Goal: Use online tool/utility: Utilize a website feature to perform a specific function

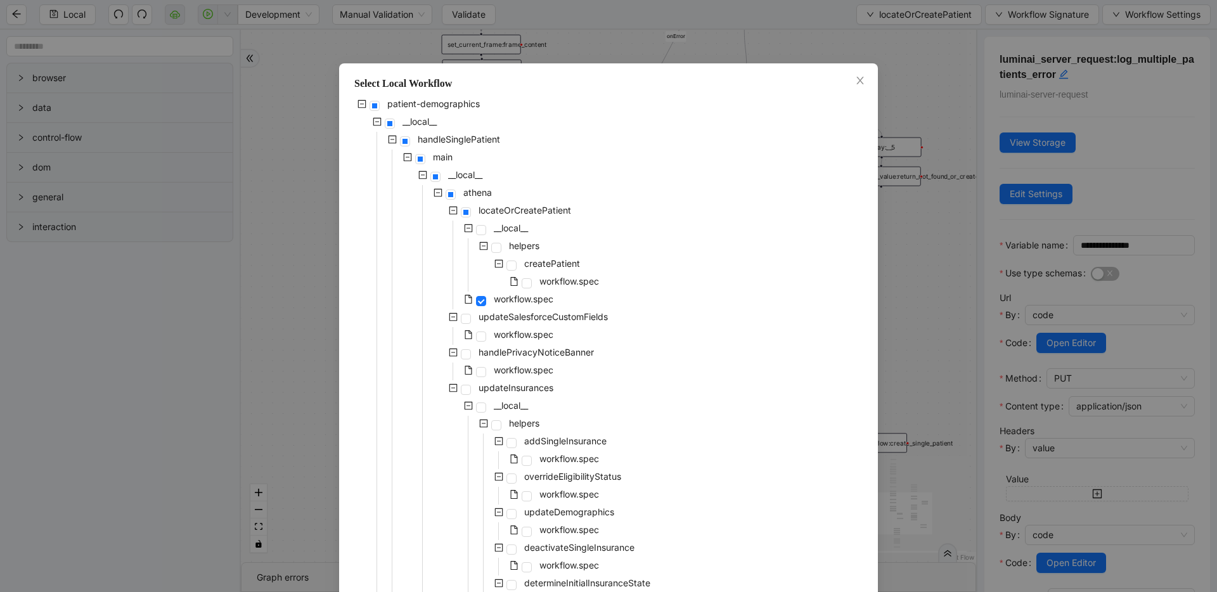
scroll to position [758, 0]
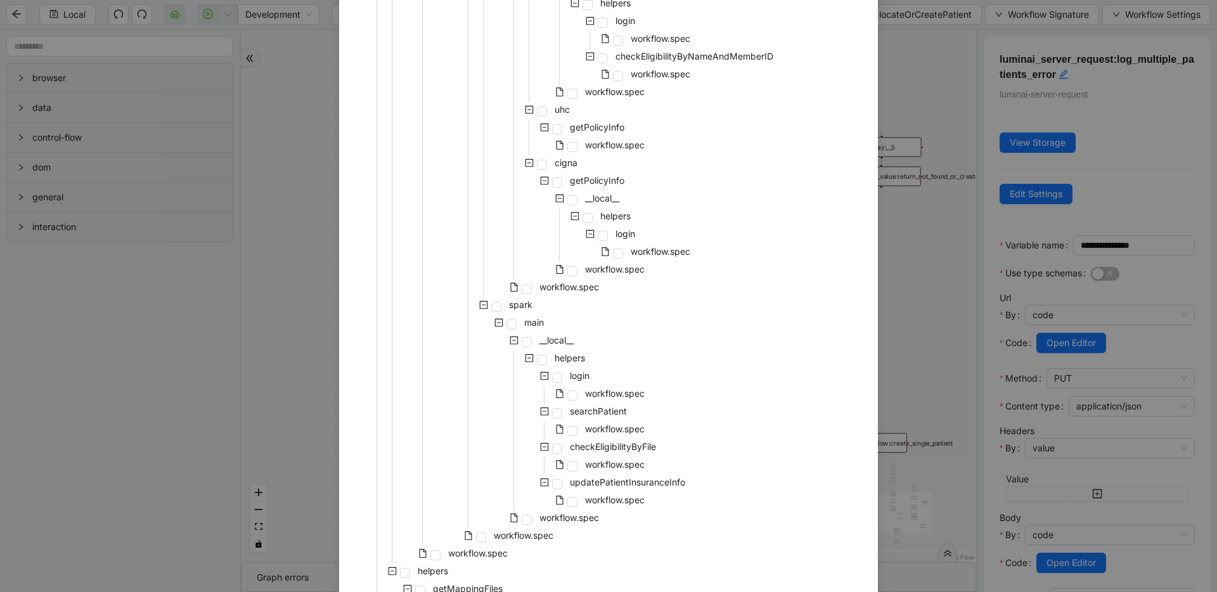
click at [917, 115] on div "Select Local Workflow patient-demographics __local__ handleSinglePatient main _…" at bounding box center [608, 296] width 1217 height 592
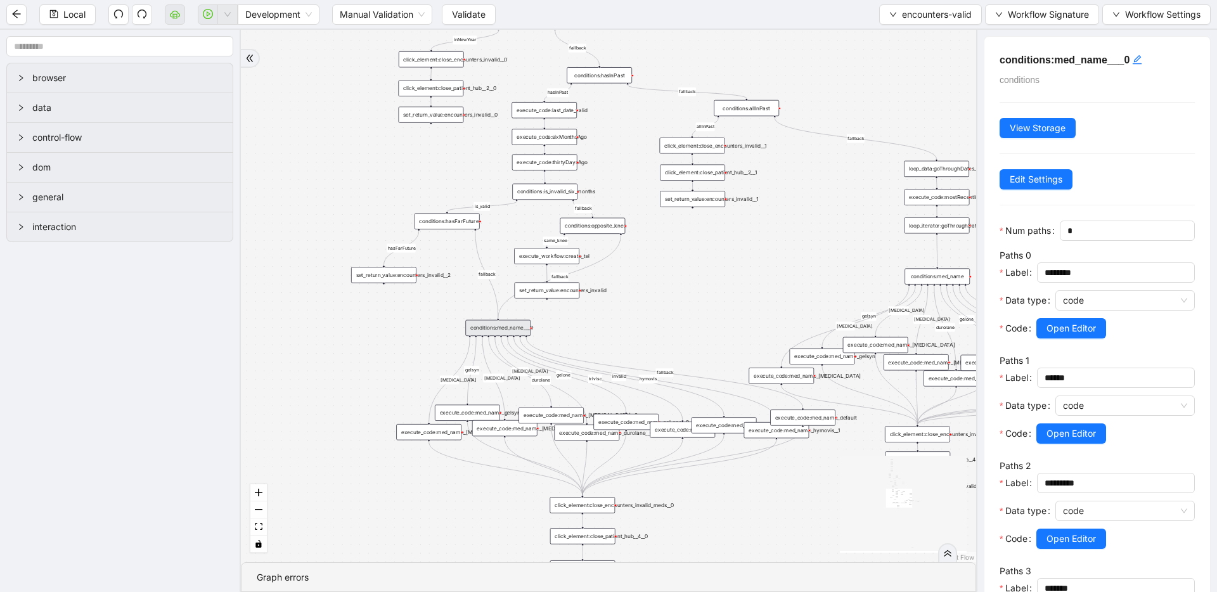
drag, startPoint x: 725, startPoint y: 223, endPoint x: 689, endPoint y: 332, distance: 114.9
click at [1049, 328] on span "Open Editor" at bounding box center [1071, 328] width 49 height 14
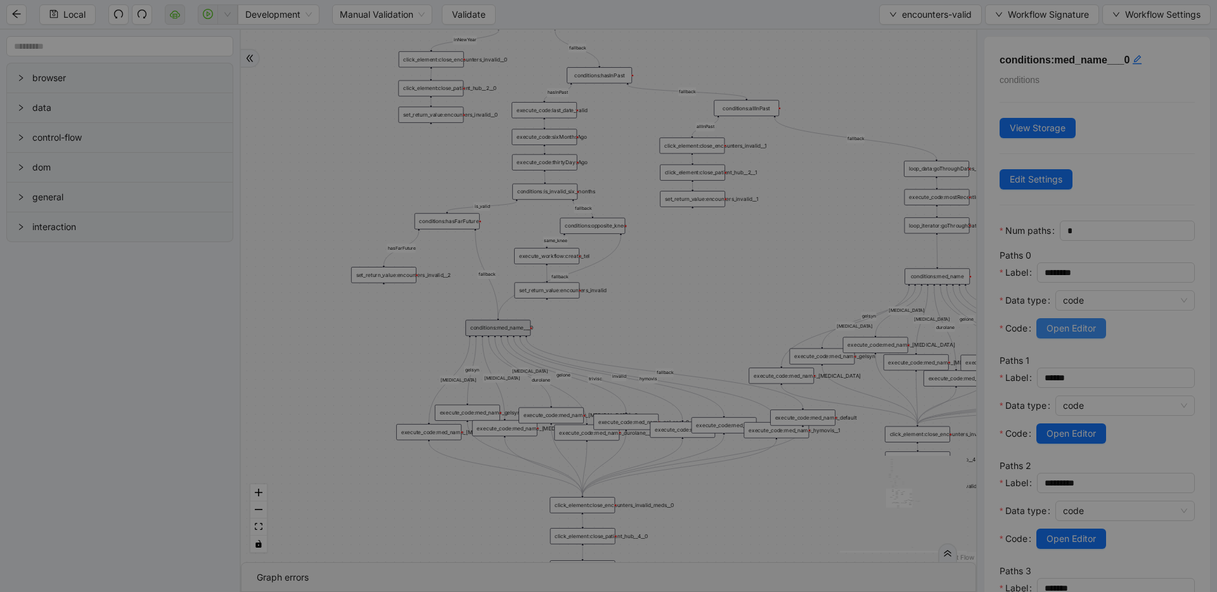
scroll to position [190, 0]
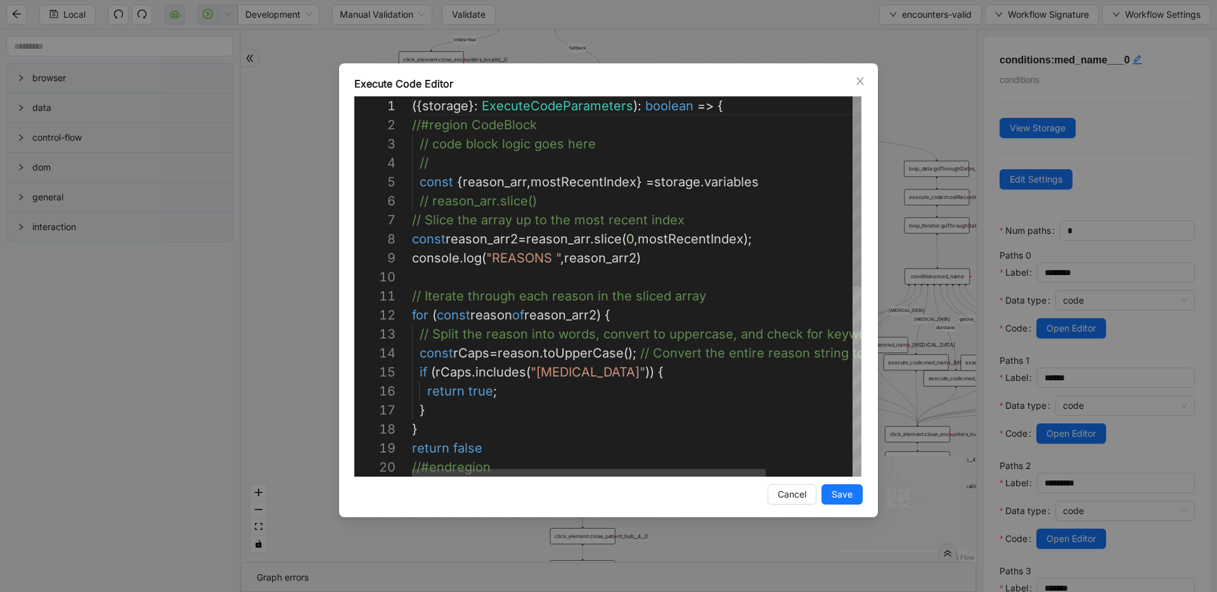
click at [566, 185] on div "// Iterate through each reason in the sliced array for ( const reason of reason…" at bounding box center [691, 476] width 559 height 761
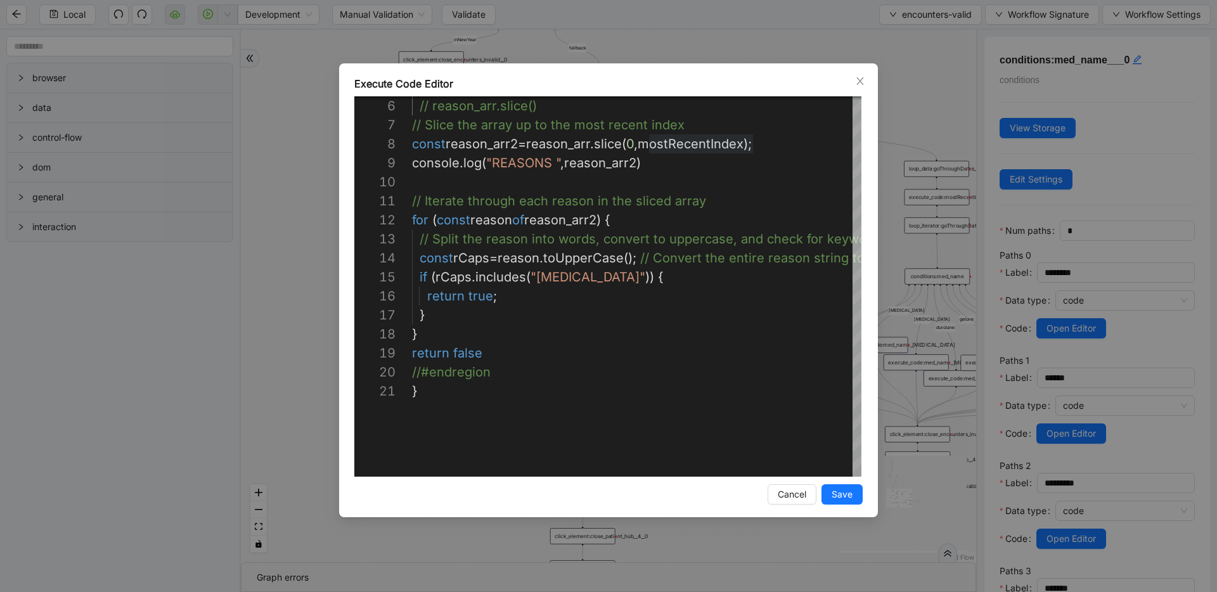
click at [891, 220] on div "Execute Code Editor 11 12 13 14 15 16 17 18 19 20 9 10 7 8 6 21 // Iterate thro…" at bounding box center [608, 296] width 1217 height 592
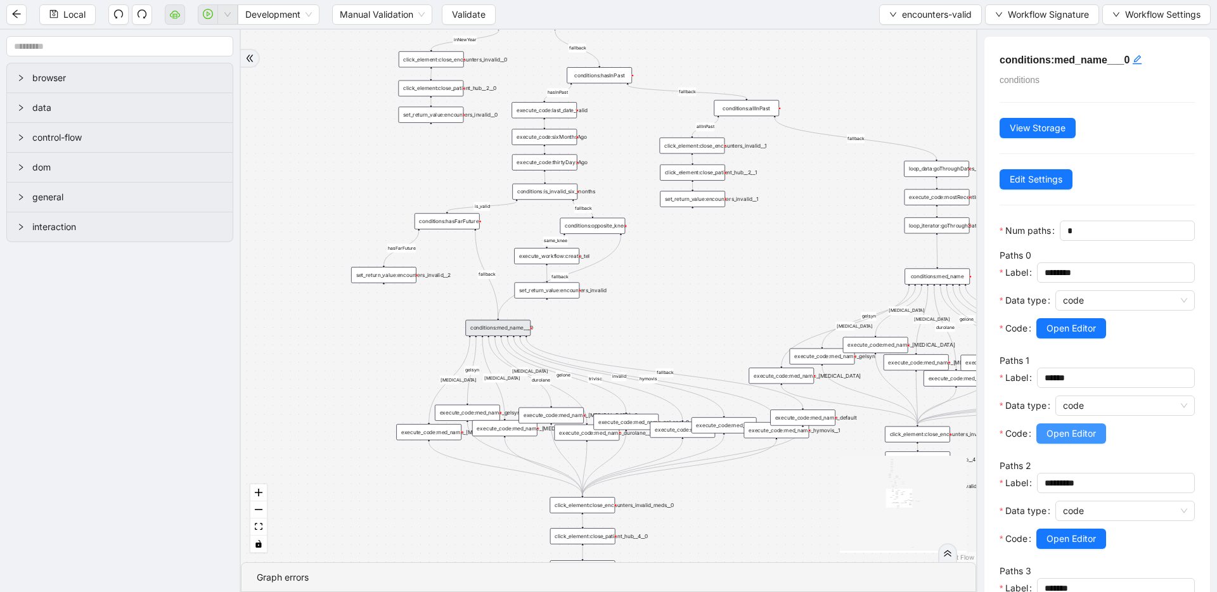
click at [1049, 431] on span "Open Editor" at bounding box center [1071, 434] width 49 height 14
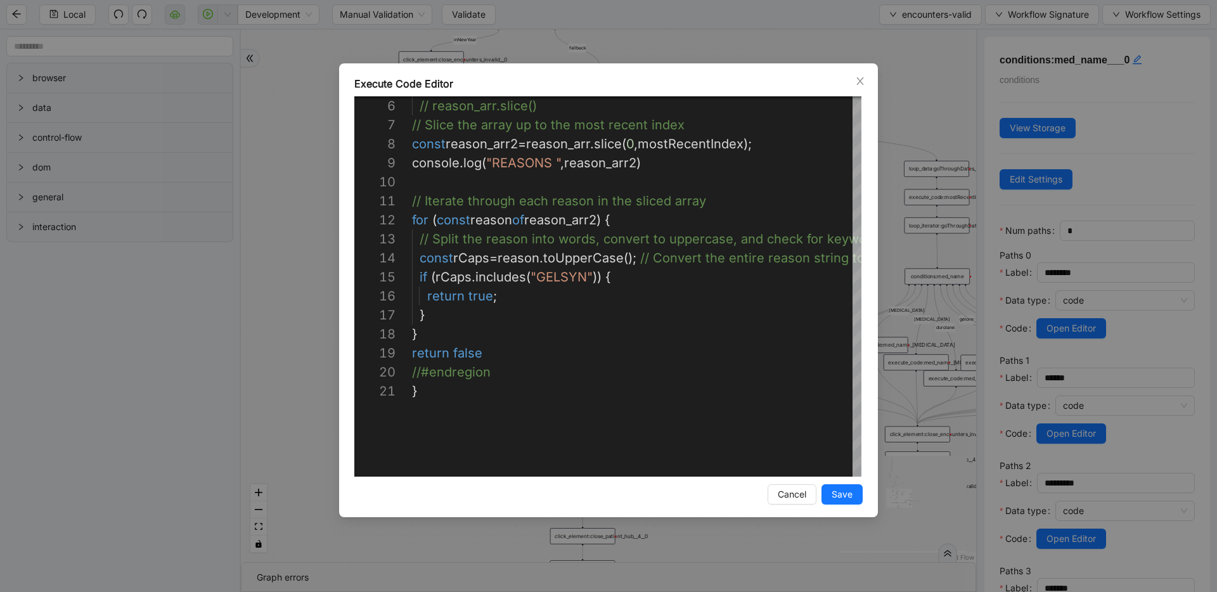
click at [935, 205] on div "Execute Code Editor 6 7 8 9 10 11 12 13 14 15 16 17 18 19 20 21 // reason_arr.s…" at bounding box center [608, 296] width 1217 height 592
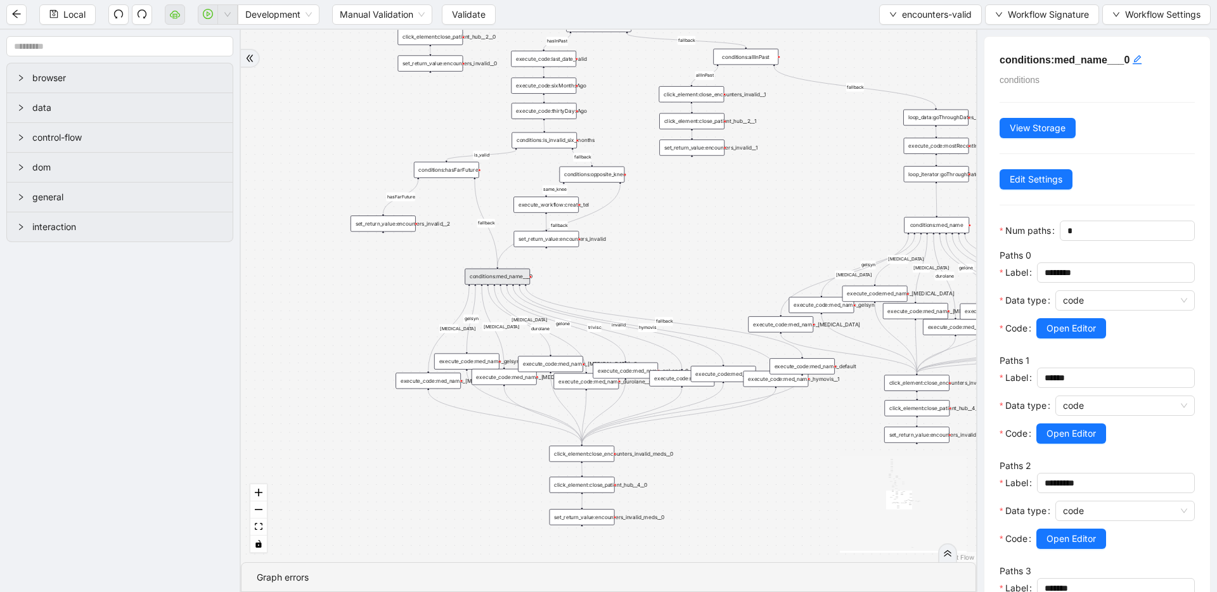
drag, startPoint x: 791, startPoint y: 260, endPoint x: 791, endPoint y: 209, distance: 50.7
click at [567, 519] on div "set_return_value:encounters_invalid_meds__0" at bounding box center [582, 517] width 65 height 16
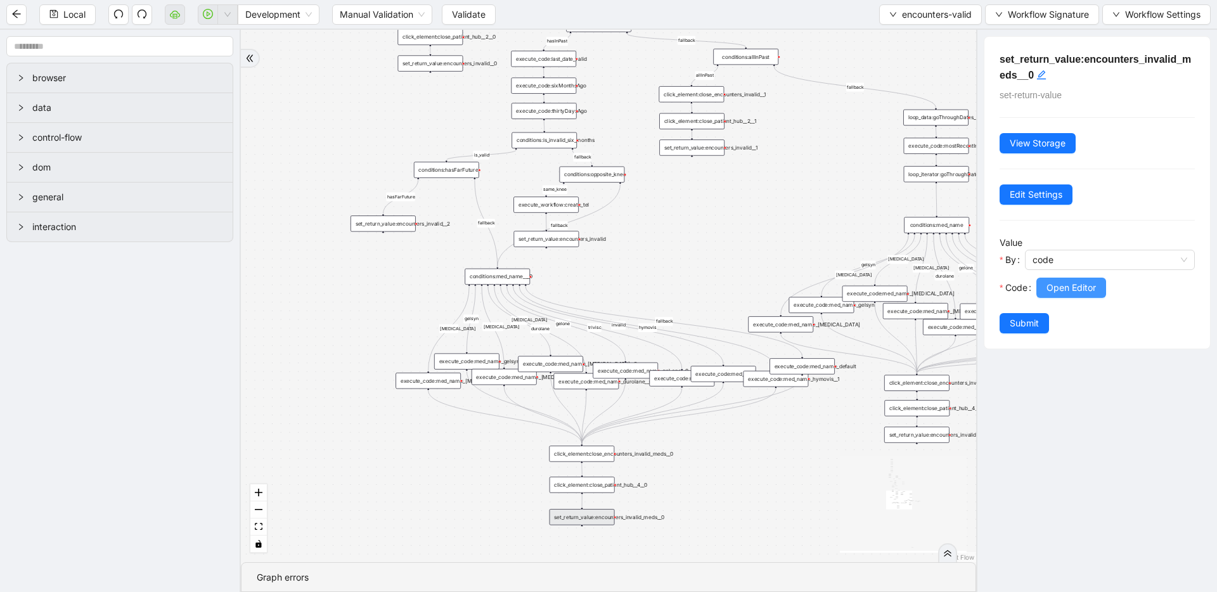
click at [1086, 292] on span "Open Editor" at bounding box center [1071, 288] width 49 height 14
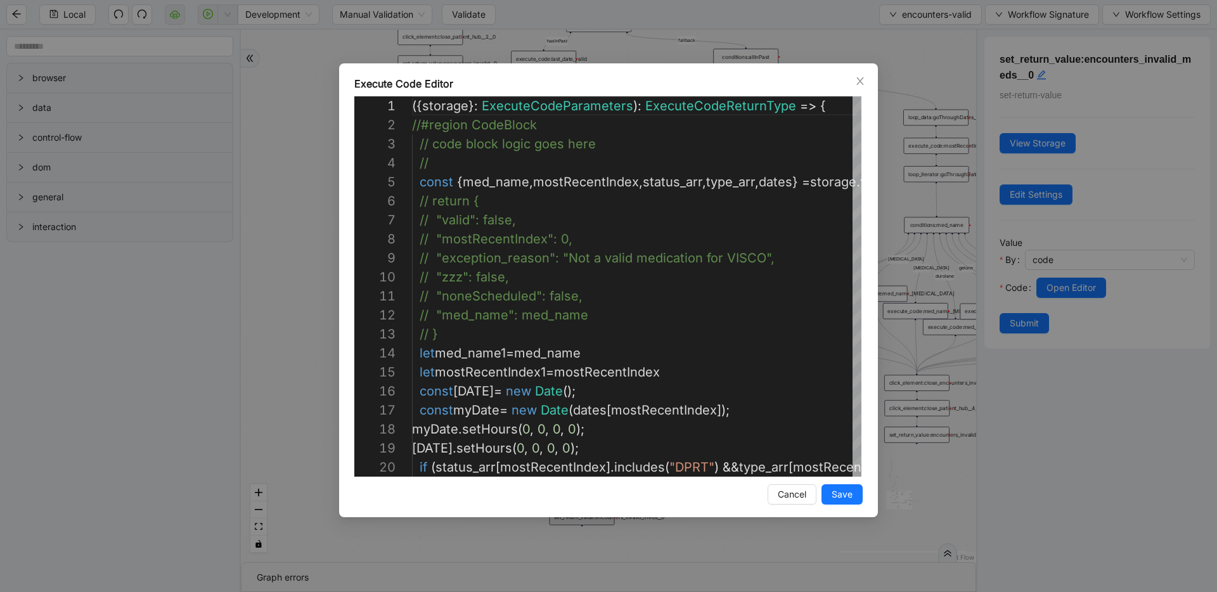
scroll to position [190, 0]
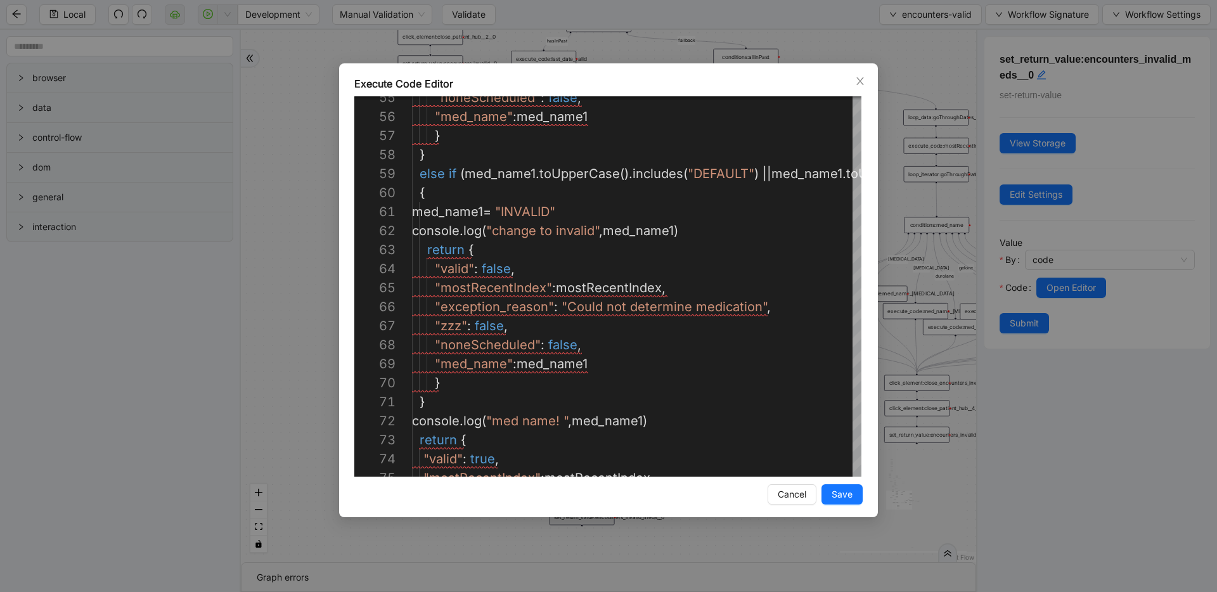
click at [904, 186] on div "Execute Code Editor 65 66 67 68 69 70 71 72 73 74 75 63 64 62 60 61 58 59 57 55…" at bounding box center [608, 296] width 1217 height 592
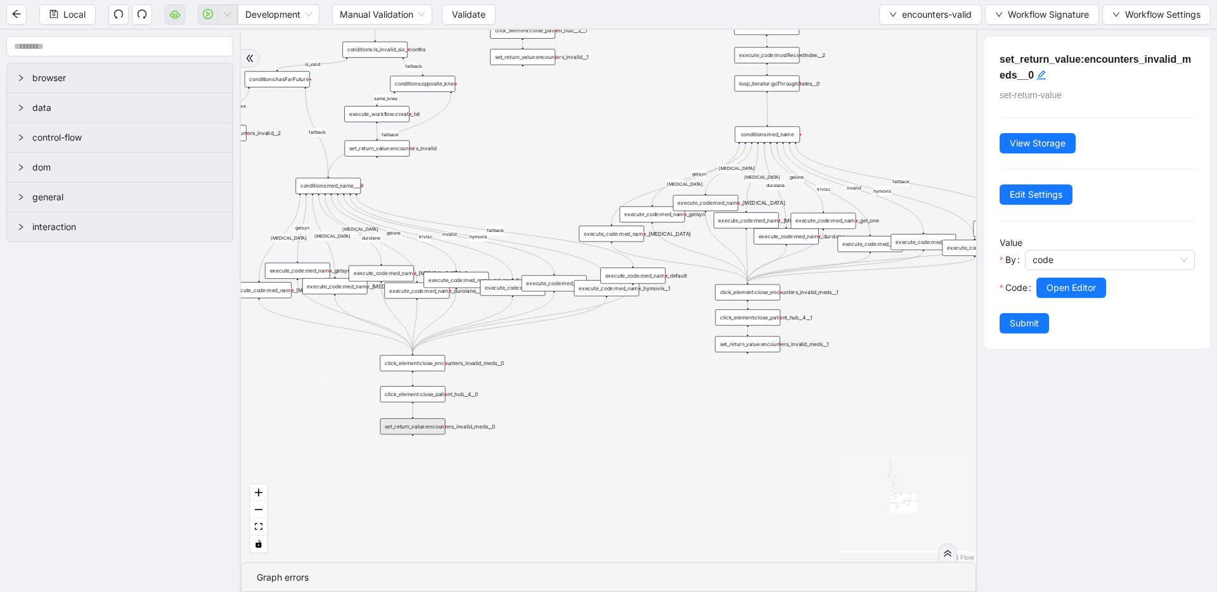
drag, startPoint x: 874, startPoint y: 188, endPoint x: 707, endPoint y: 108, distance: 185.5
click at [707, 108] on div "fallback inPast hasInPast fallback wrong_body inNewYear fallback fallback allIn…" at bounding box center [608, 296] width 735 height 533
click at [748, 348] on div "set_return_value:encounters_invalid_meds__1" at bounding box center [747, 344] width 65 height 16
click at [1096, 295] on button "Open Editor" at bounding box center [1072, 288] width 70 height 20
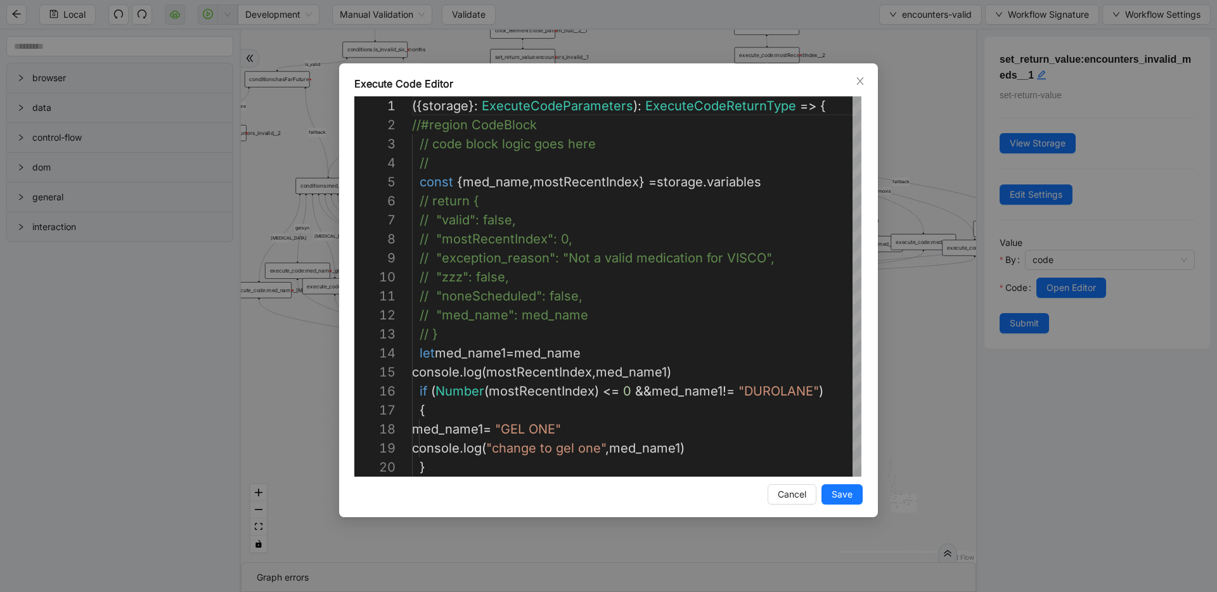
click at [927, 231] on div "Execute Code Editor 7 8 9 10 11 12 13 14 15 16 17 18 19 20 6 4 5 1 2 3 // "vali…" at bounding box center [608, 296] width 1217 height 592
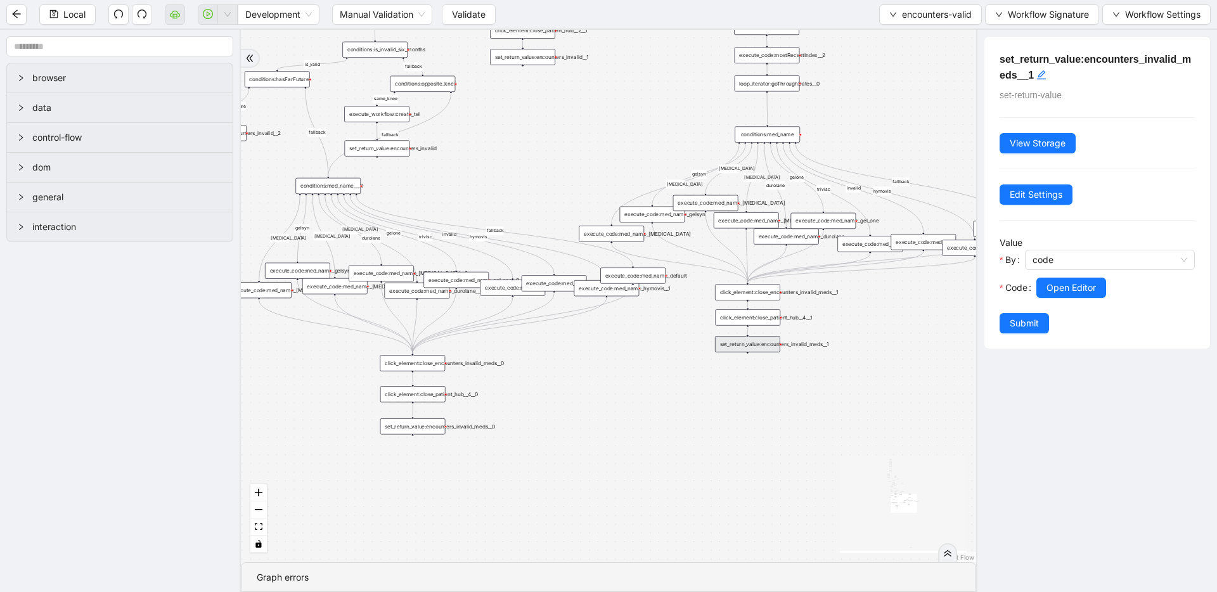
click at [706, 200] on div "execute_code:med_name_orthovisc" at bounding box center [705, 203] width 65 height 16
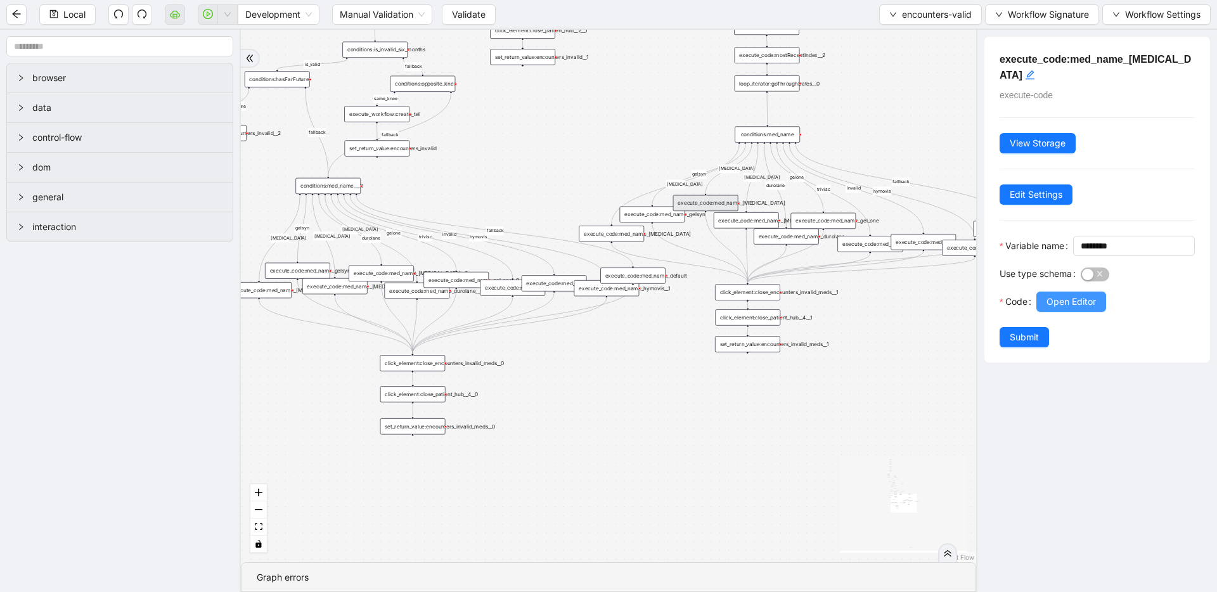
click at [1047, 299] on span "Open Editor" at bounding box center [1071, 302] width 49 height 14
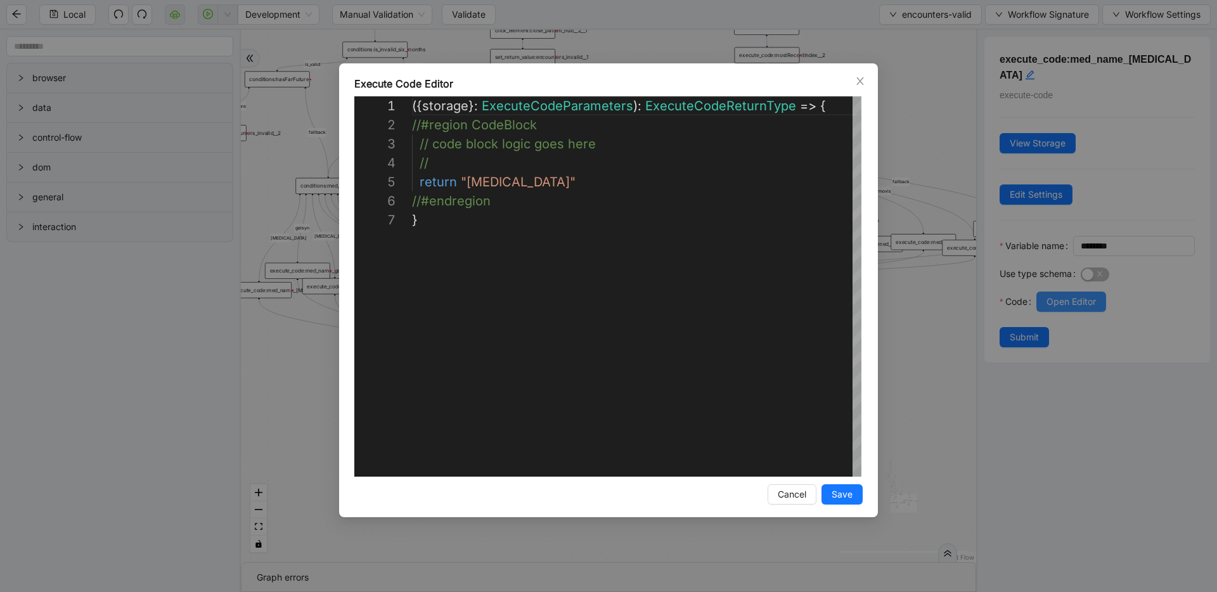
scroll to position [114, 0]
click at [905, 251] on div "**********" at bounding box center [608, 296] width 1217 height 592
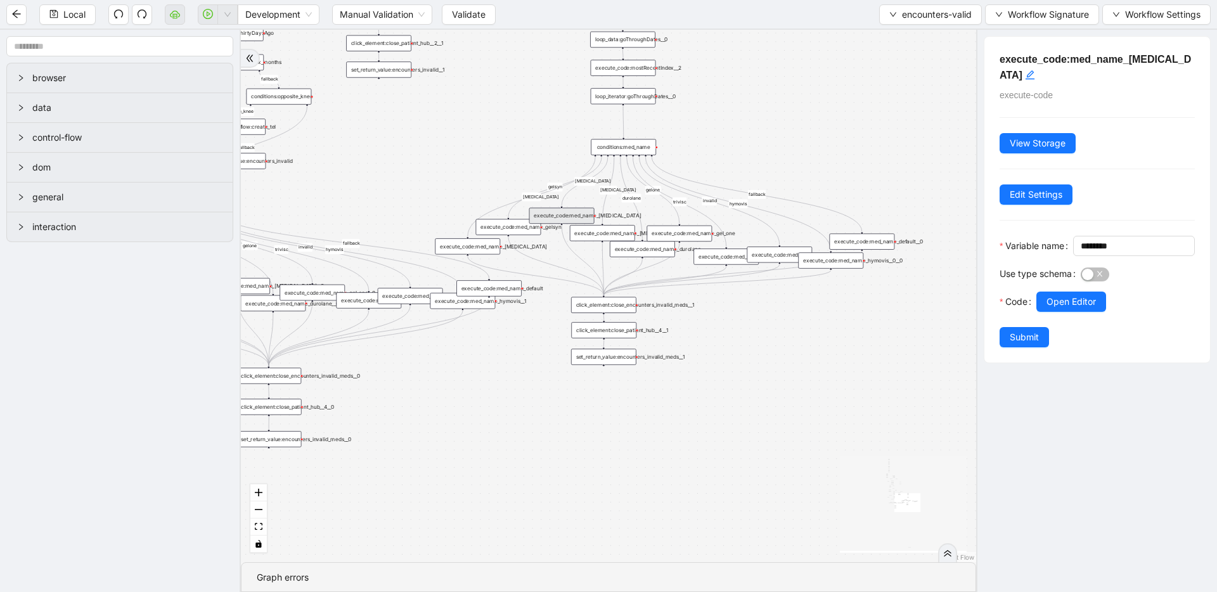
drag, startPoint x: 900, startPoint y: 252, endPoint x: 760, endPoint y: 264, distance: 140.6
click at [640, 149] on div "conditions:med_name" at bounding box center [624, 147] width 65 height 16
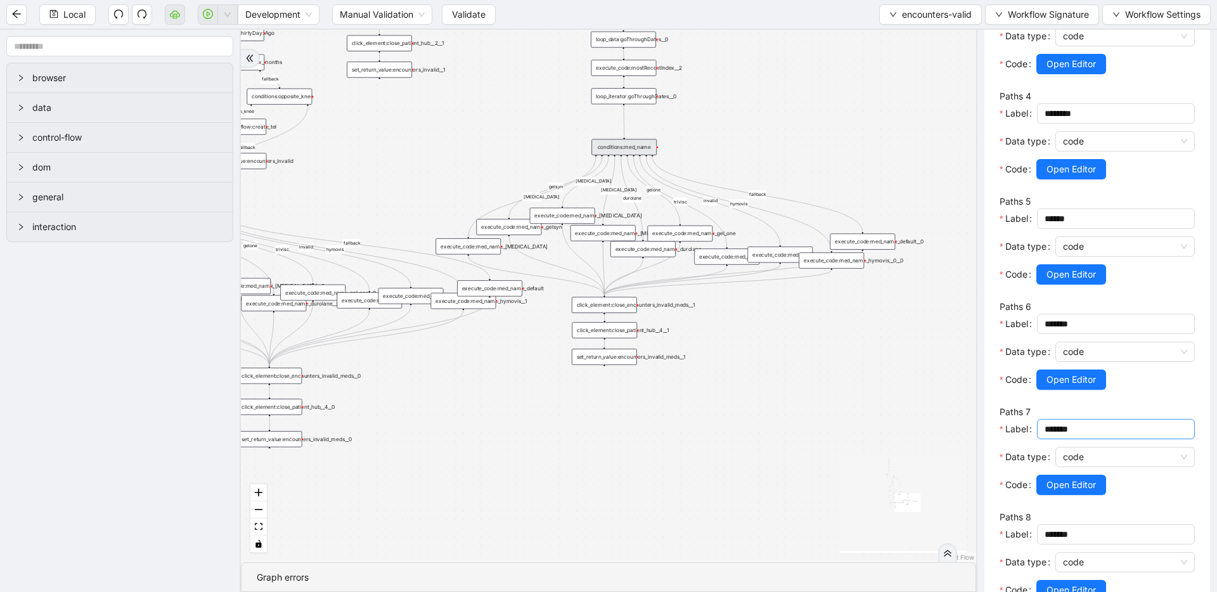
scroll to position [652, 0]
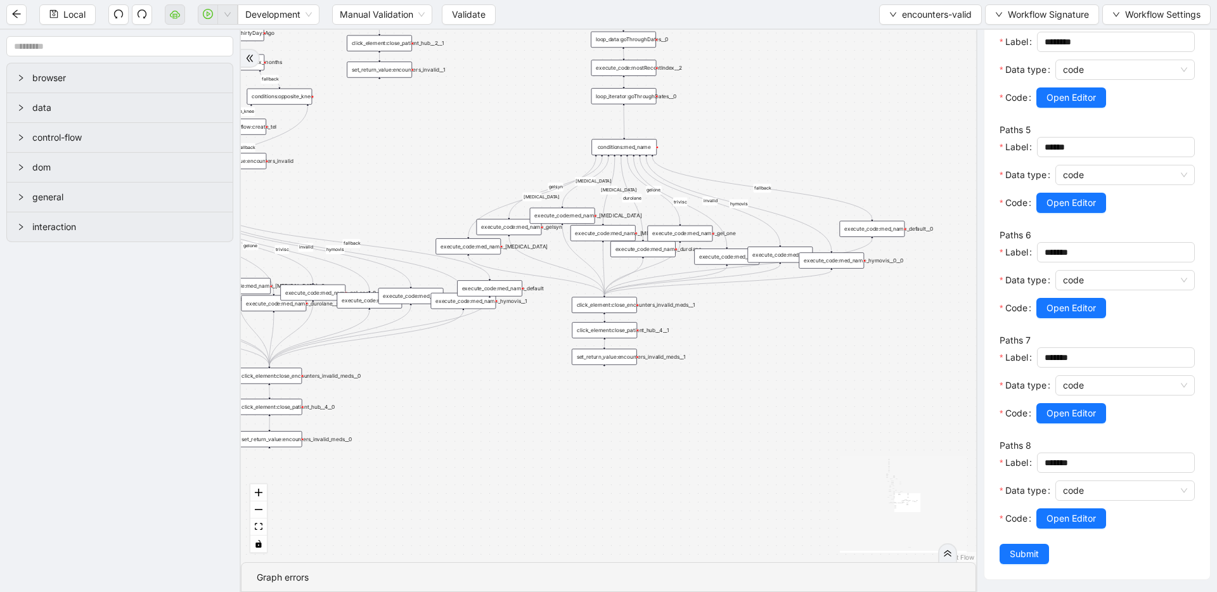
drag, startPoint x: 879, startPoint y: 243, endPoint x: 890, endPoint y: 233, distance: 14.3
click at [890, 233] on div "execute_code:med_name_default__0" at bounding box center [871, 229] width 65 height 16
click at [890, 233] on div "execute_code:med_name_default__0" at bounding box center [872, 231] width 65 height 16
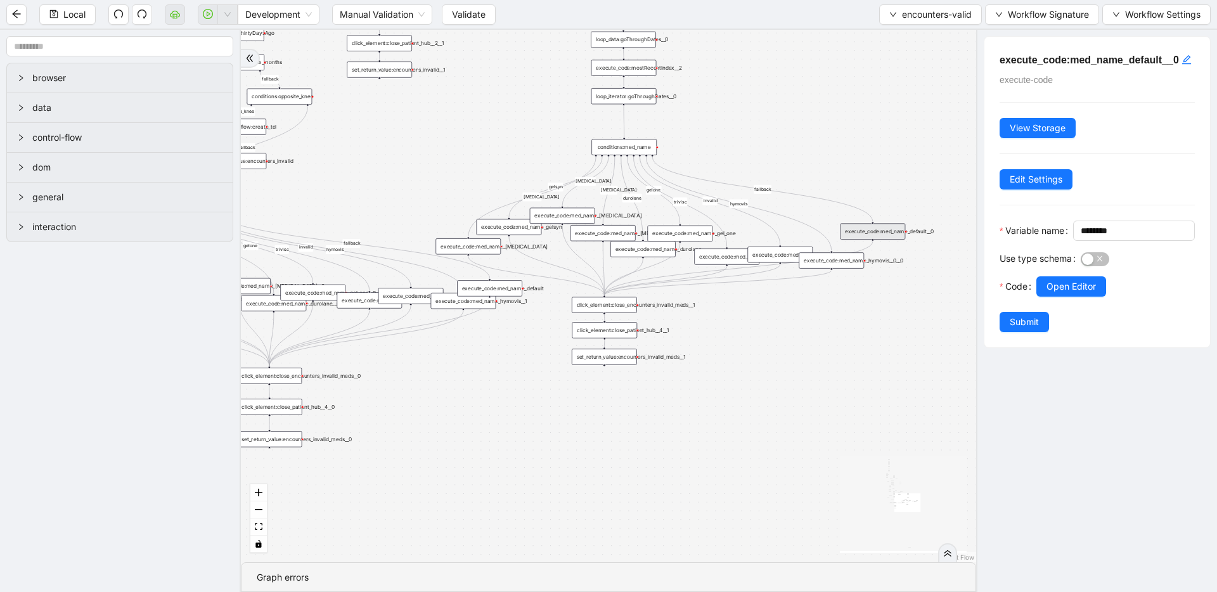
scroll to position [0, 0]
click at [1105, 297] on button "Open Editor" at bounding box center [1072, 286] width 70 height 20
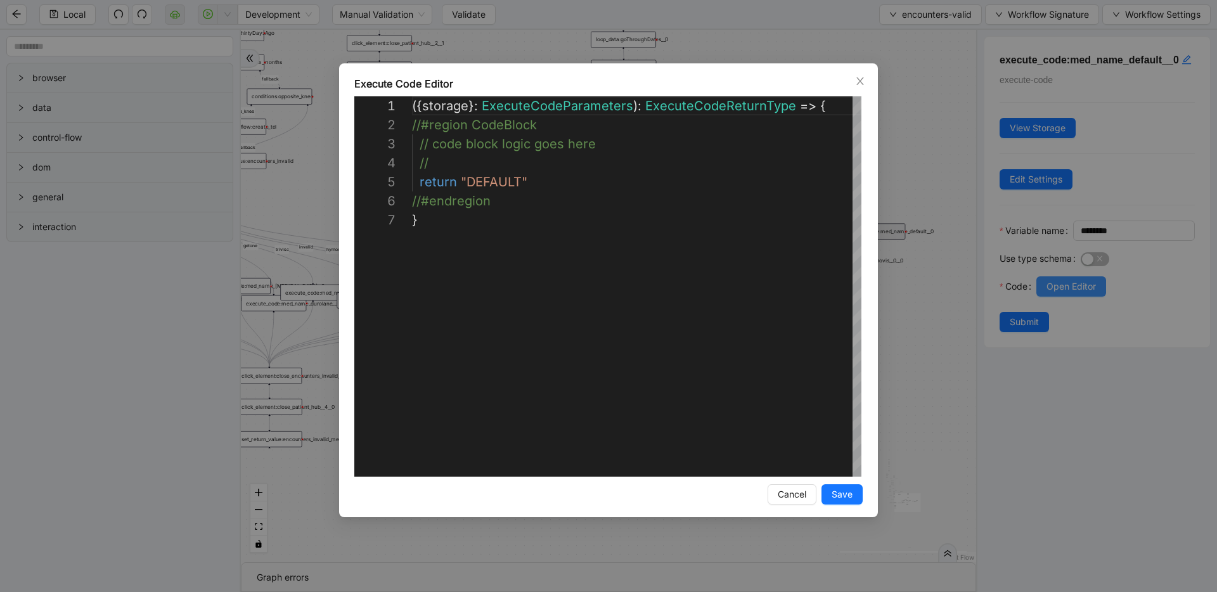
scroll to position [114, 0]
click at [947, 300] on div "**********" at bounding box center [608, 296] width 1217 height 592
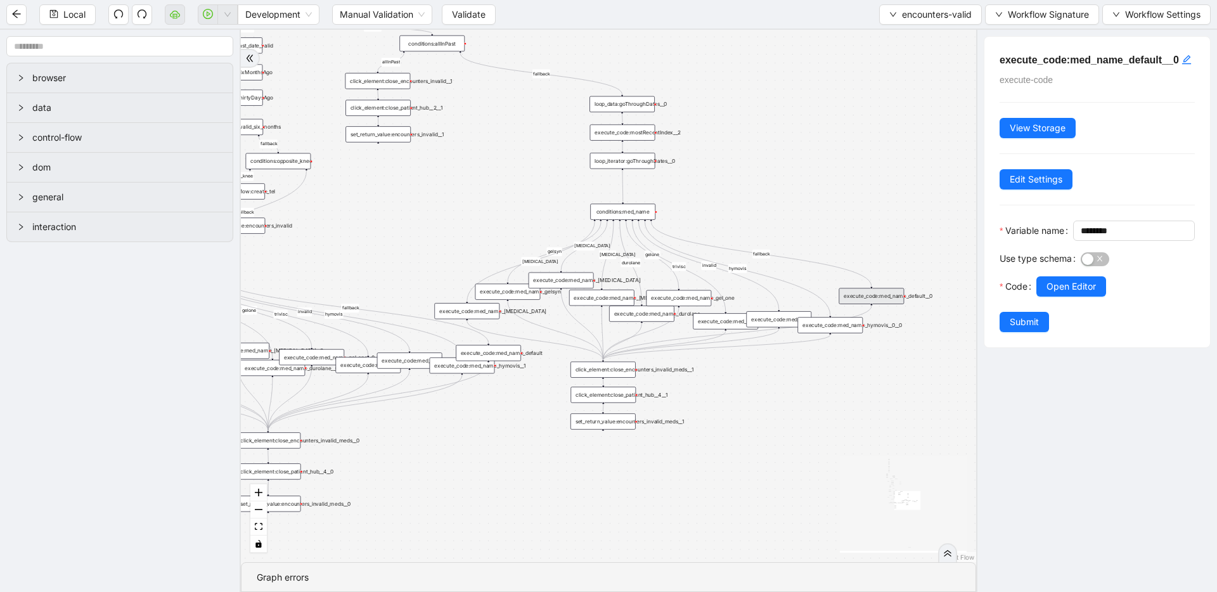
drag, startPoint x: 858, startPoint y: 186, endPoint x: 856, endPoint y: 254, distance: 67.9
click at [856, 252] on div "fallback inPast hasInPast fallback wrong_body inNewYear fallback fallback allIn…" at bounding box center [608, 296] width 735 height 533
click at [877, 302] on div "execute_code:med_name_default__0" at bounding box center [871, 303] width 65 height 16
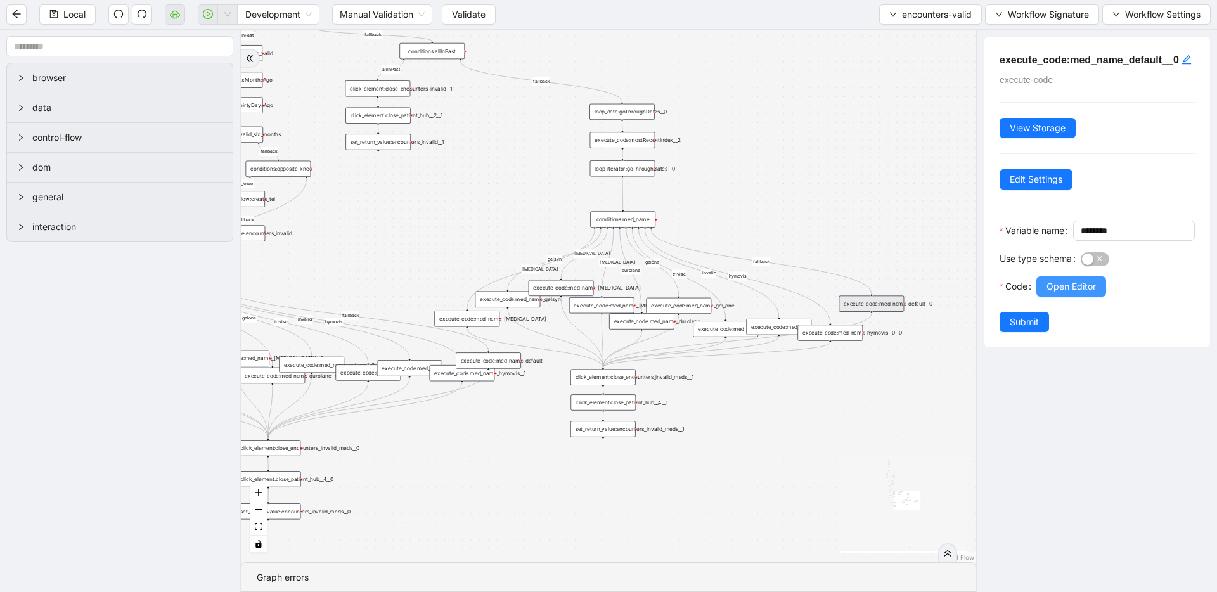
click at [1056, 297] on button "Open Editor" at bounding box center [1072, 286] width 70 height 20
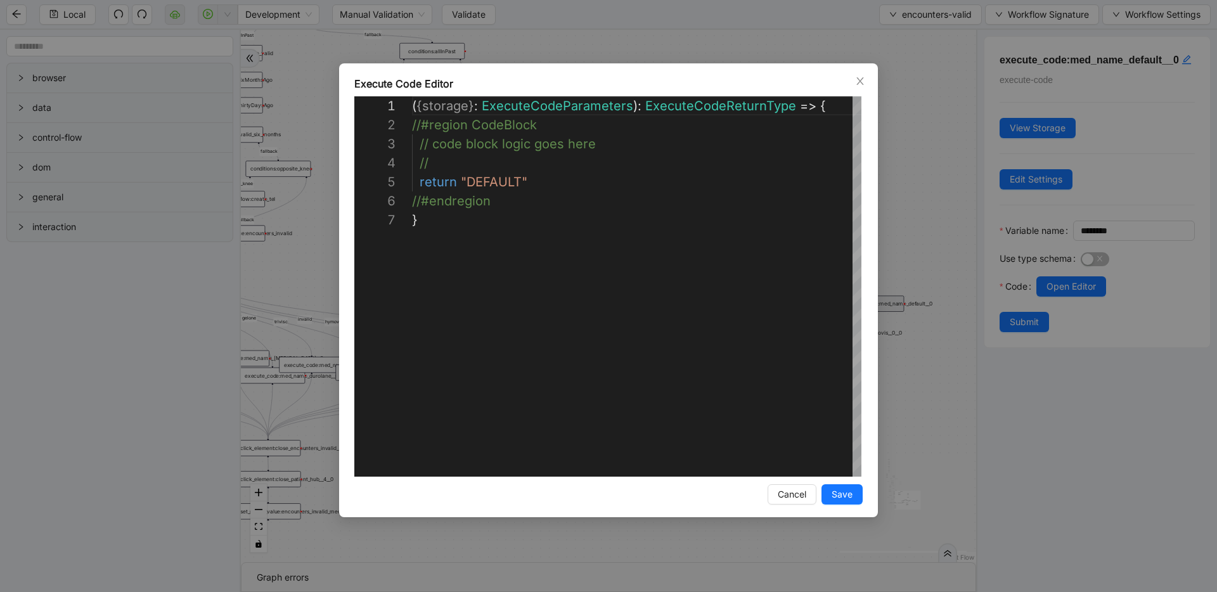
click at [923, 235] on div "**********" at bounding box center [608, 296] width 1217 height 592
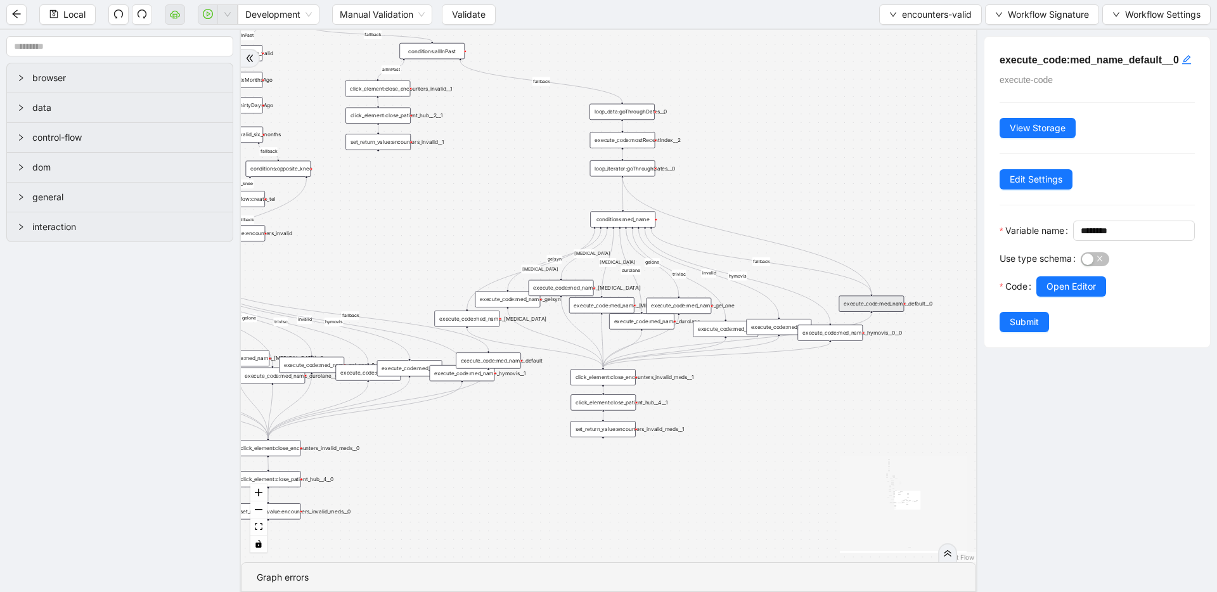
drag, startPoint x: 623, startPoint y: 177, endPoint x: 865, endPoint y: 299, distance: 271.6
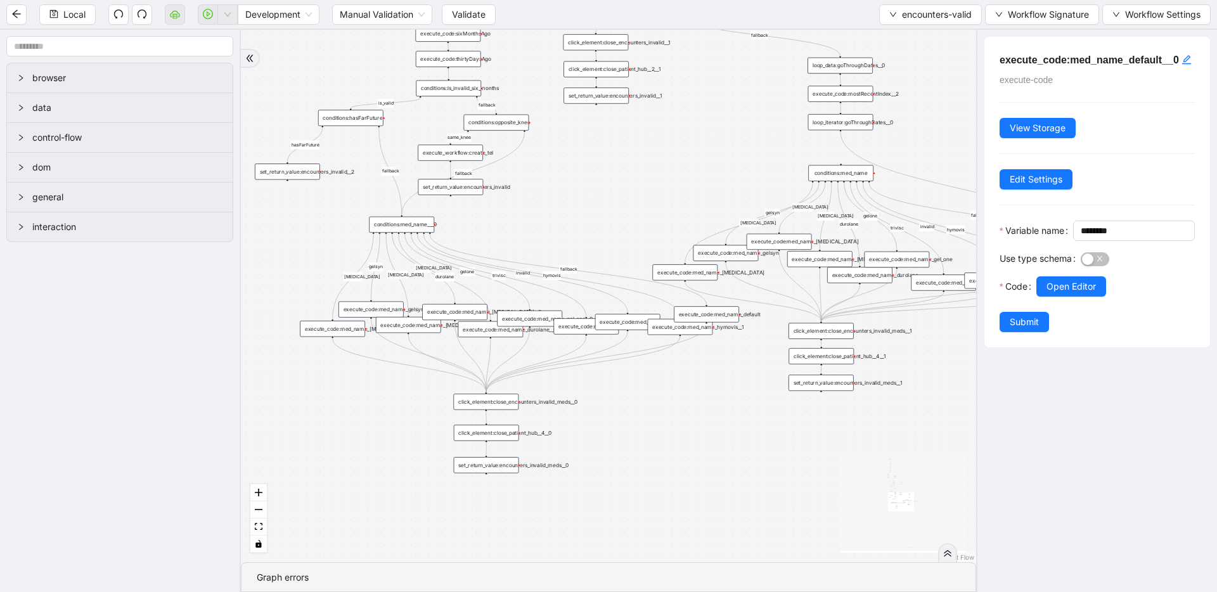
drag, startPoint x: 555, startPoint y: 233, endPoint x: 773, endPoint y: 187, distance: 223.0
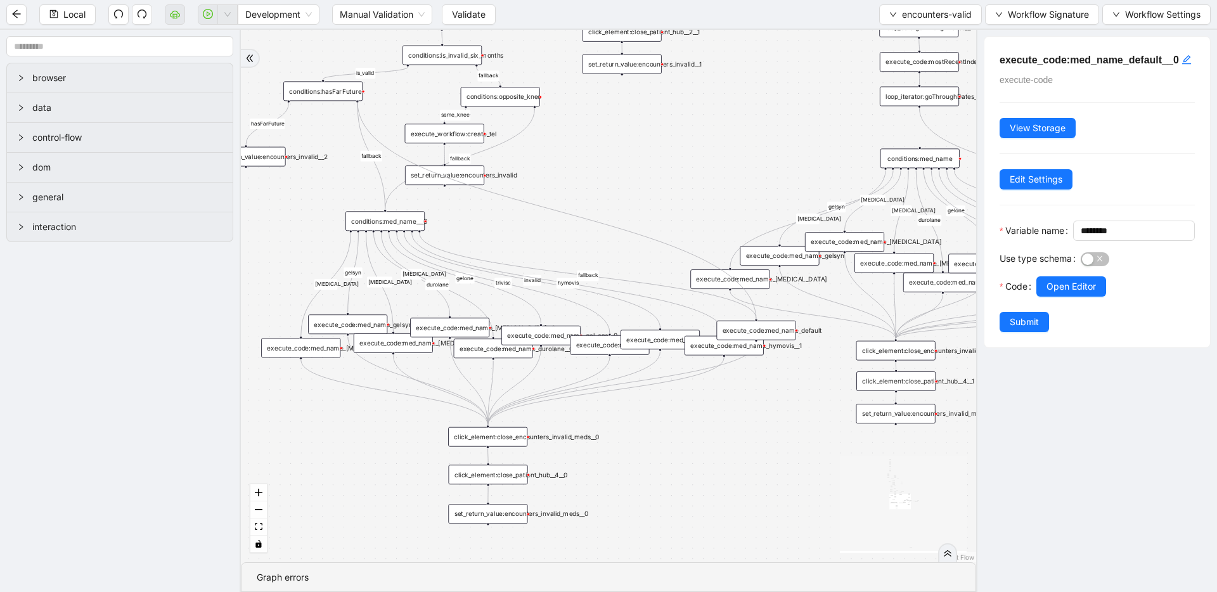
drag, startPoint x: 358, startPoint y: 101, endPoint x: 755, endPoint y: 325, distance: 454.8
drag, startPoint x: 534, startPoint y: 105, endPoint x: 753, endPoint y: 318, distance: 305.8
drag, startPoint x: 534, startPoint y: 106, endPoint x: 751, endPoint y: 321, distance: 305.8
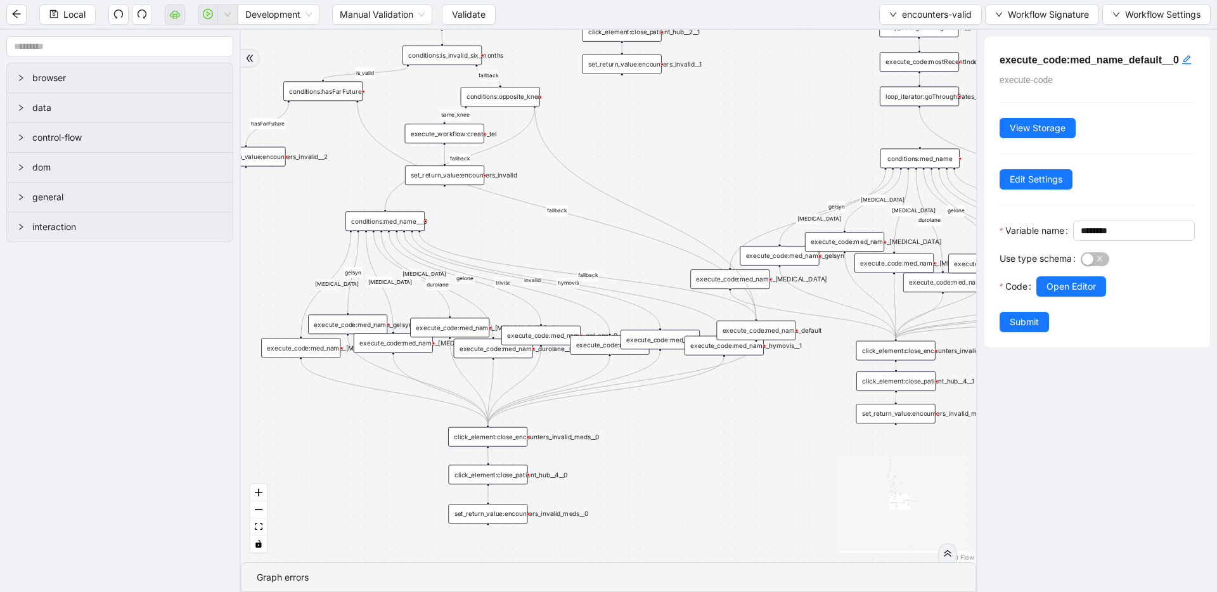
click at [72, 16] on span "Local" at bounding box center [74, 15] width 22 height 14
click at [890, 14] on icon "down" at bounding box center [893, 15] width 6 height 4
click at [886, 33] on span "Select" at bounding box center [928, 39] width 84 height 14
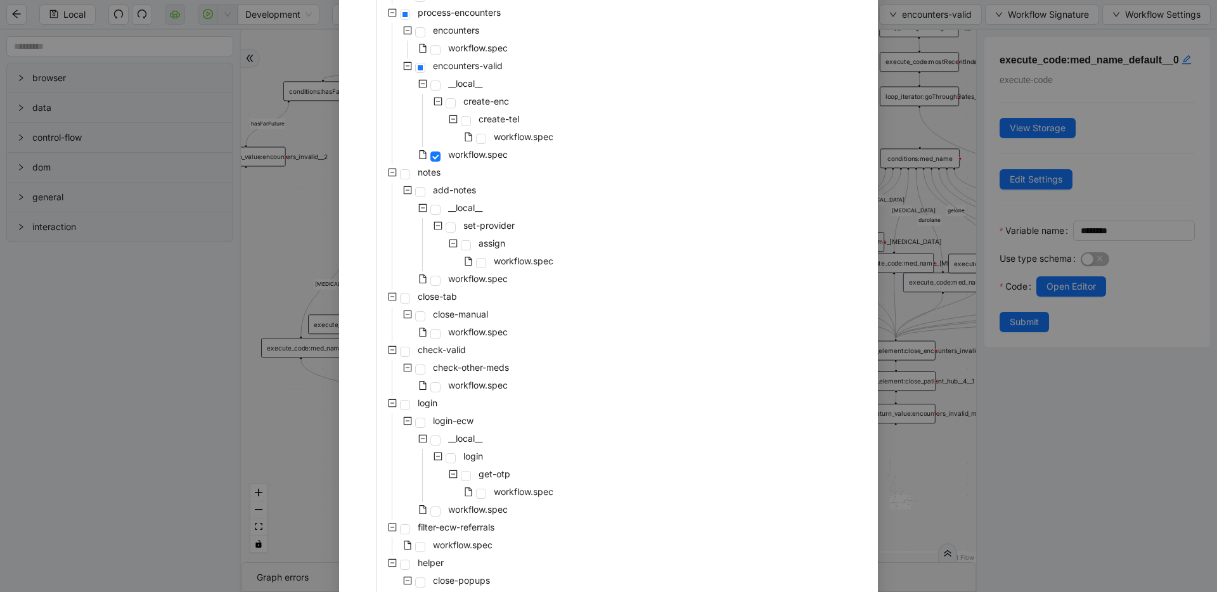
scroll to position [491, 0]
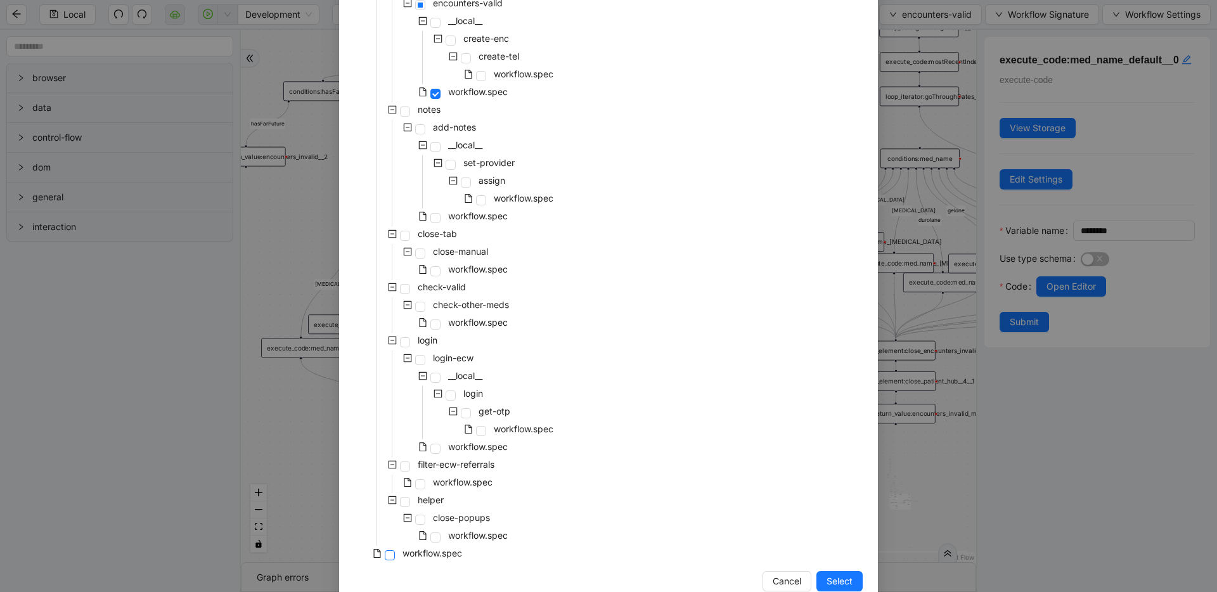
click at [385, 556] on span at bounding box center [390, 555] width 10 height 10
click at [817, 573] on button "Select" at bounding box center [840, 581] width 46 height 20
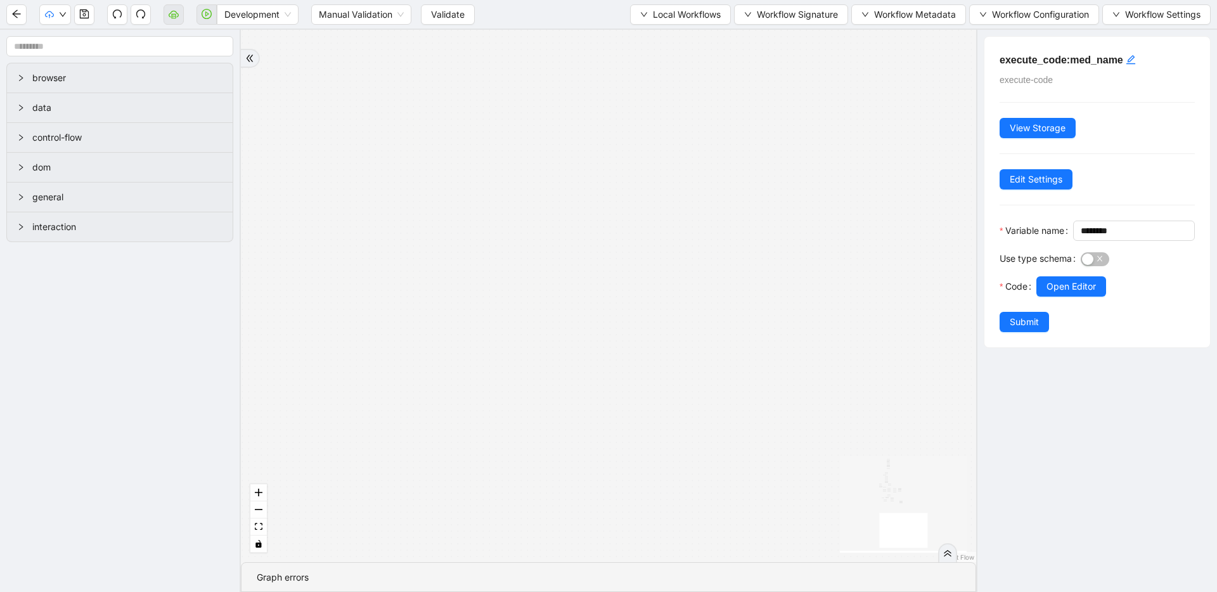
drag, startPoint x: 543, startPoint y: 179, endPoint x: 533, endPoint y: 469, distance: 289.3
drag, startPoint x: 522, startPoint y: 233, endPoint x: 494, endPoint y: 365, distance: 134.9
drag, startPoint x: 543, startPoint y: 422, endPoint x: 565, endPoint y: 468, distance: 51.1
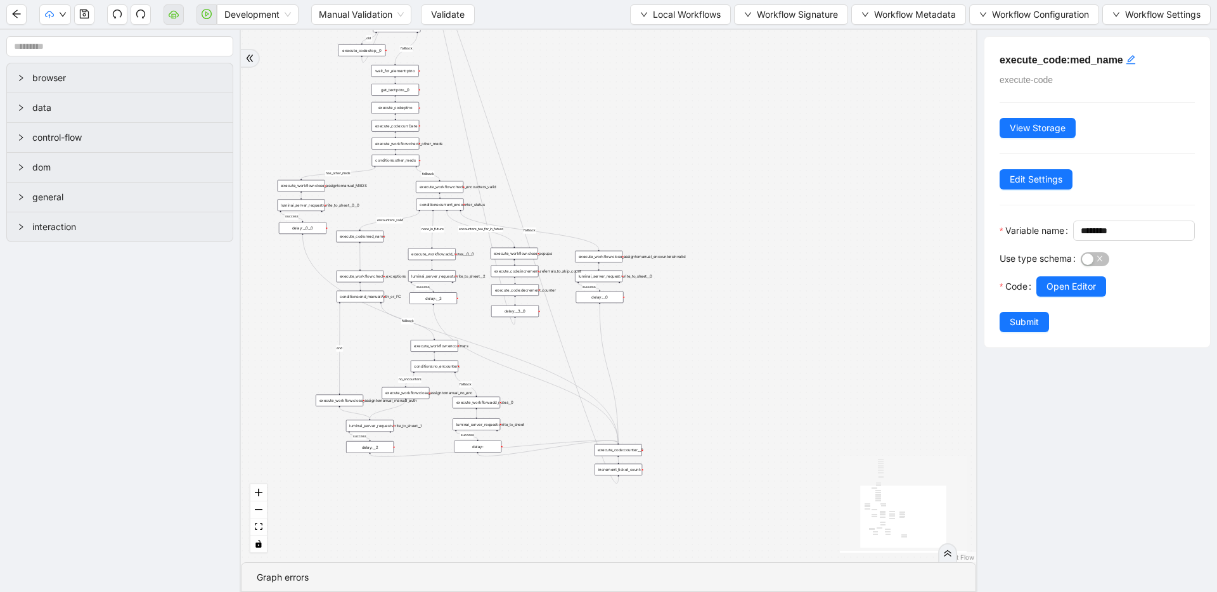
drag, startPoint x: 510, startPoint y: 368, endPoint x: 531, endPoint y: 476, distance: 109.8
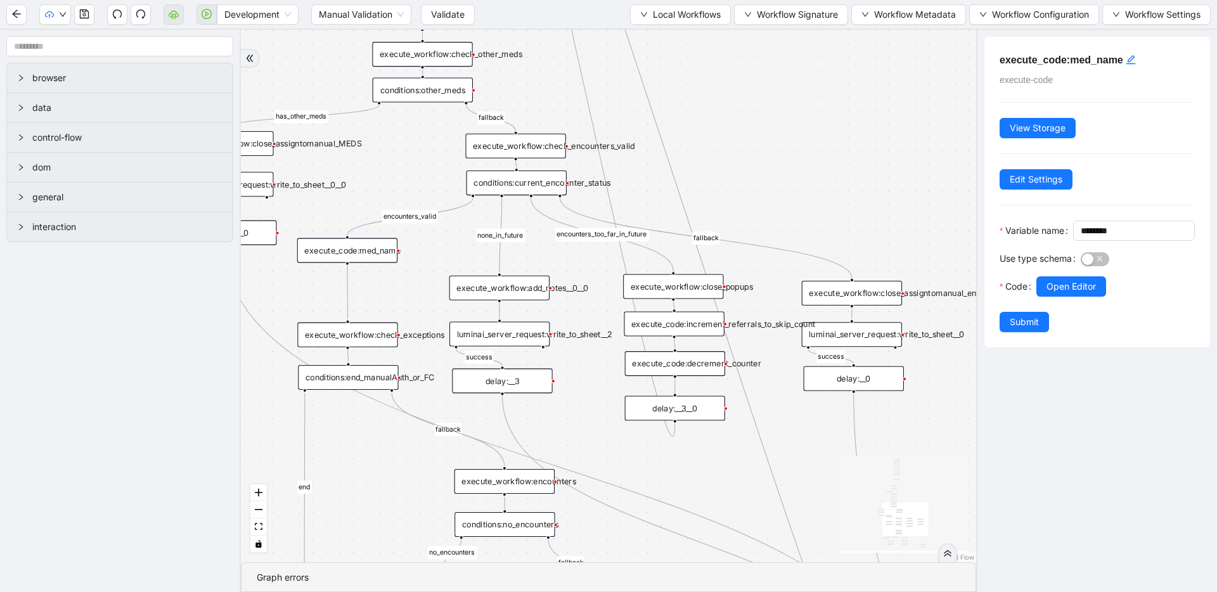
drag, startPoint x: 789, startPoint y: 210, endPoint x: 774, endPoint y: 199, distance: 19.2
click at [774, 199] on div "fallback success success fallback no_encounters end success success success old…" at bounding box center [608, 296] width 735 height 533
click at [687, 6] on button "Local Workflows" at bounding box center [680, 14] width 101 height 20
click at [678, 34] on span "Select" at bounding box center [674, 39] width 82 height 14
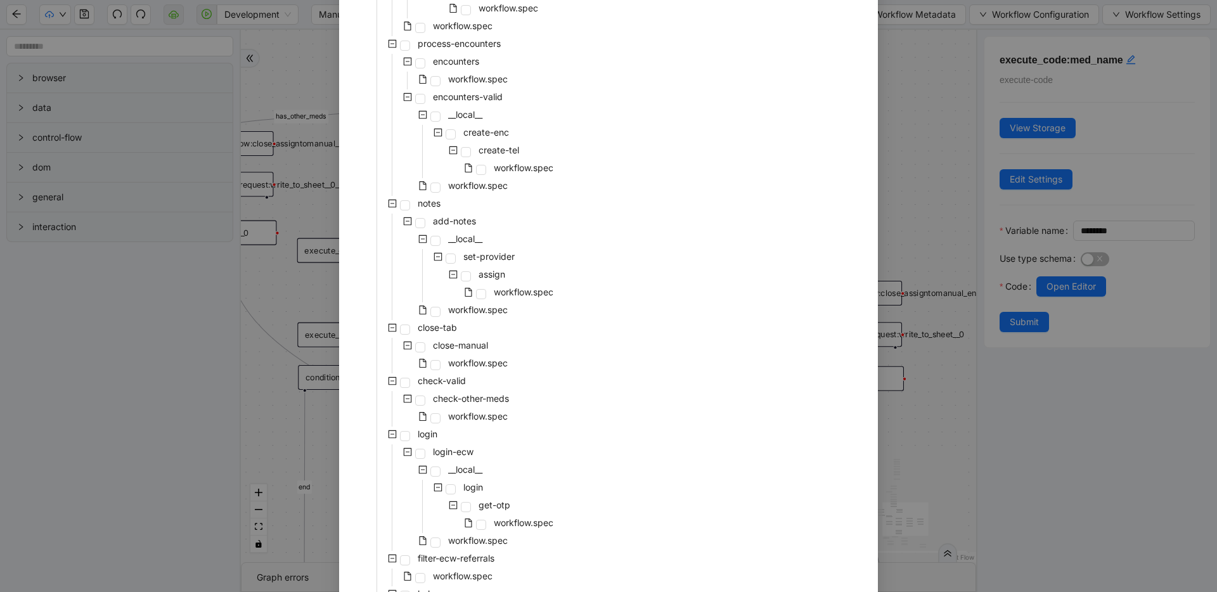
scroll to position [519, 0]
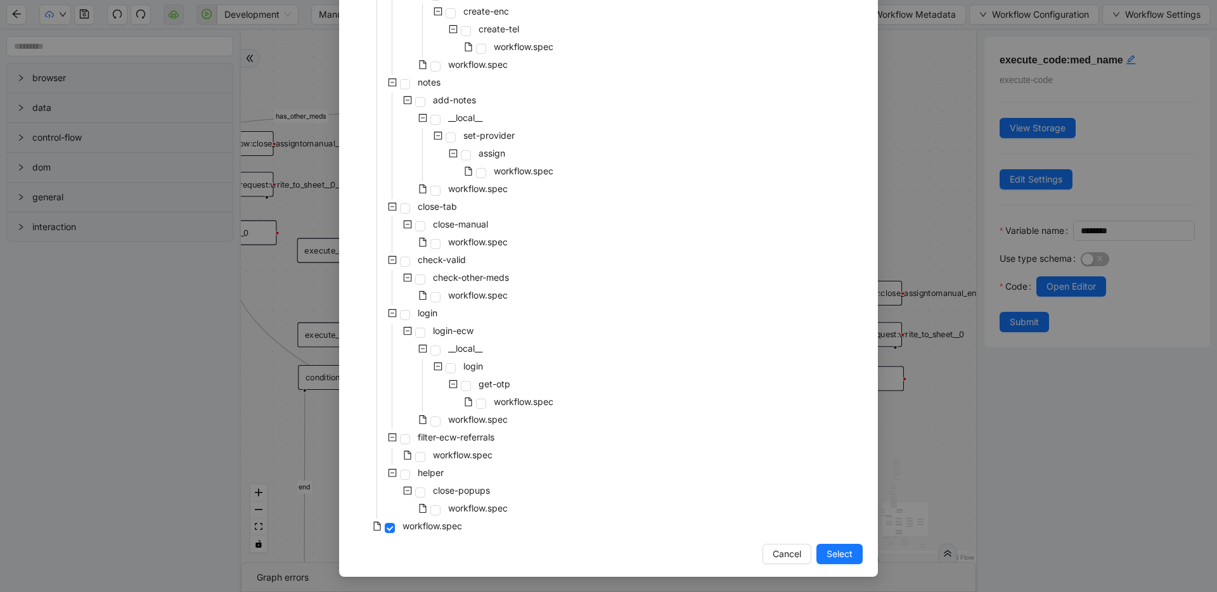
click at [658, 360] on div "pre-cert-medicare __local__ get-portal-data data workflow.spec get-exceptions _…" at bounding box center [608, 57] width 509 height 959
click at [416, 491] on span at bounding box center [420, 493] width 10 height 10
click at [827, 548] on span "Select" at bounding box center [840, 554] width 26 height 14
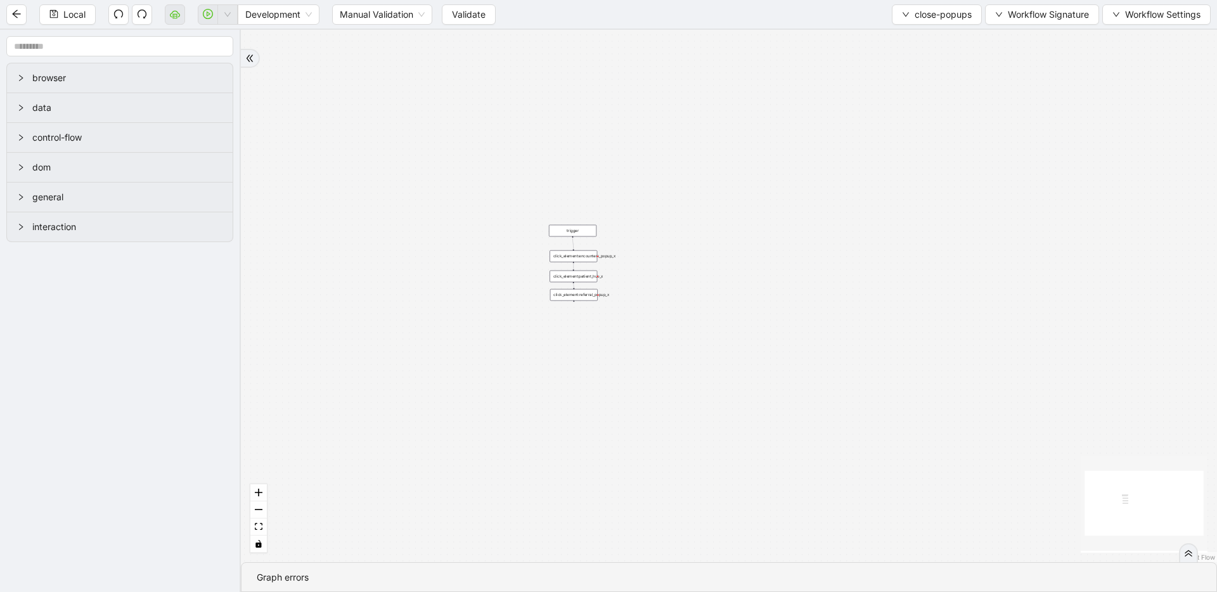
drag, startPoint x: 656, startPoint y: 328, endPoint x: 651, endPoint y: 150, distance: 178.9
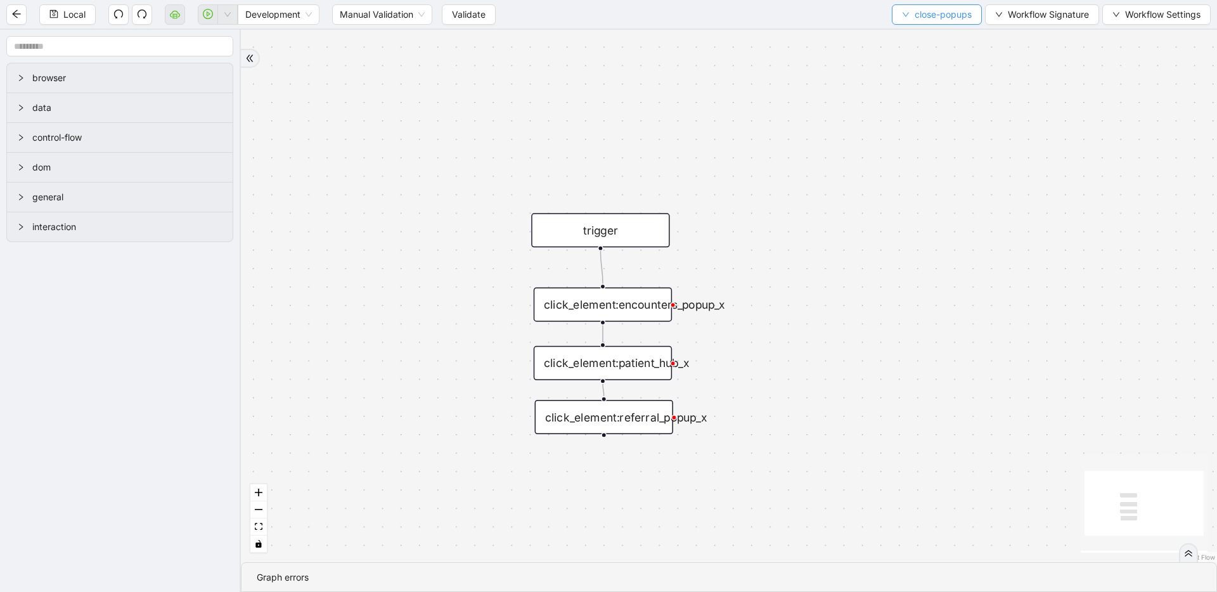
click at [939, 17] on span "close-popups" at bounding box center [943, 15] width 57 height 14
click at [932, 30] on li "Select" at bounding box center [934, 39] width 86 height 20
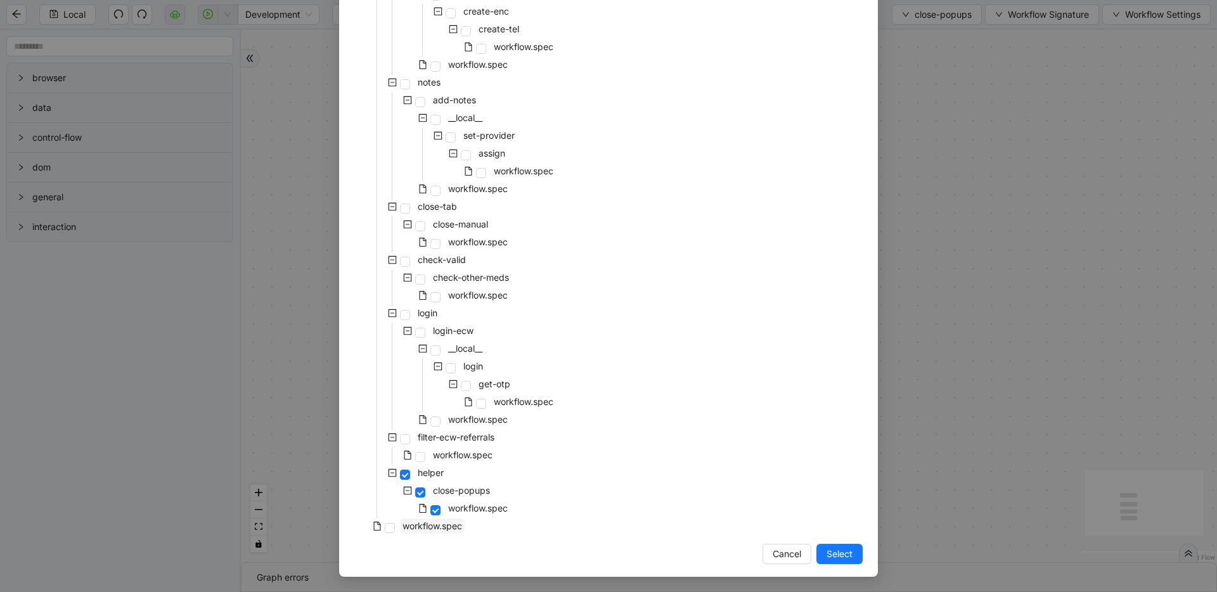
click at [403, 526] on span "workflow.spec" at bounding box center [433, 526] width 60 height 11
click at [820, 551] on button "Select" at bounding box center [840, 554] width 46 height 20
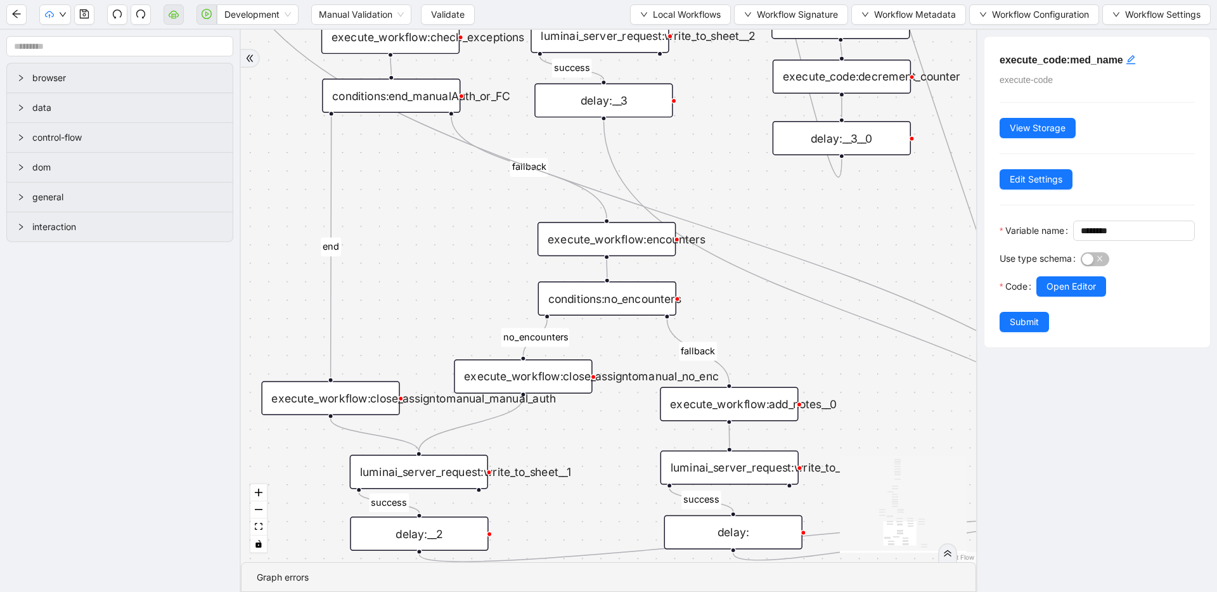
drag, startPoint x: 659, startPoint y: 316, endPoint x: 600, endPoint y: 410, distance: 111.0
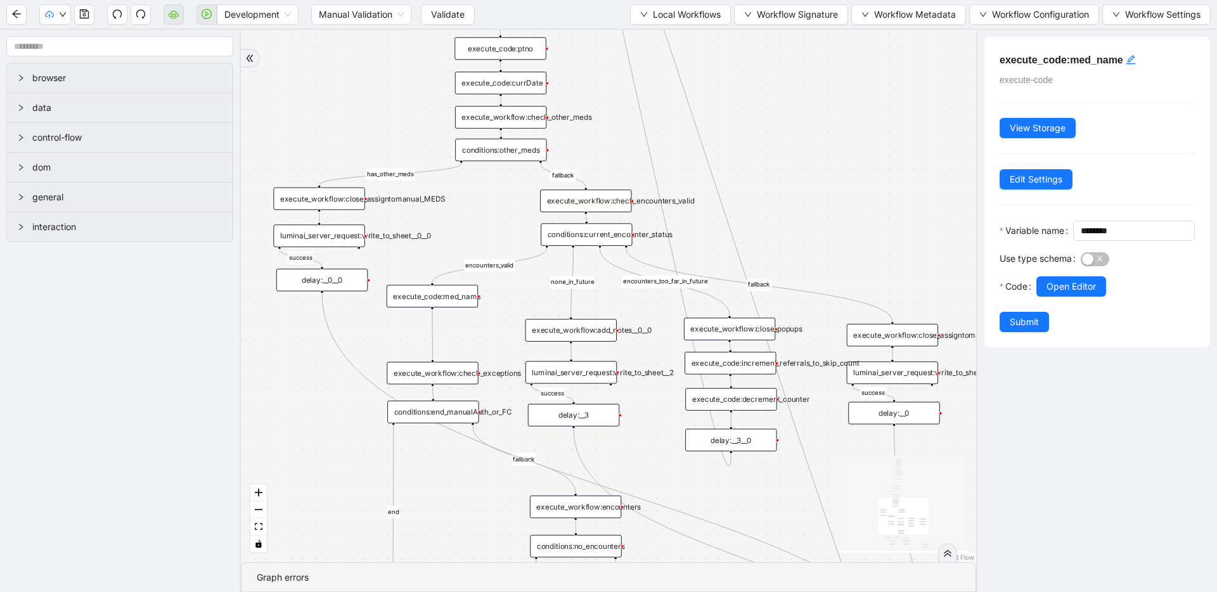
drag, startPoint x: 459, startPoint y: 240, endPoint x: 465, endPoint y: 394, distance: 154.2
click at [627, 451] on div "fallback success success fallback no_encounters end success success success old…" at bounding box center [608, 296] width 735 height 533
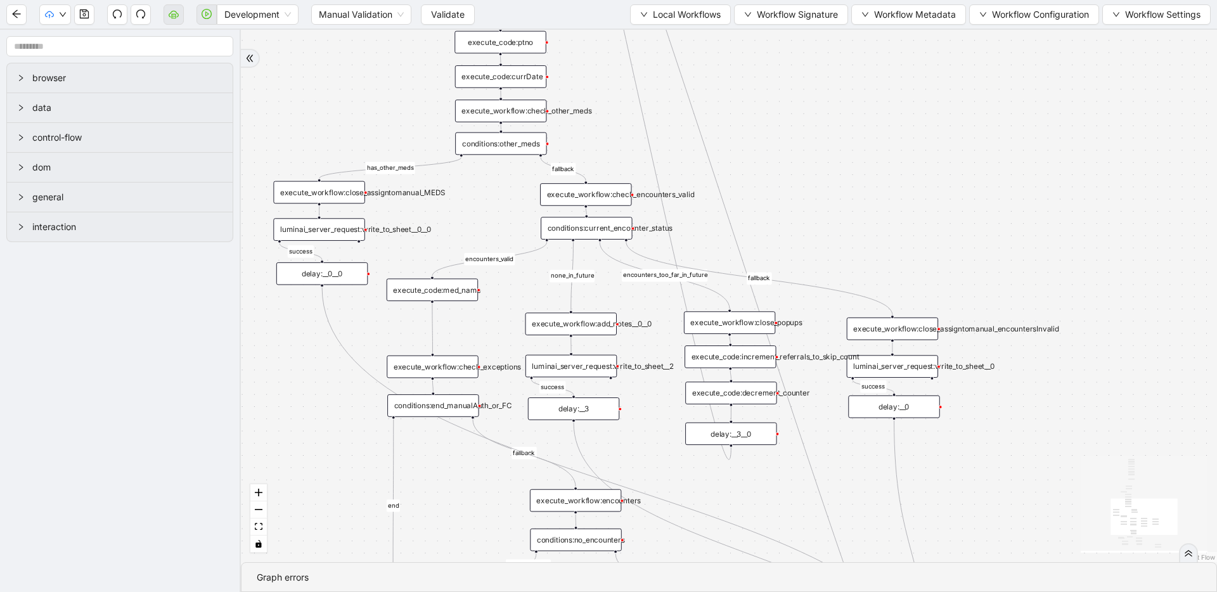
drag, startPoint x: 816, startPoint y: 158, endPoint x: 829, endPoint y: 68, distance: 90.9
click at [829, 57] on div "fallback success success fallback no_encounters end success success success old…" at bounding box center [729, 296] width 976 height 533
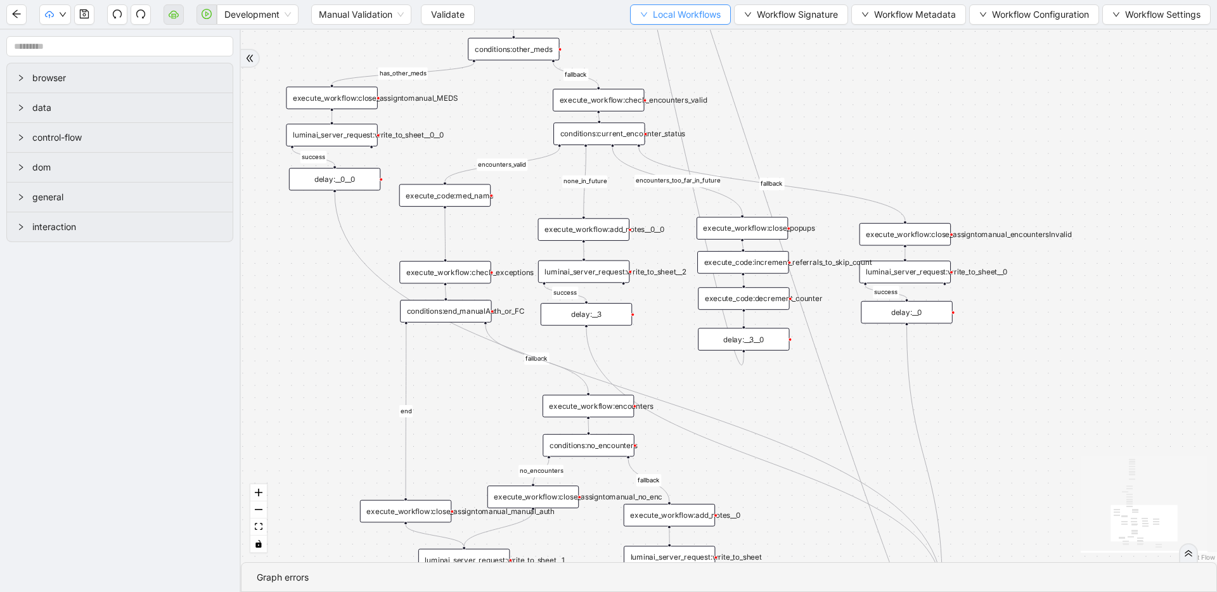
click at [670, 16] on span "Local Workflows" at bounding box center [687, 15] width 68 height 14
click at [668, 40] on span "Select" at bounding box center [674, 39] width 82 height 14
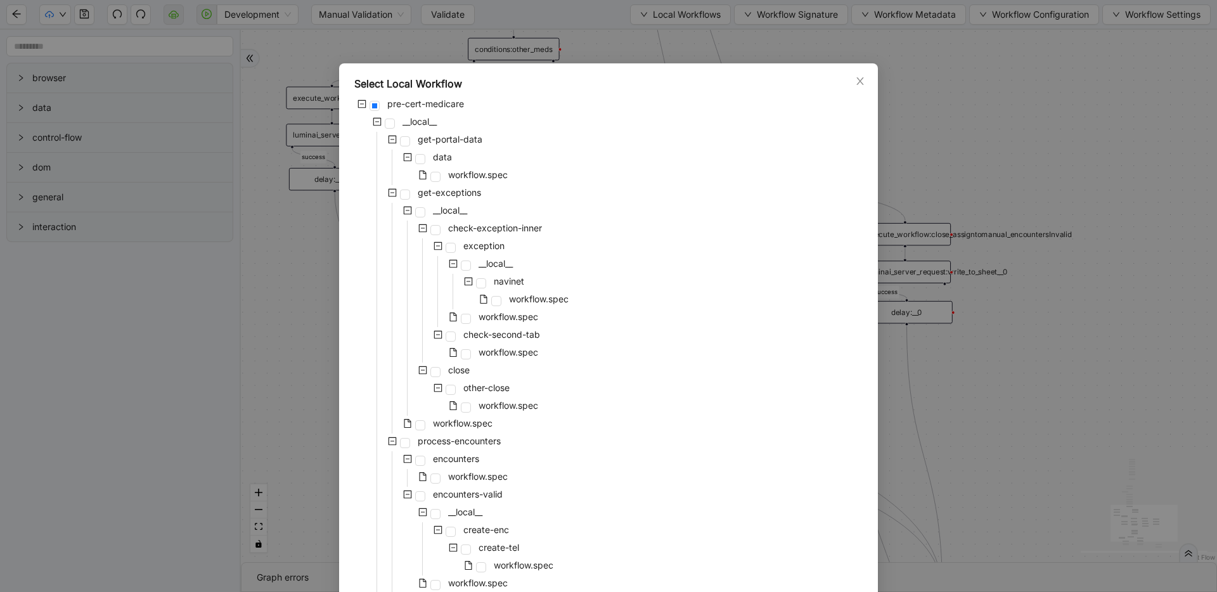
click at [668, 268] on div "pre-cert-medicare __local__ get-portal-data data workflow.spec get-exceptions _…" at bounding box center [608, 575] width 509 height 959
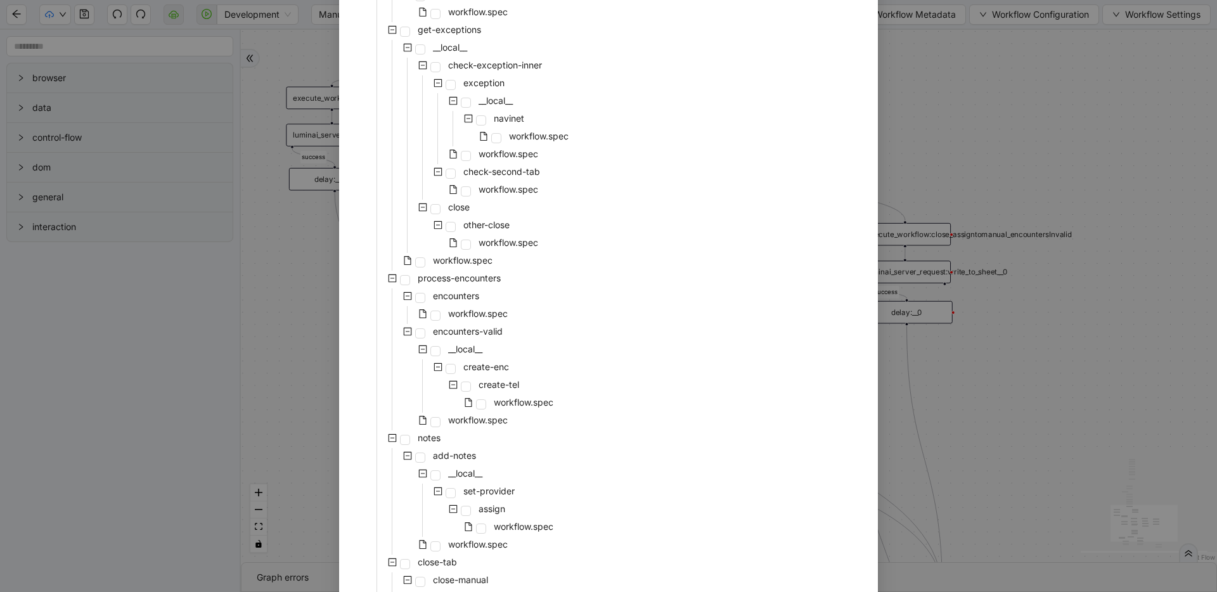
scroll to position [174, 0]
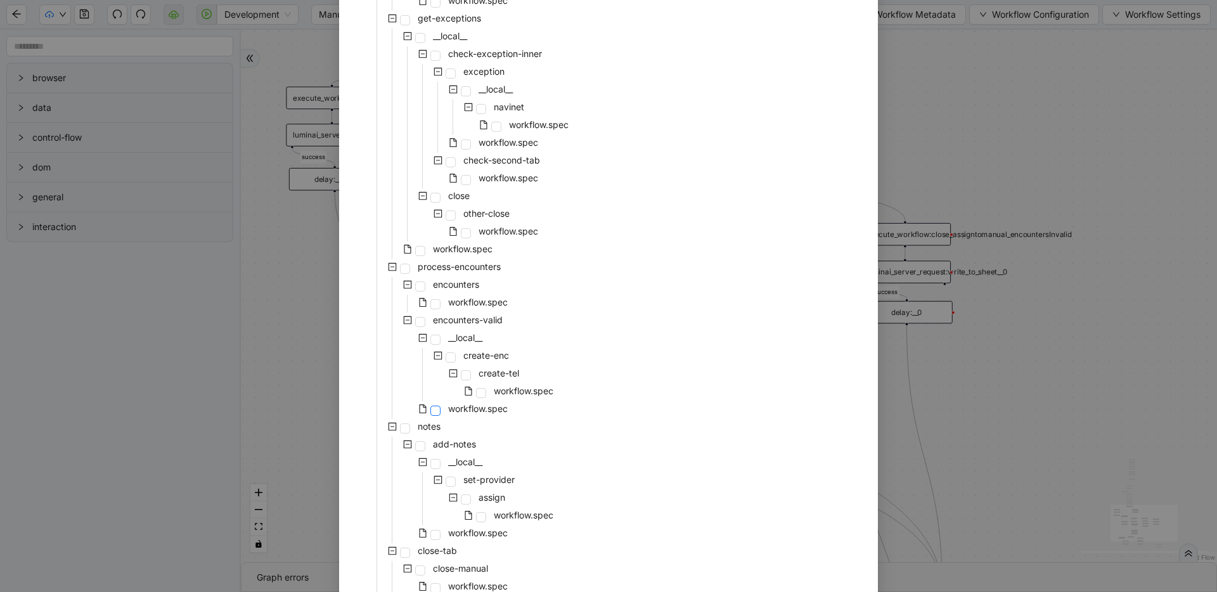
click at [434, 414] on span at bounding box center [436, 411] width 10 height 10
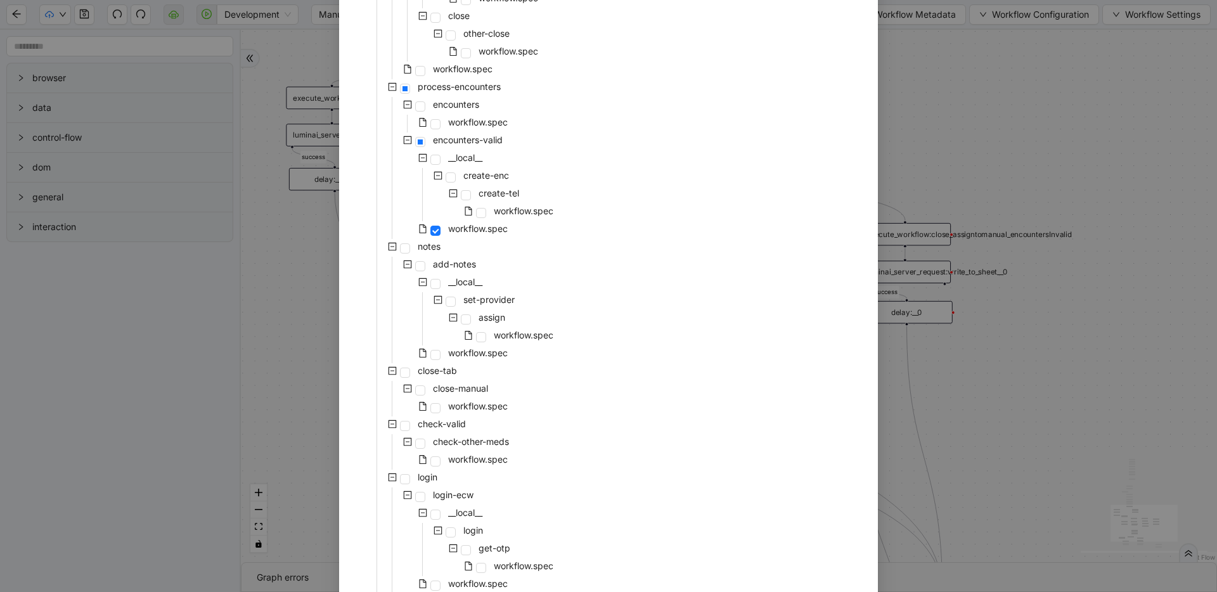
scroll to position [519, 0]
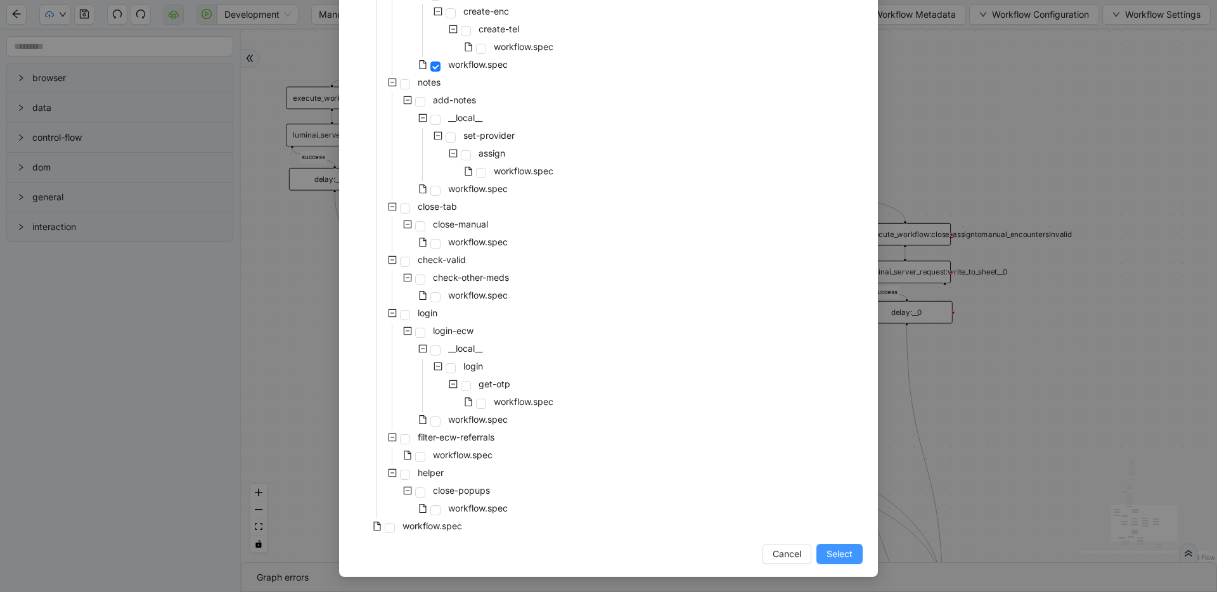
click at [843, 558] on span "Select" at bounding box center [840, 554] width 26 height 14
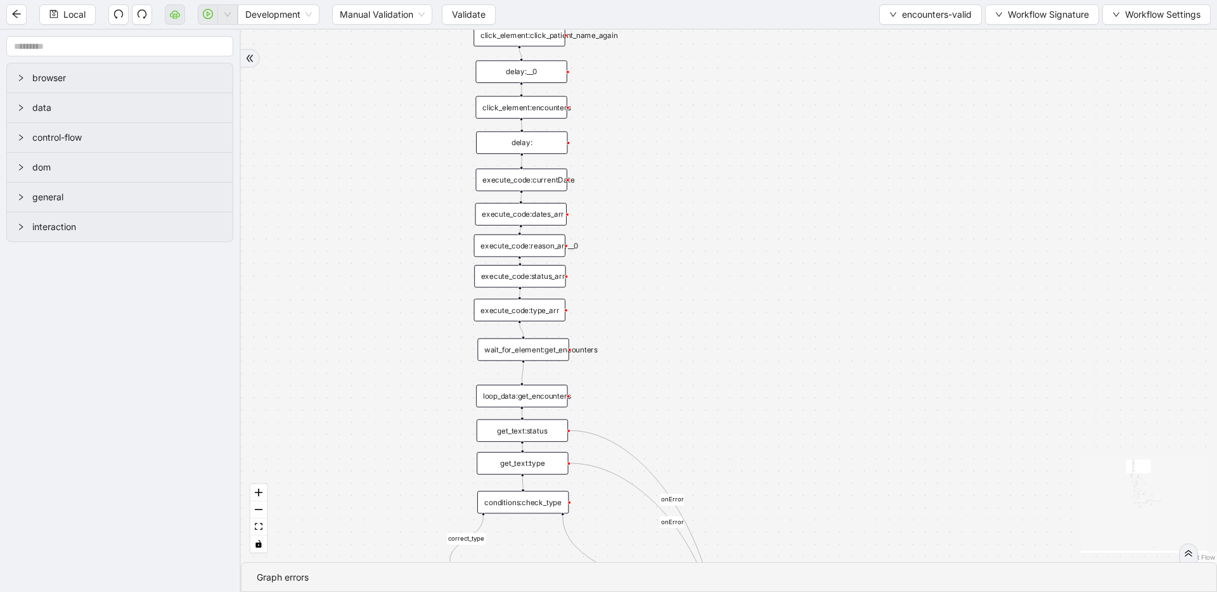
drag, startPoint x: 833, startPoint y: 250, endPoint x: 800, endPoint y: 83, distance: 170.1
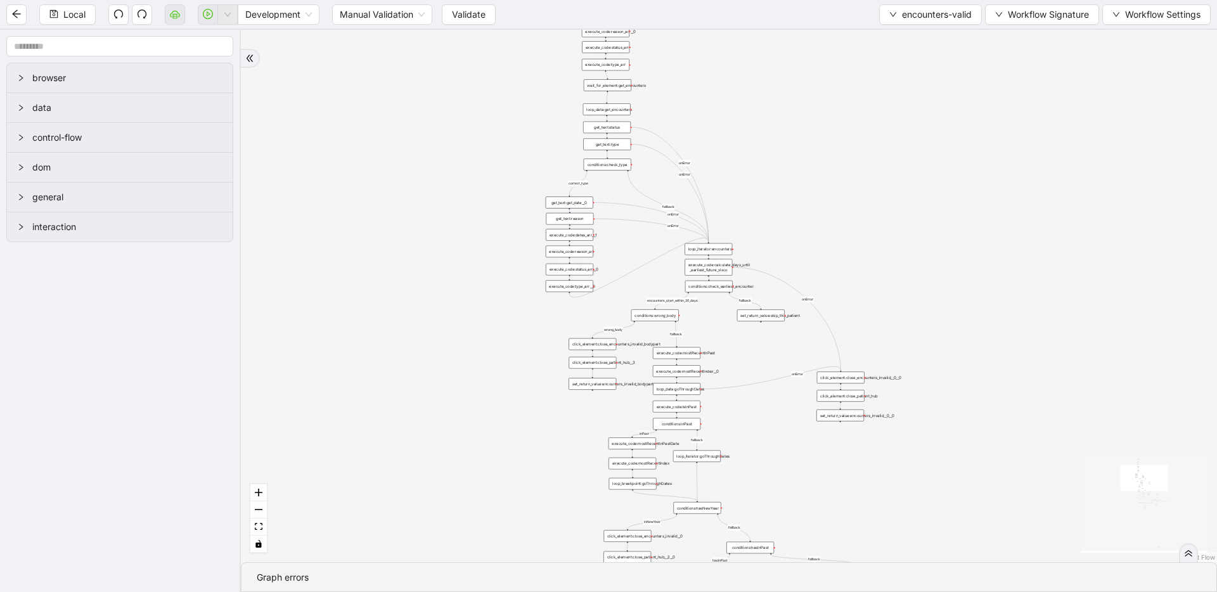
drag, startPoint x: 886, startPoint y: 283, endPoint x: 858, endPoint y: 156, distance: 130.3
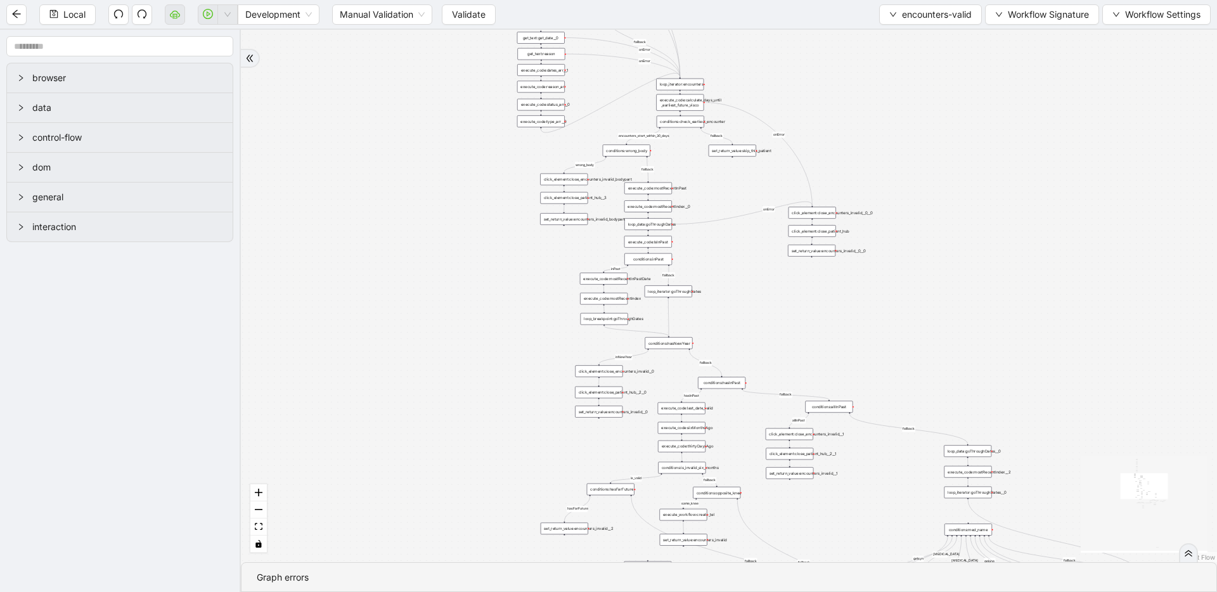
drag, startPoint x: 834, startPoint y: 349, endPoint x: 820, endPoint y: 141, distance: 209.1
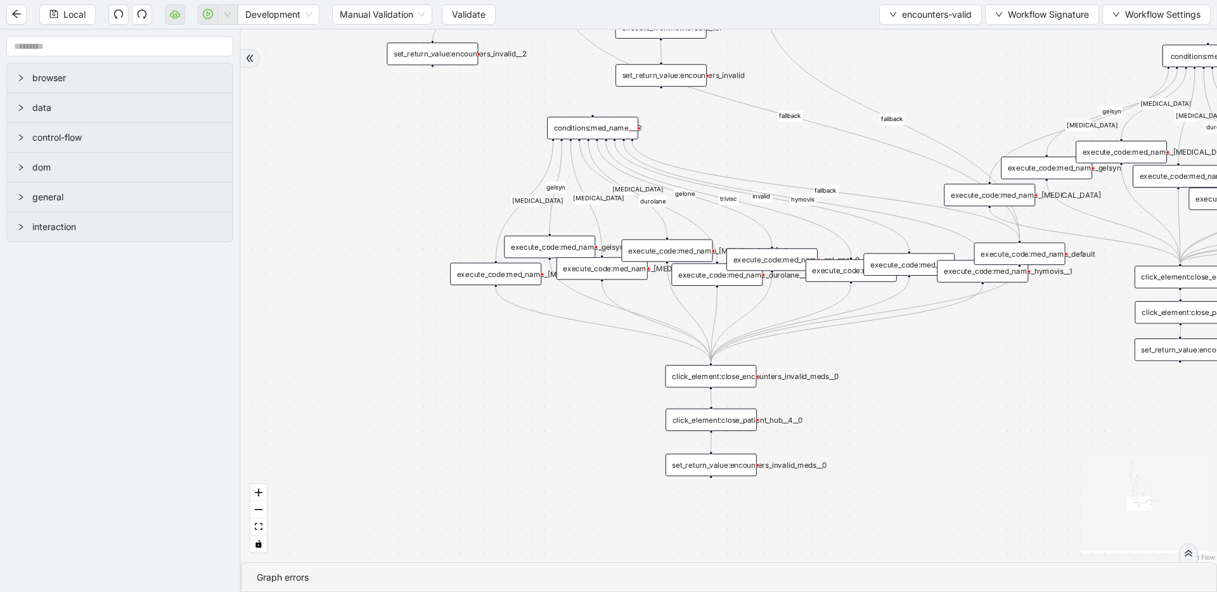
drag, startPoint x: 562, startPoint y: 545, endPoint x: 509, endPoint y: 339, distance: 212.2
click at [703, 378] on div "click_element:close_encounters_invalid_meds__0" at bounding box center [710, 376] width 91 height 23
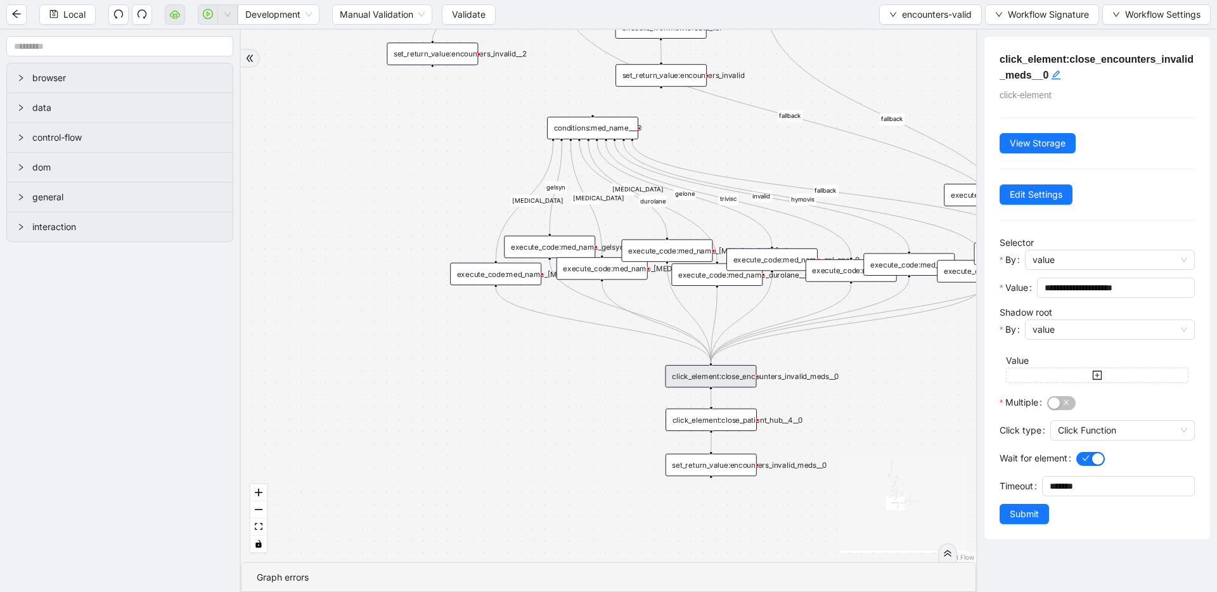
click at [722, 427] on div "click_element:close_patient_hub__4__0" at bounding box center [711, 420] width 91 height 23
click at [704, 468] on div "set_return_value:encounters_invalid_meds__0" at bounding box center [711, 465] width 91 height 23
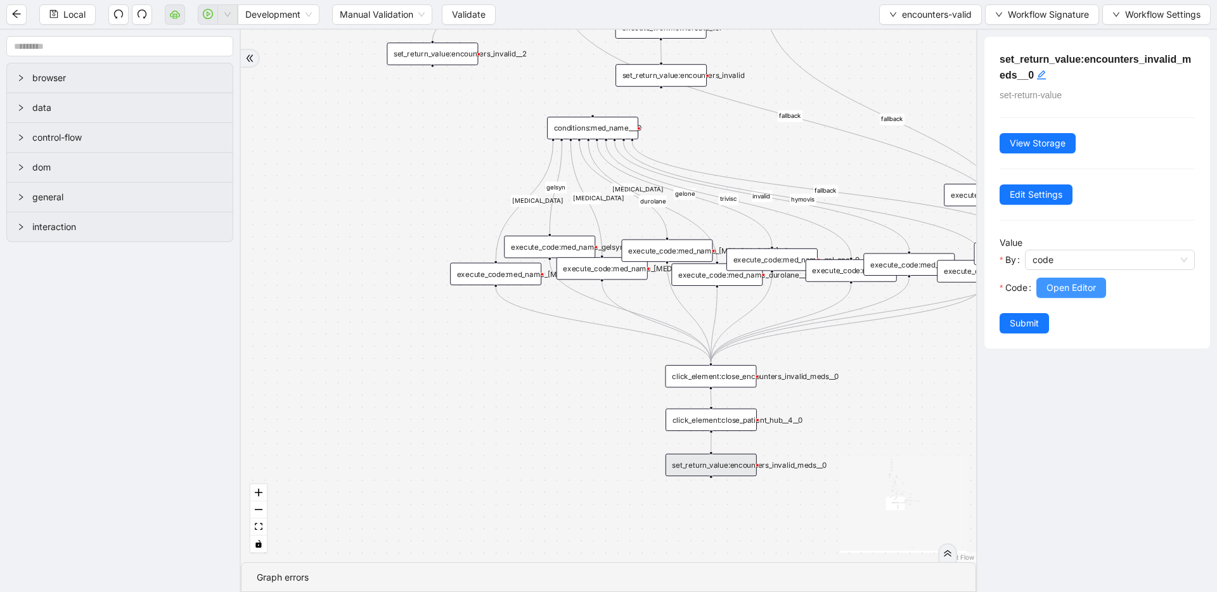
click at [1063, 288] on span "Open Editor" at bounding box center [1071, 288] width 49 height 14
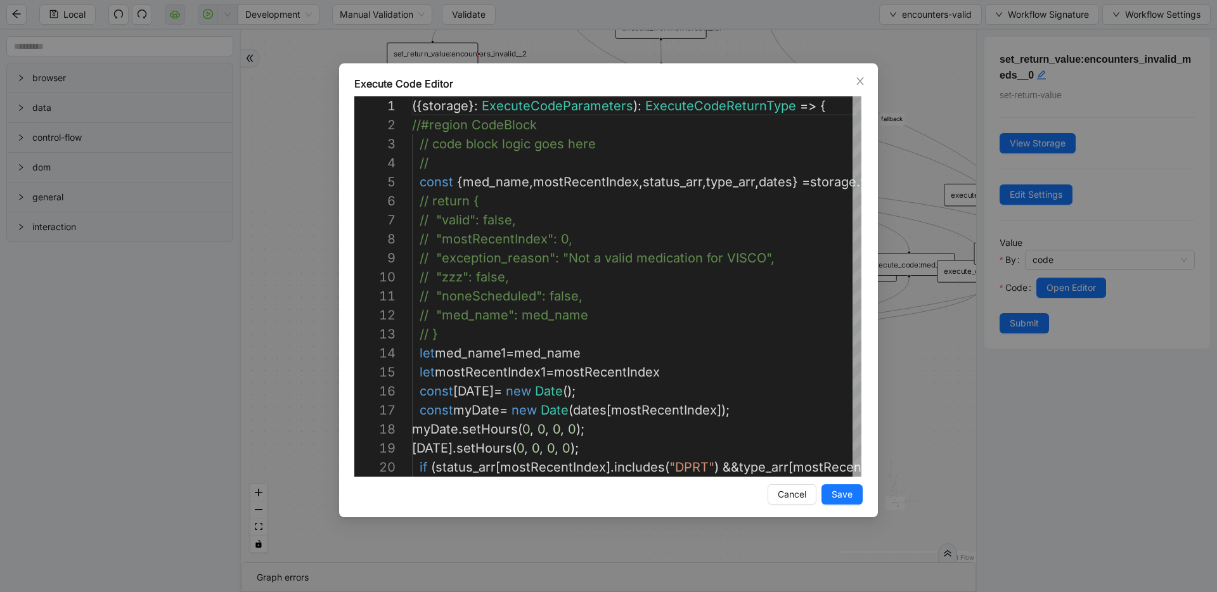
scroll to position [190, 0]
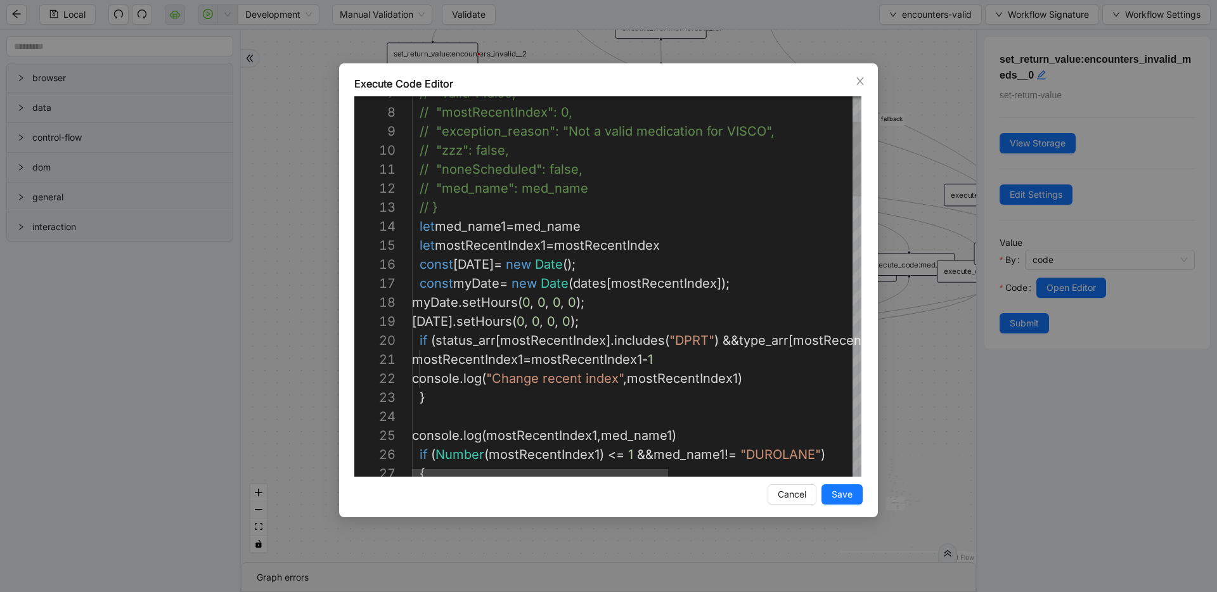
type textarea "**********"
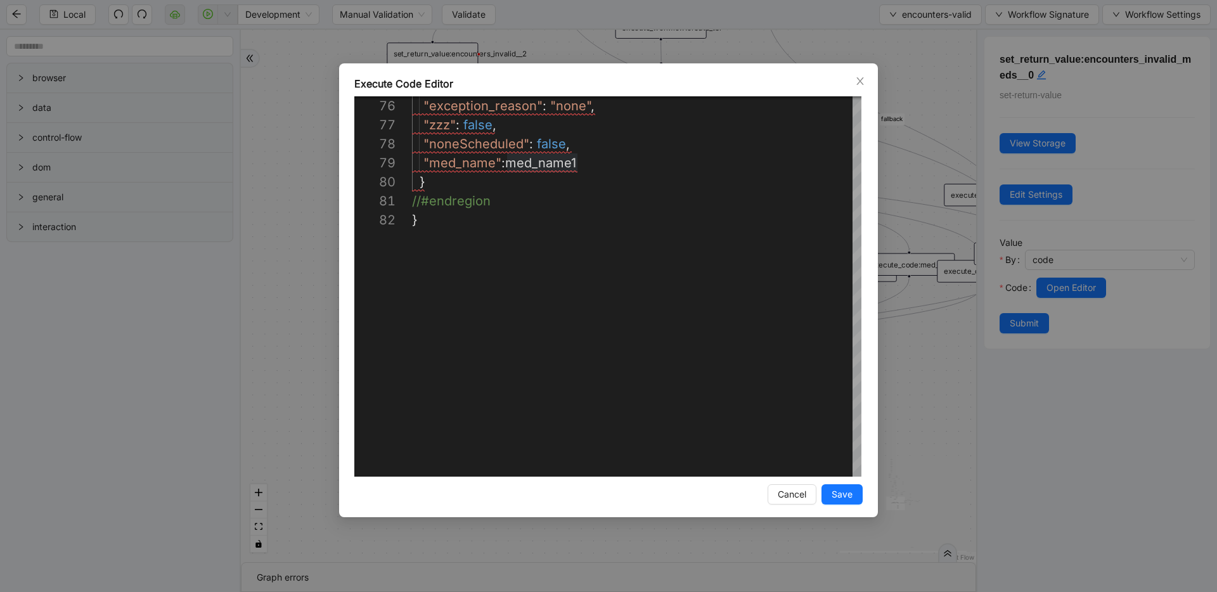
click at [260, 240] on div "**********" at bounding box center [608, 296] width 1217 height 592
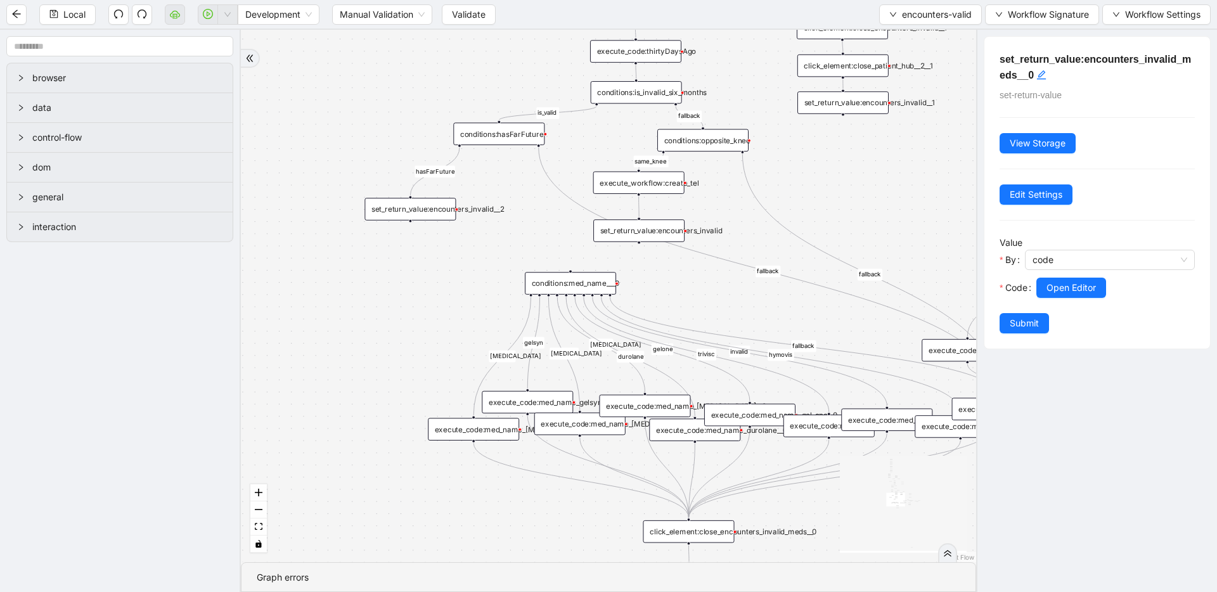
drag, startPoint x: 385, startPoint y: 198, endPoint x: 361, endPoint y: 387, distance: 191.2
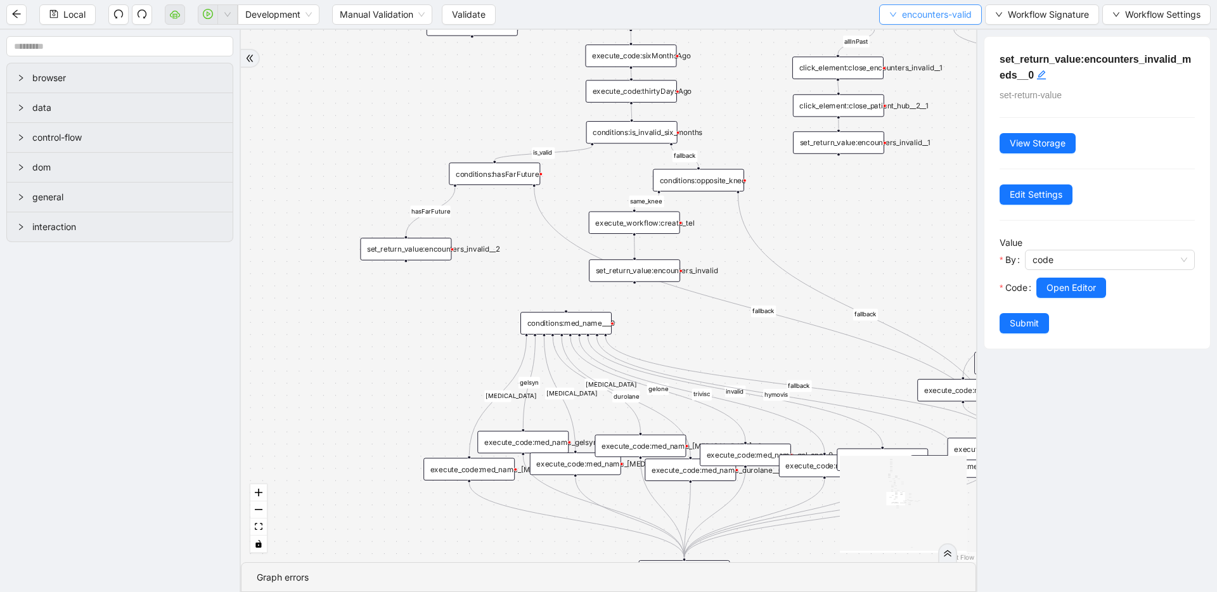
click at [935, 21] on span "encounters-valid" at bounding box center [937, 15] width 70 height 14
click at [893, 43] on span "Select" at bounding box center [928, 39] width 84 height 14
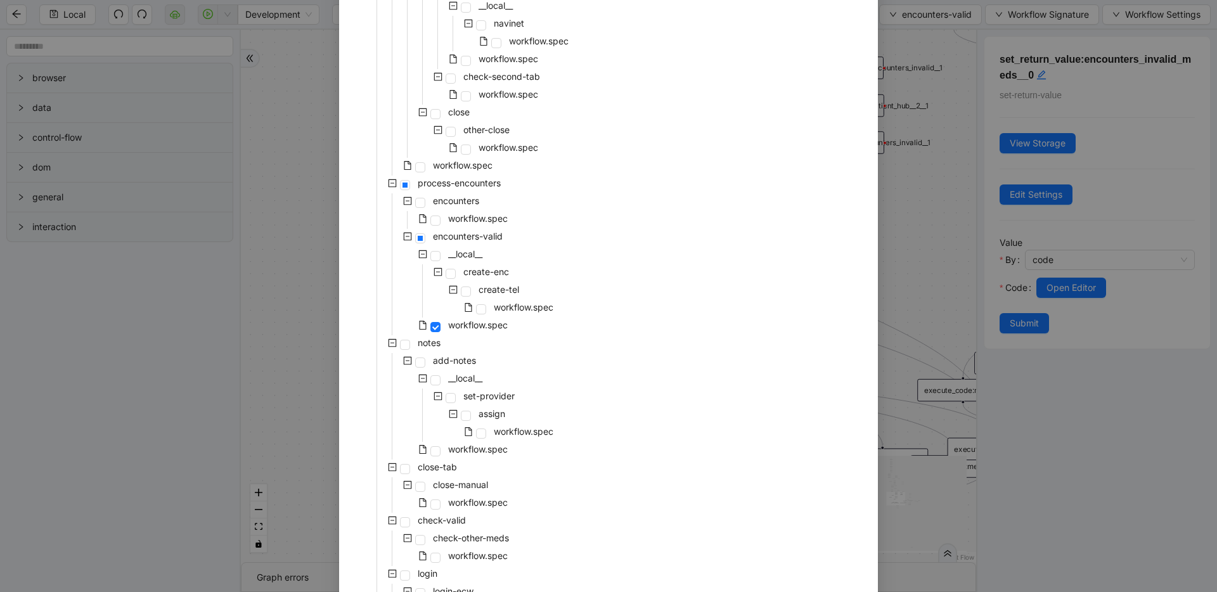
scroll to position [519, 0]
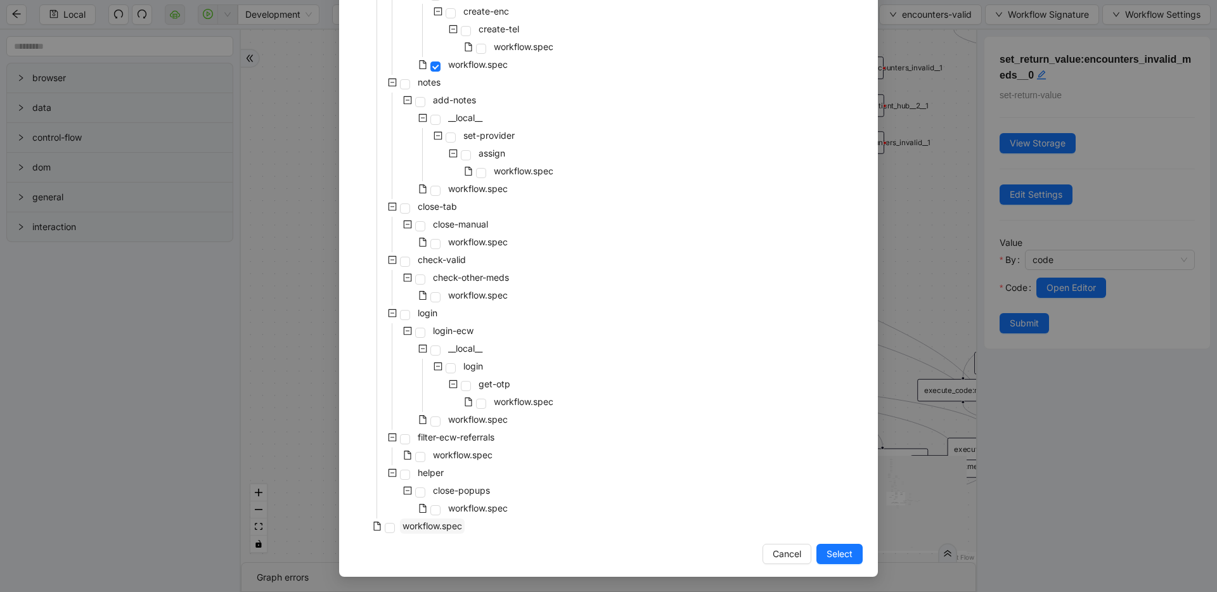
click at [410, 528] on span "workflow.spec" at bounding box center [433, 526] width 60 height 11
click at [827, 550] on span "Select" at bounding box center [840, 554] width 26 height 14
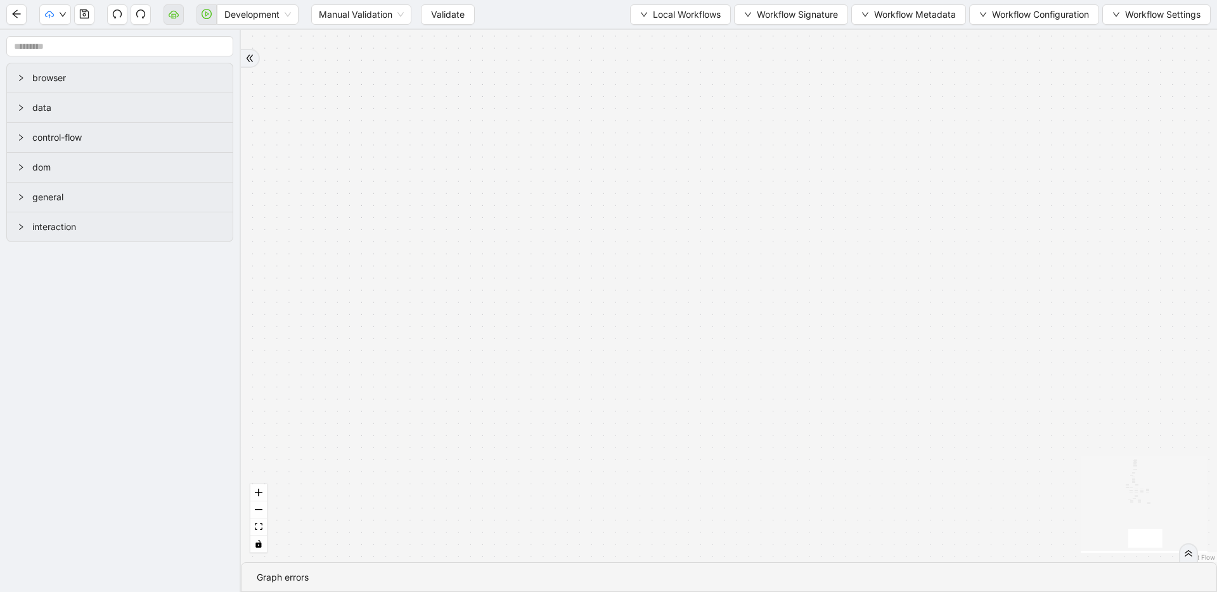
drag, startPoint x: 623, startPoint y: 477, endPoint x: 607, endPoint y: 592, distance: 115.1
drag, startPoint x: 751, startPoint y: 330, endPoint x: 780, endPoint y: 342, distance: 31.0
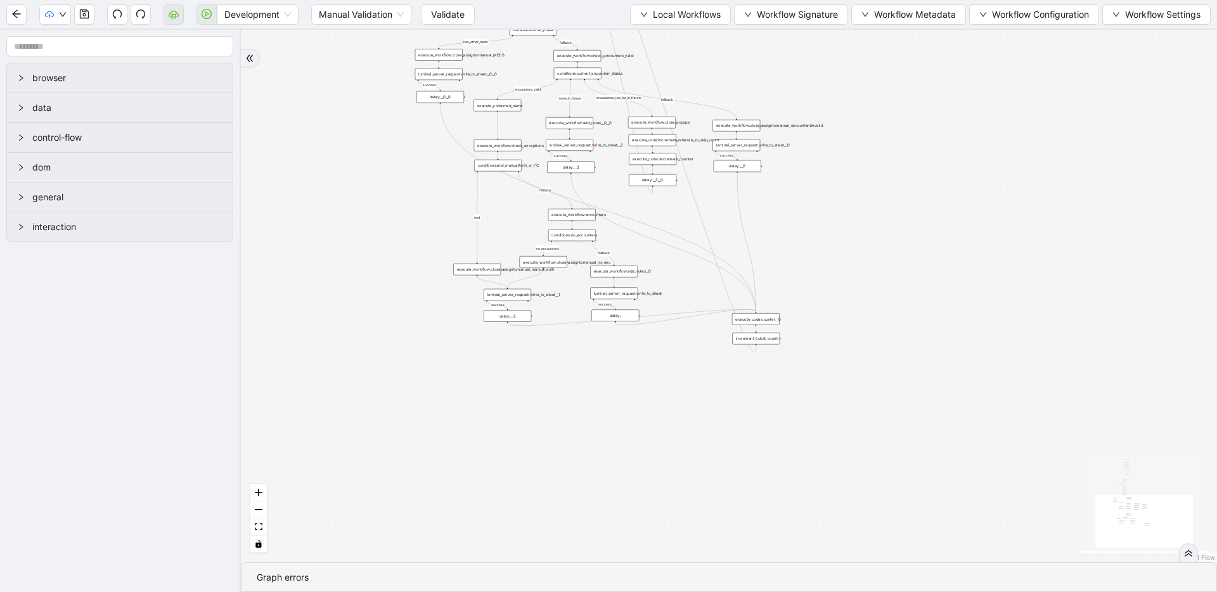
drag, startPoint x: 785, startPoint y: 356, endPoint x: 850, endPoint y: 541, distance: 195.7
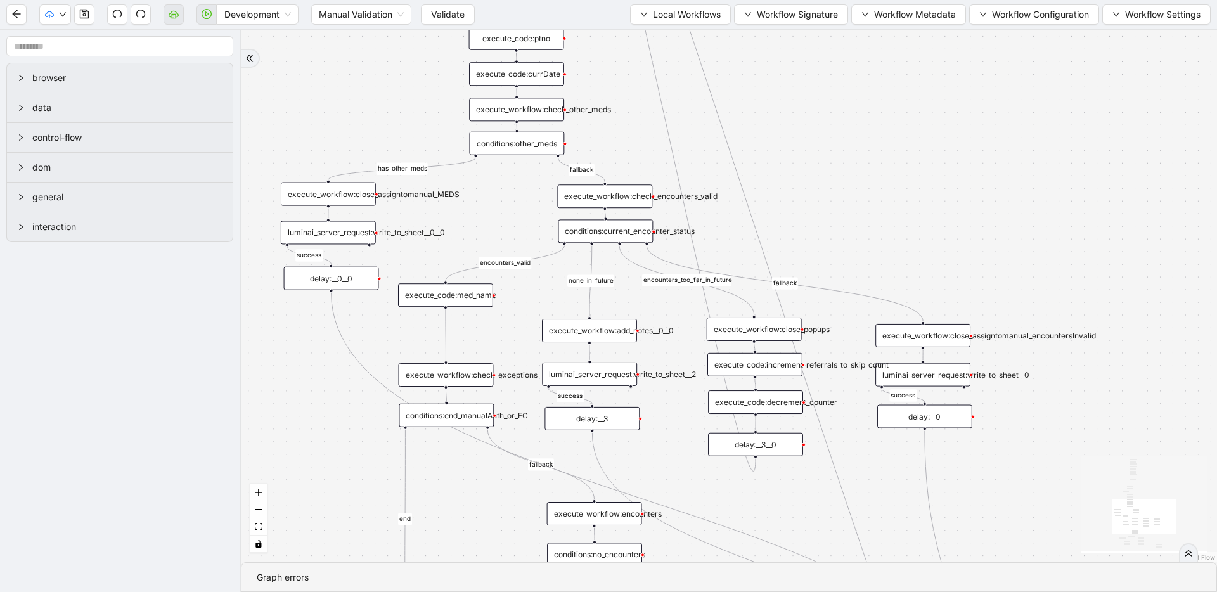
drag, startPoint x: 614, startPoint y: 219, endPoint x: 612, endPoint y: 389, distance: 169.3
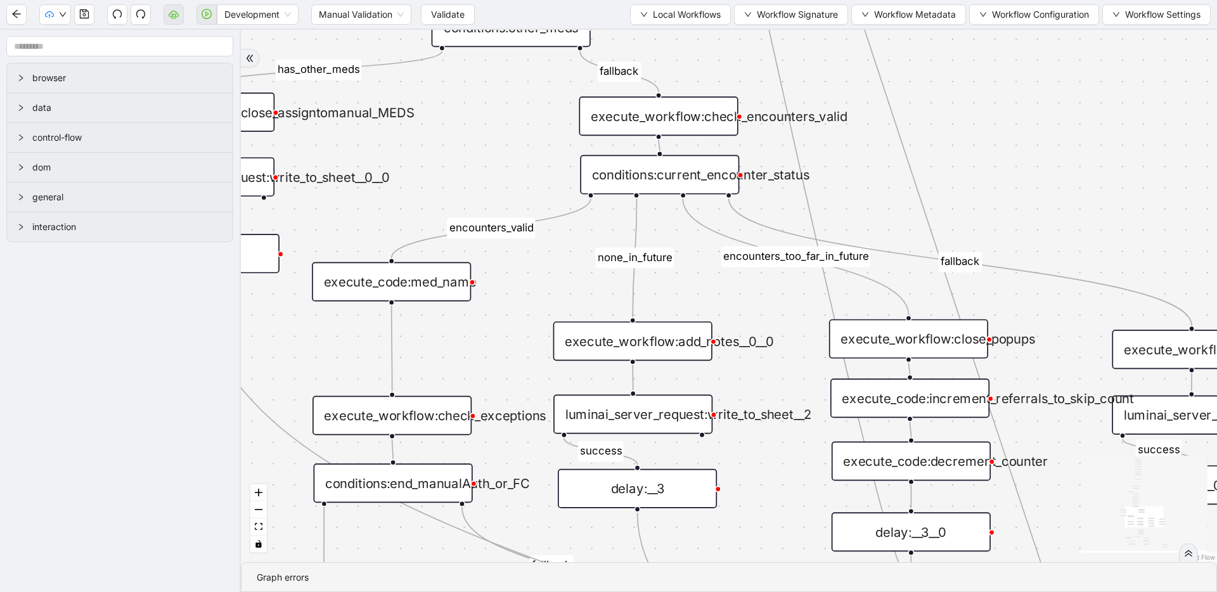
click at [660, 147] on icon "Edge from execute_workflow:check_encounters_valid to conditions:current_encount…" at bounding box center [659, 145] width 1 height 11
click at [79, 15] on icon "save" at bounding box center [84, 14] width 10 height 10
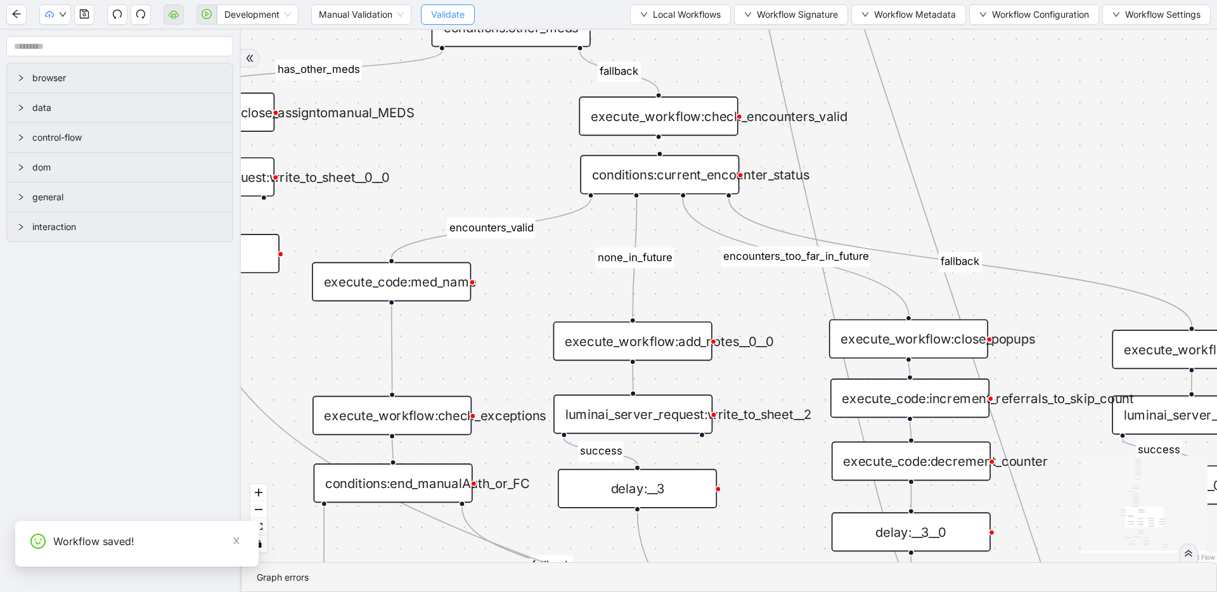
click at [444, 9] on span "Validate" at bounding box center [448, 15] width 34 height 14
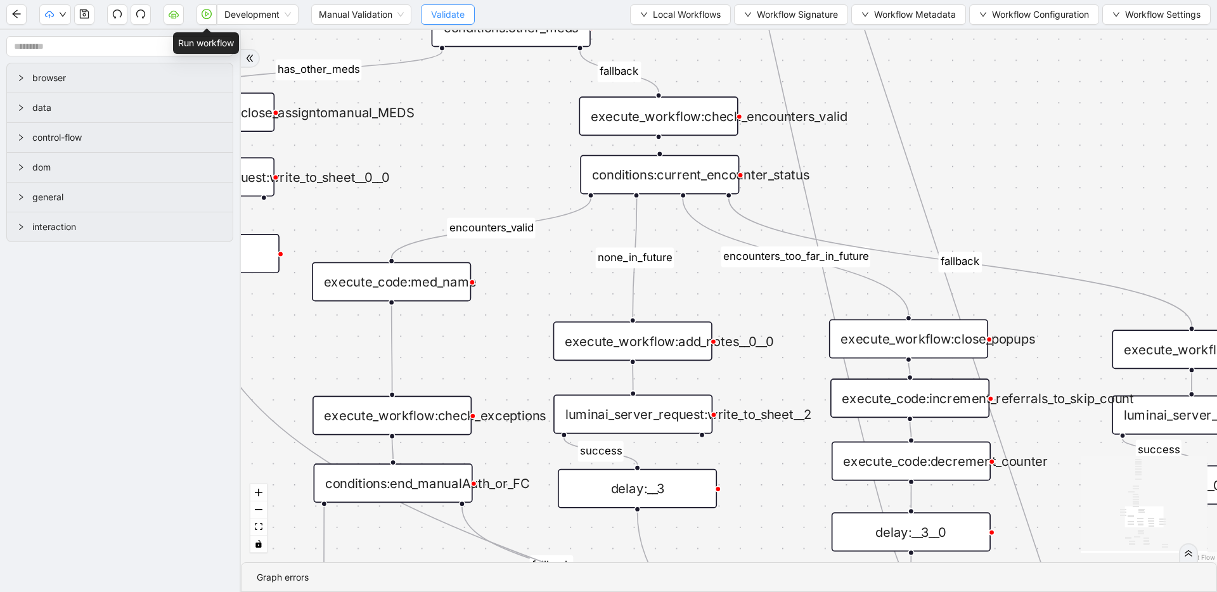
click at [207, 16] on icon "play-circle" at bounding box center [207, 14] width 10 height 10
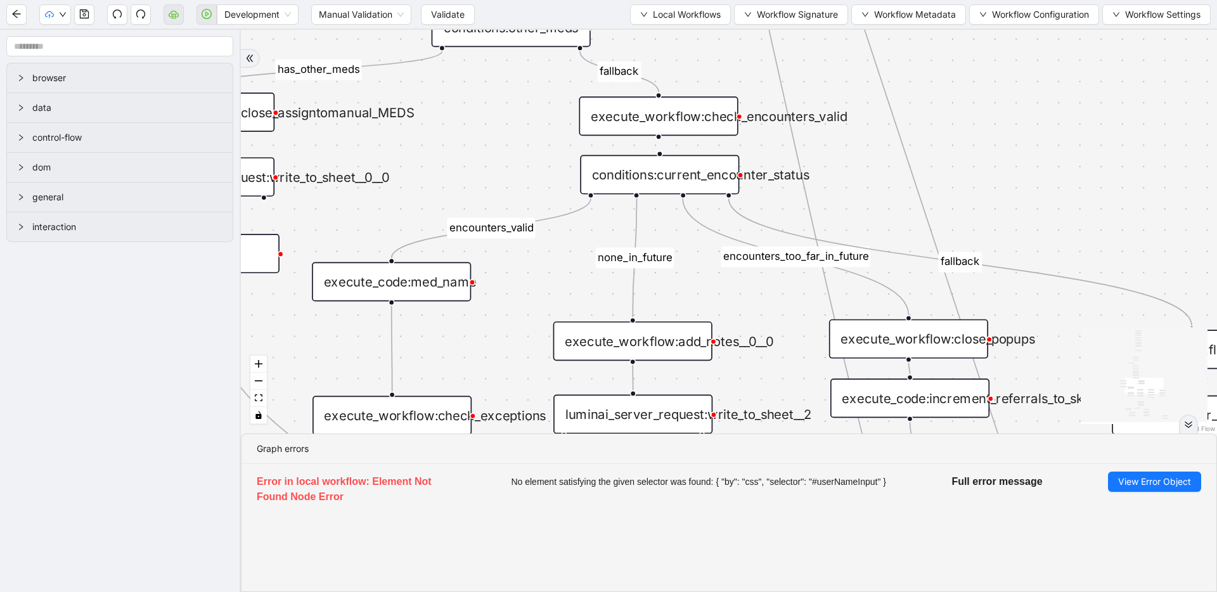
click at [458, 25] on div "Development Manual Validation Validate Local Workflows Workflow Signature Workf…" at bounding box center [608, 14] width 1217 height 29
click at [458, 21] on span "Validate" at bounding box center [448, 15] width 34 height 14
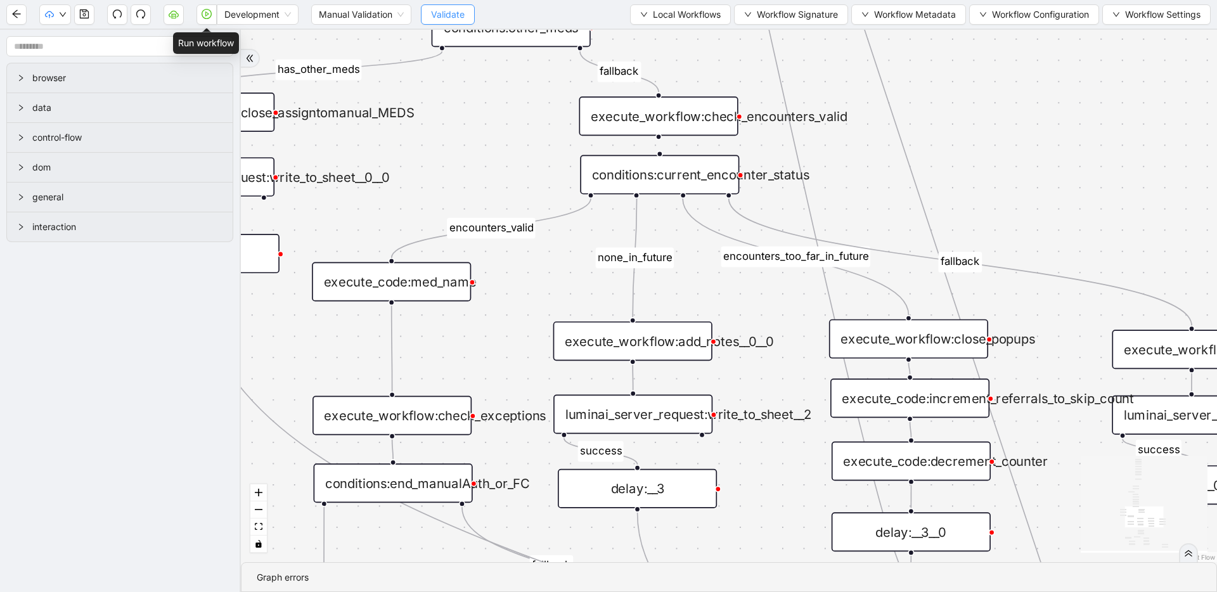
click at [211, 18] on icon "play-circle" at bounding box center [207, 14] width 10 height 10
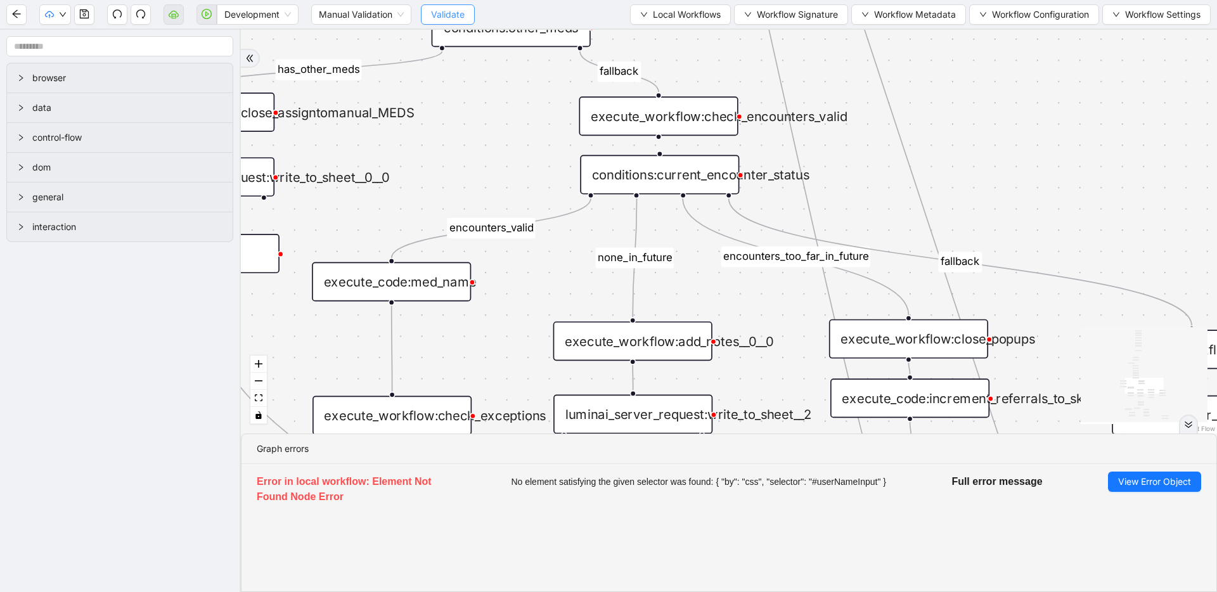
click at [460, 13] on span "Validate" at bounding box center [448, 15] width 34 height 14
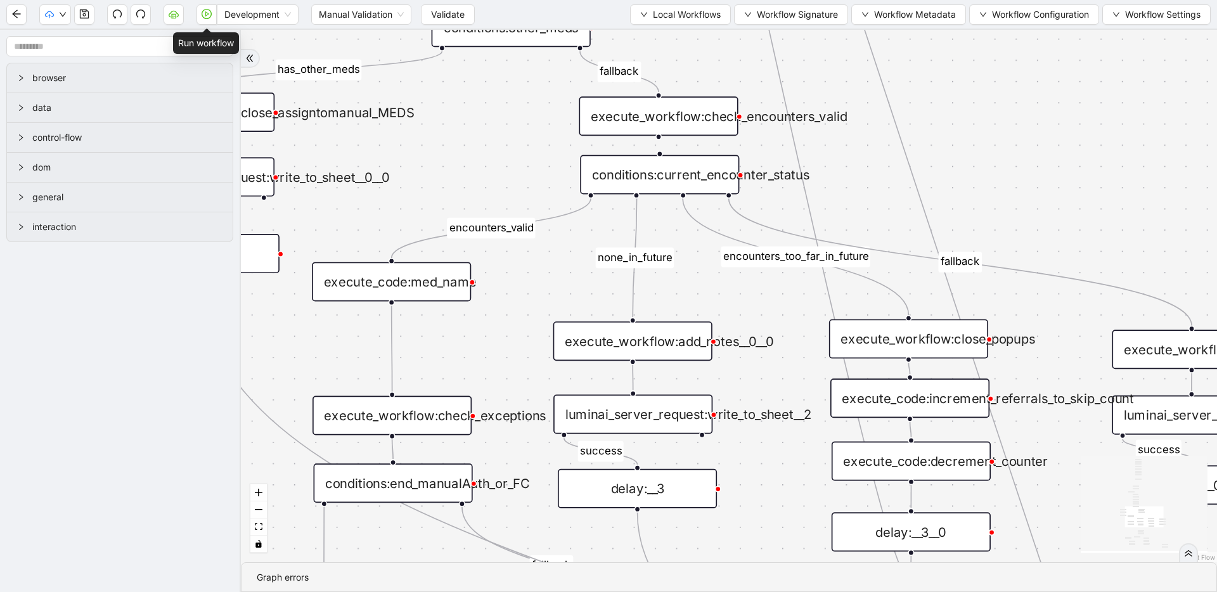
click at [200, 13] on button "button" at bounding box center [207, 14] width 20 height 20
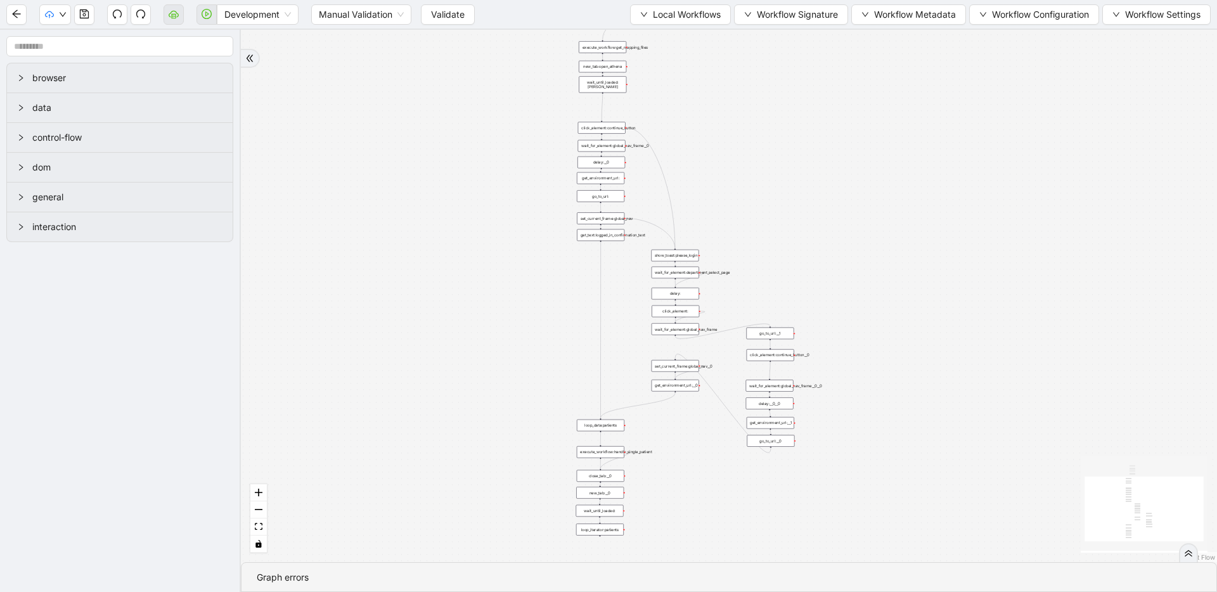
drag, startPoint x: 547, startPoint y: 193, endPoint x: 406, endPoint y: 236, distance: 146.6
click at [406, 236] on div "trigger loop_data:patients loop_iterator:patients execute_workflow:handle_singl…" at bounding box center [729, 296] width 976 height 533
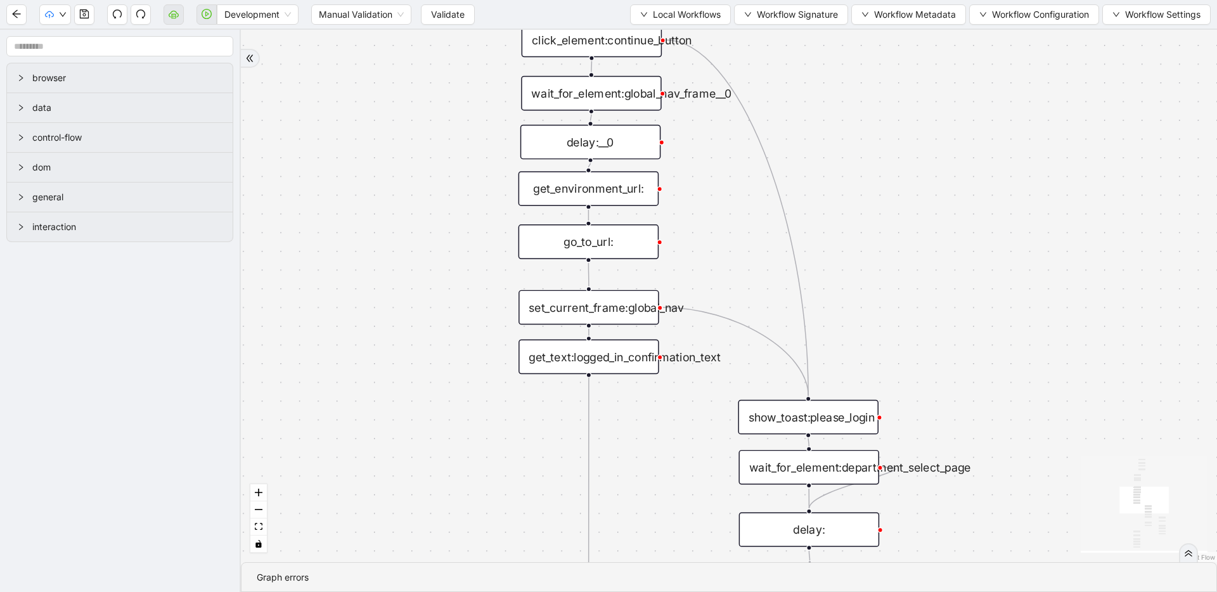
drag, startPoint x: 775, startPoint y: 103, endPoint x: 723, endPoint y: 164, distance: 80.5
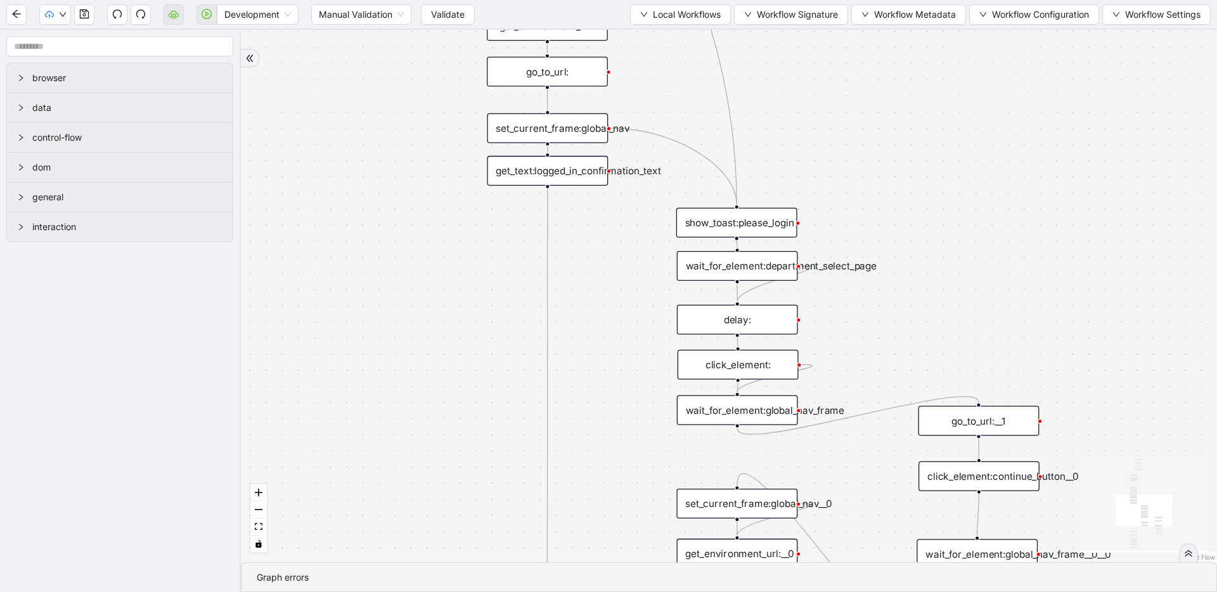
drag, startPoint x: 949, startPoint y: 330, endPoint x: 895, endPoint y: 184, distance: 155.8
click at [895, 184] on div "trigger loop_data:patients loop_iterator:patients execute_workflow:handle_singl…" at bounding box center [729, 296] width 976 height 533
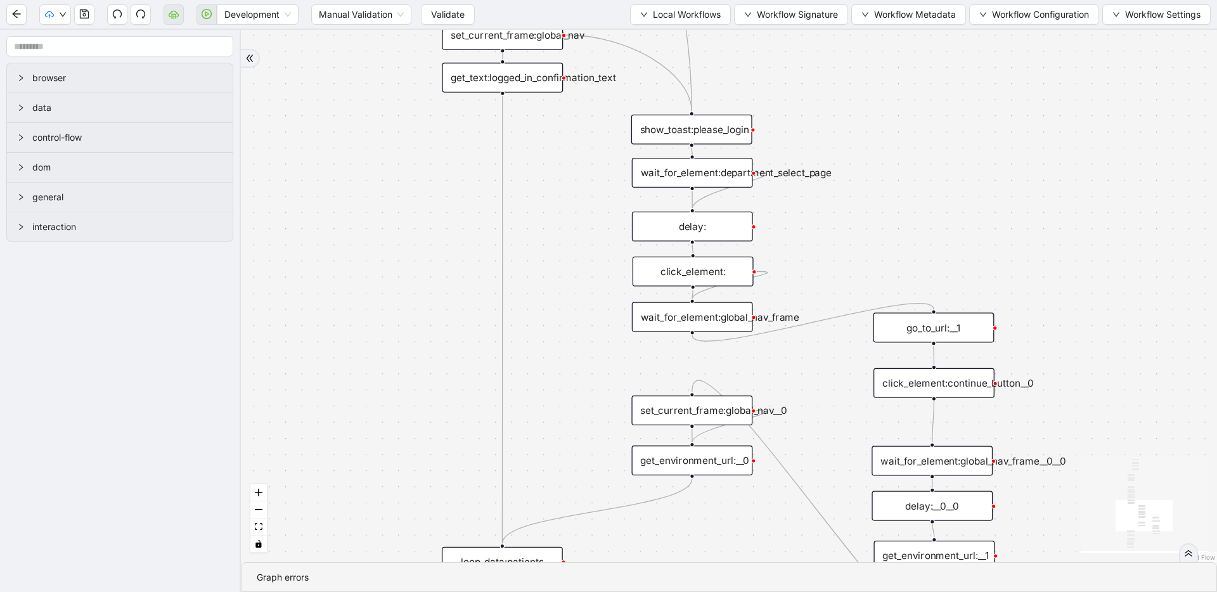
drag, startPoint x: 982, startPoint y: 269, endPoint x: 938, endPoint y: 176, distance: 103.2
click at [938, 176] on div "trigger loop_data:patients loop_iterator:patients execute_workflow:handle_singl…" at bounding box center [729, 296] width 976 height 533
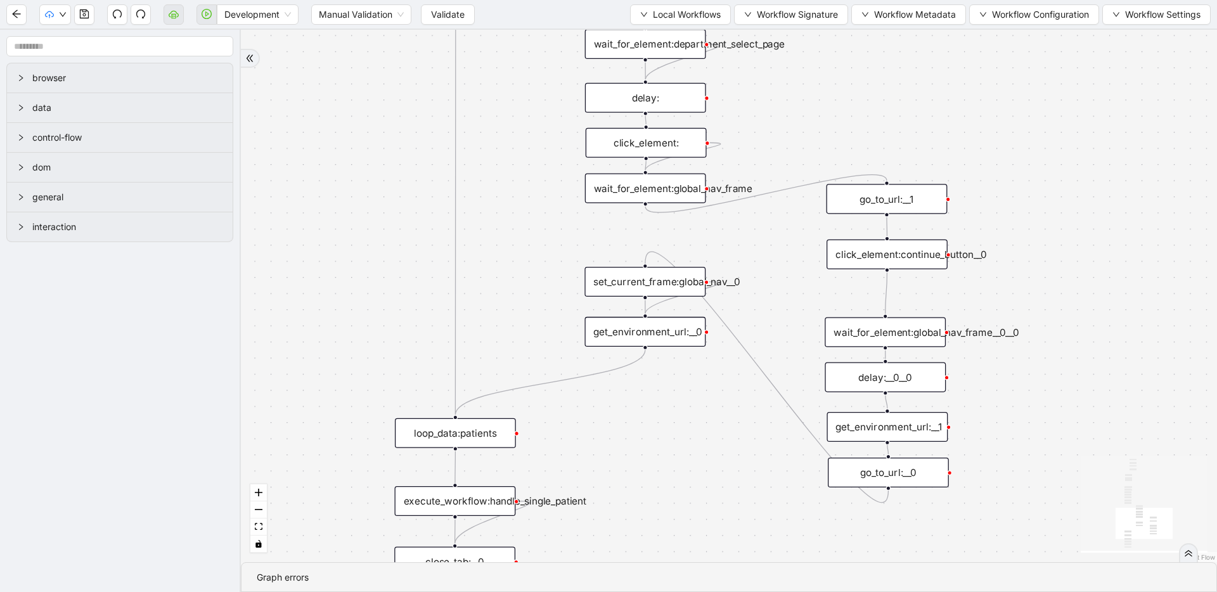
drag, startPoint x: 1046, startPoint y: 288, endPoint x: 999, endPoint y: 160, distance: 137.0
click at [999, 160] on div "trigger loop_data:patients loop_iterator:patients execute_workflow:handle_singl…" at bounding box center [729, 296] width 976 height 533
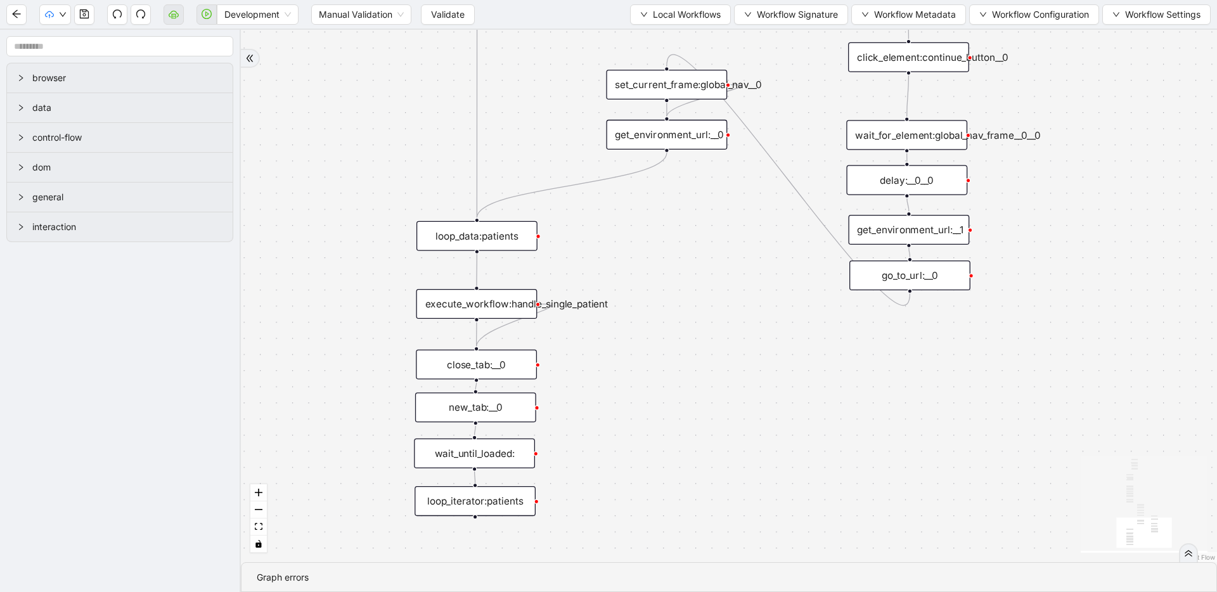
drag, startPoint x: 633, startPoint y: 463, endPoint x: 654, endPoint y: 266, distance: 198.4
click at [654, 266] on div "trigger loop_data:patients loop_iterator:patients execute_workflow:handle_singl…" at bounding box center [729, 296] width 976 height 533
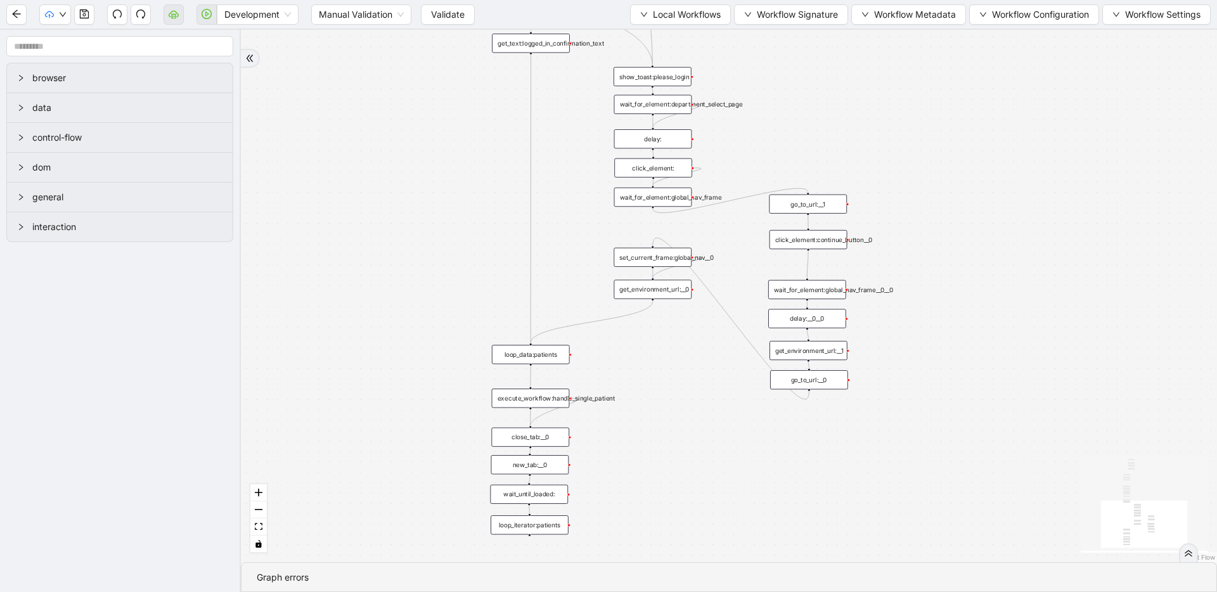
drag, startPoint x: 641, startPoint y: 390, endPoint x: 641, endPoint y: 510, distance: 120.5
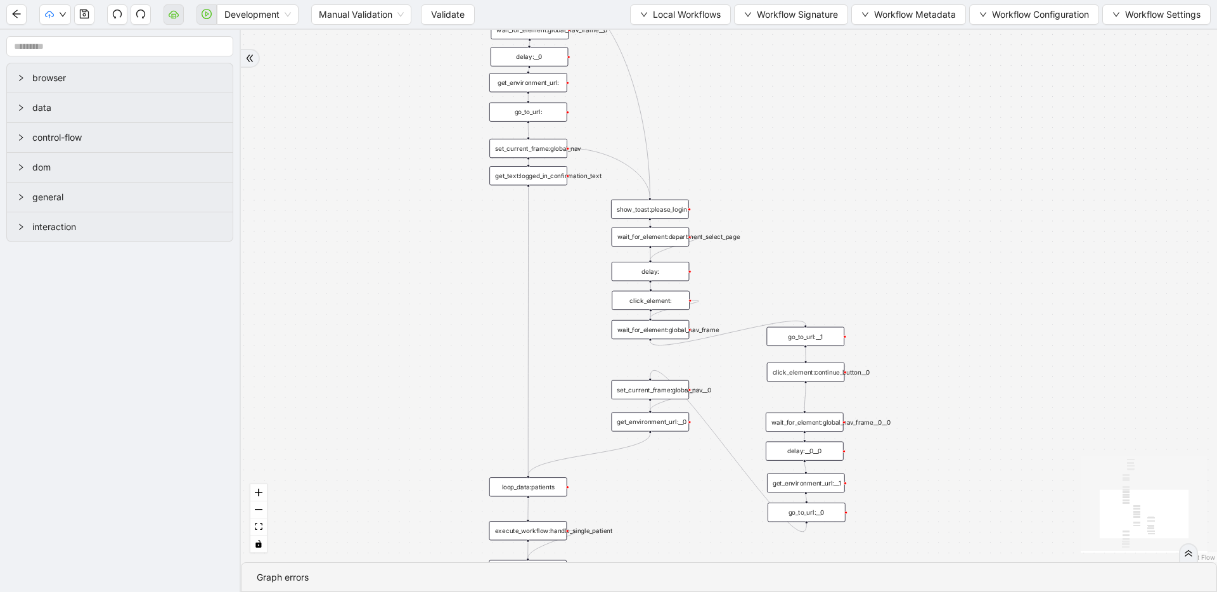
drag, startPoint x: 765, startPoint y: 202, endPoint x: 761, endPoint y: 335, distance: 133.2
click at [759, 339] on div "trigger loop_data:patients loop_iterator:patients execute_workflow:handle_singl…" at bounding box center [729, 296] width 976 height 533
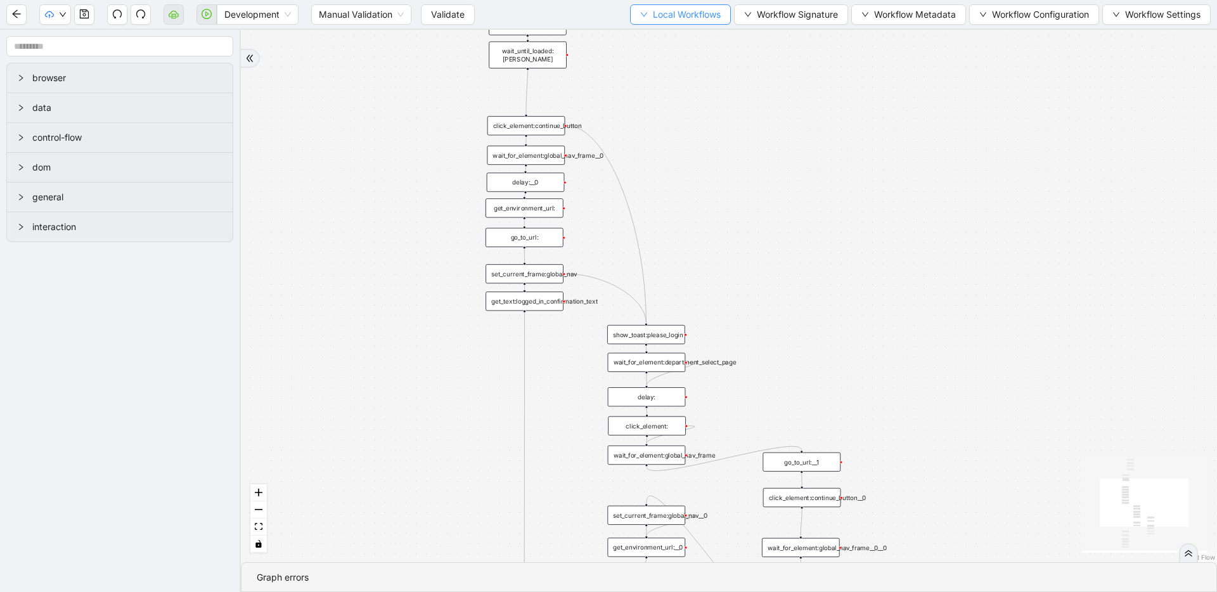
click at [657, 13] on span "Local Workflows" at bounding box center [687, 15] width 68 height 14
click at [656, 30] on li "Select" at bounding box center [675, 39] width 98 height 20
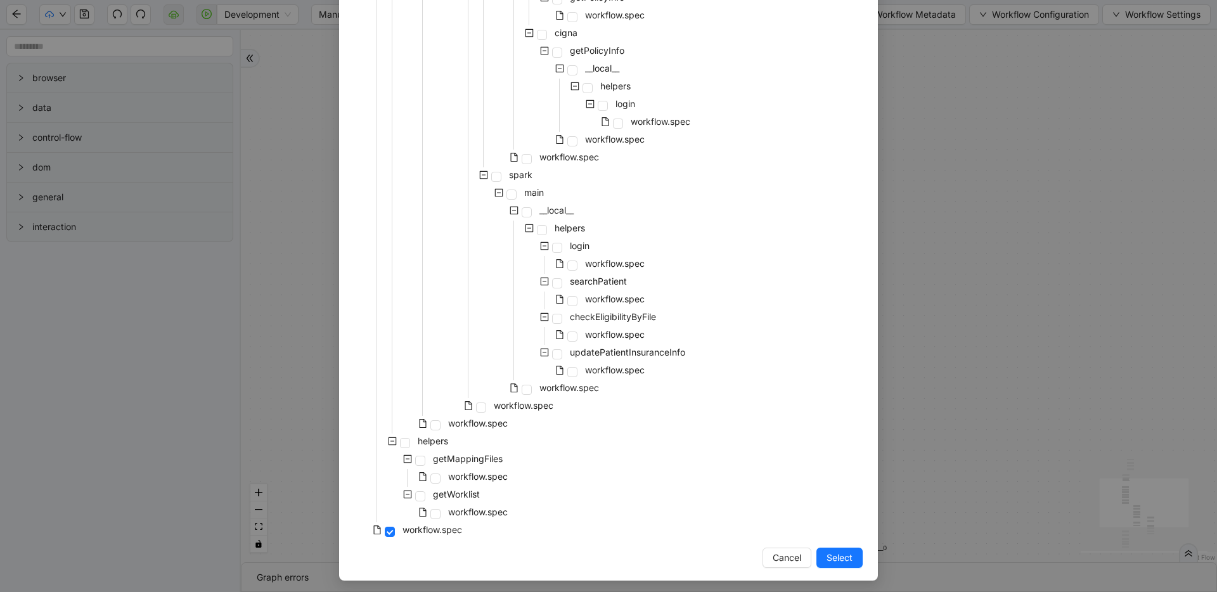
scroll to position [891, 0]
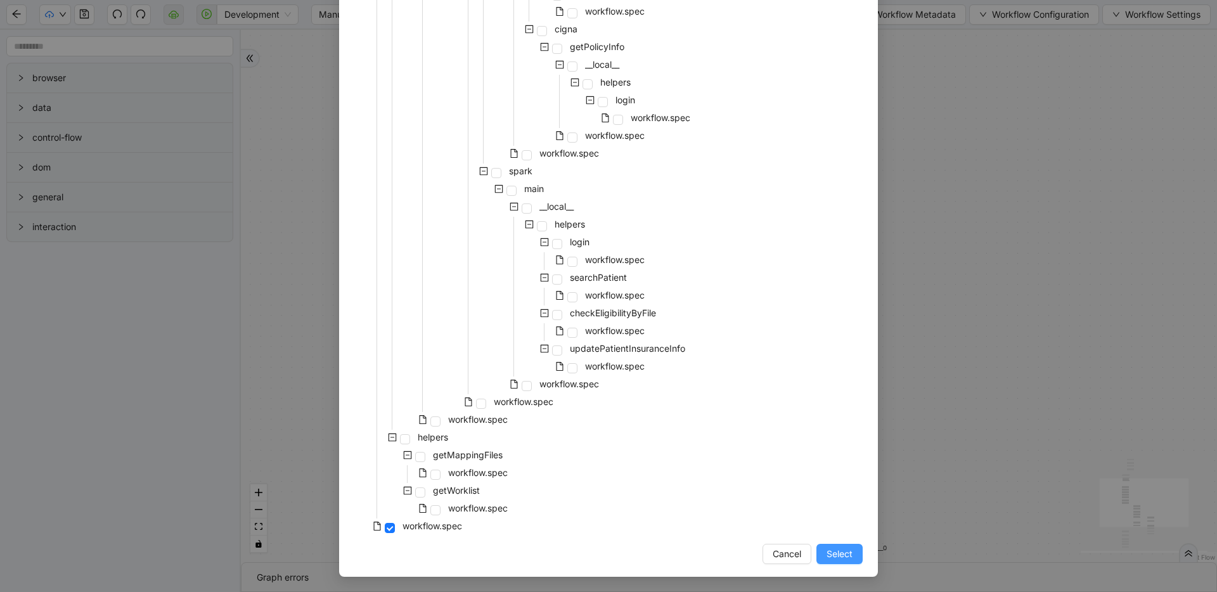
click at [843, 549] on span "Select" at bounding box center [840, 554] width 26 height 14
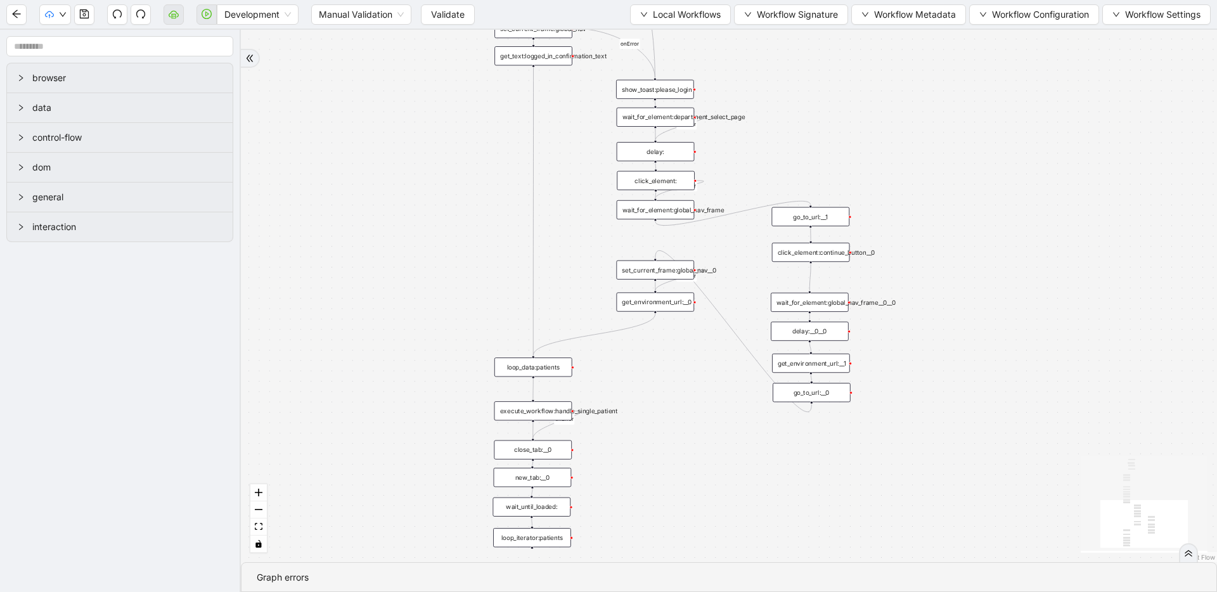
drag, startPoint x: 733, startPoint y: 512, endPoint x: 742, endPoint y: 266, distance: 245.6
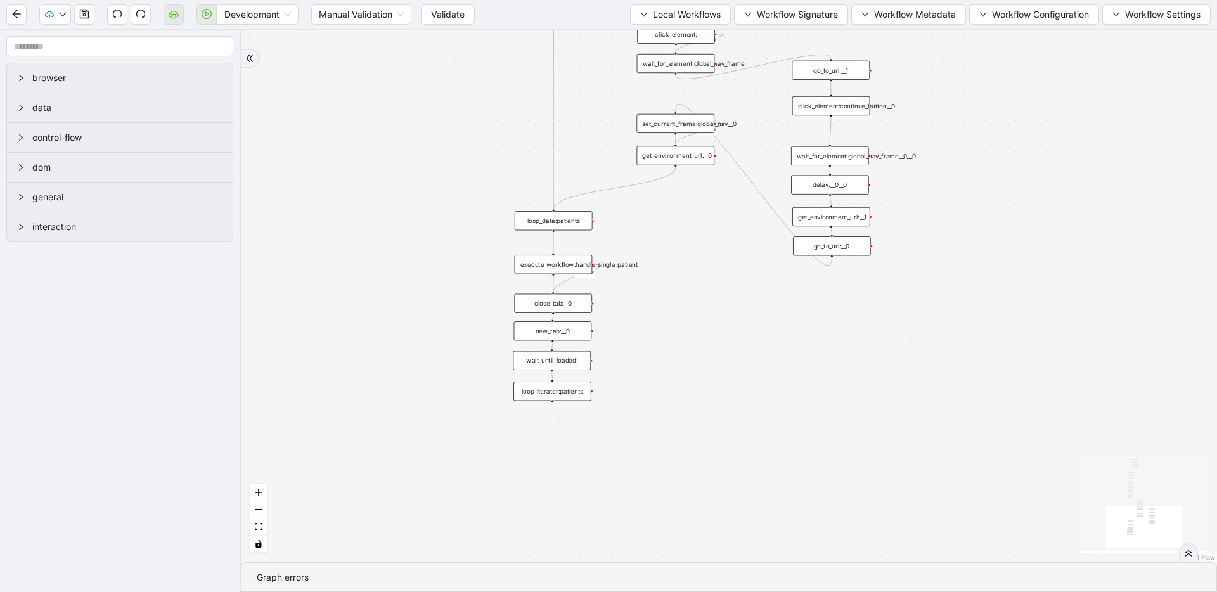
drag, startPoint x: 618, startPoint y: 434, endPoint x: 639, endPoint y: 288, distance: 148.0
click at [661, 30] on div "click_element:" at bounding box center [676, 34] width 78 height 19
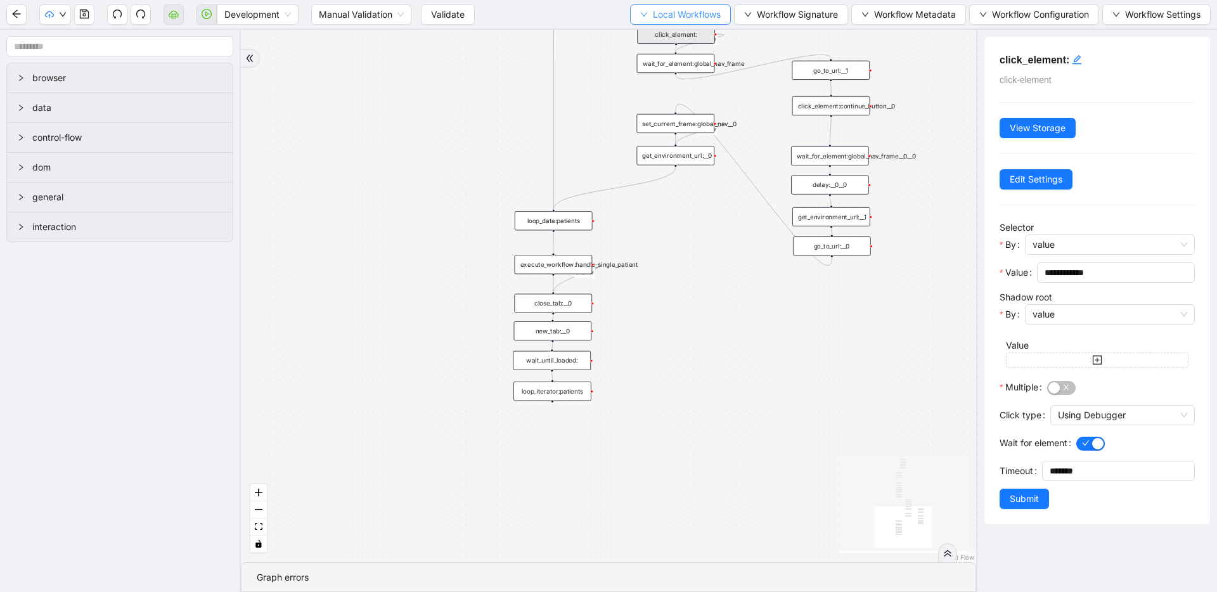
click at [676, 20] on span "Local Workflows" at bounding box center [687, 15] width 68 height 14
click at [675, 34] on span "Select" at bounding box center [674, 39] width 82 height 14
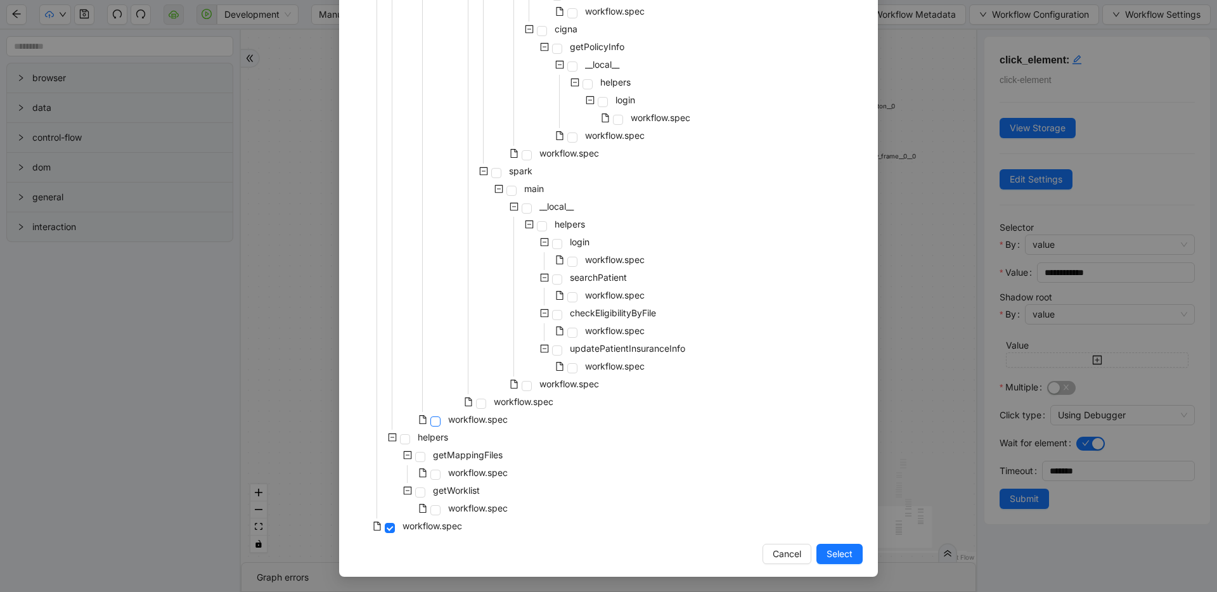
click at [431, 420] on span at bounding box center [436, 422] width 10 height 10
click at [836, 558] on span "Select" at bounding box center [840, 554] width 26 height 14
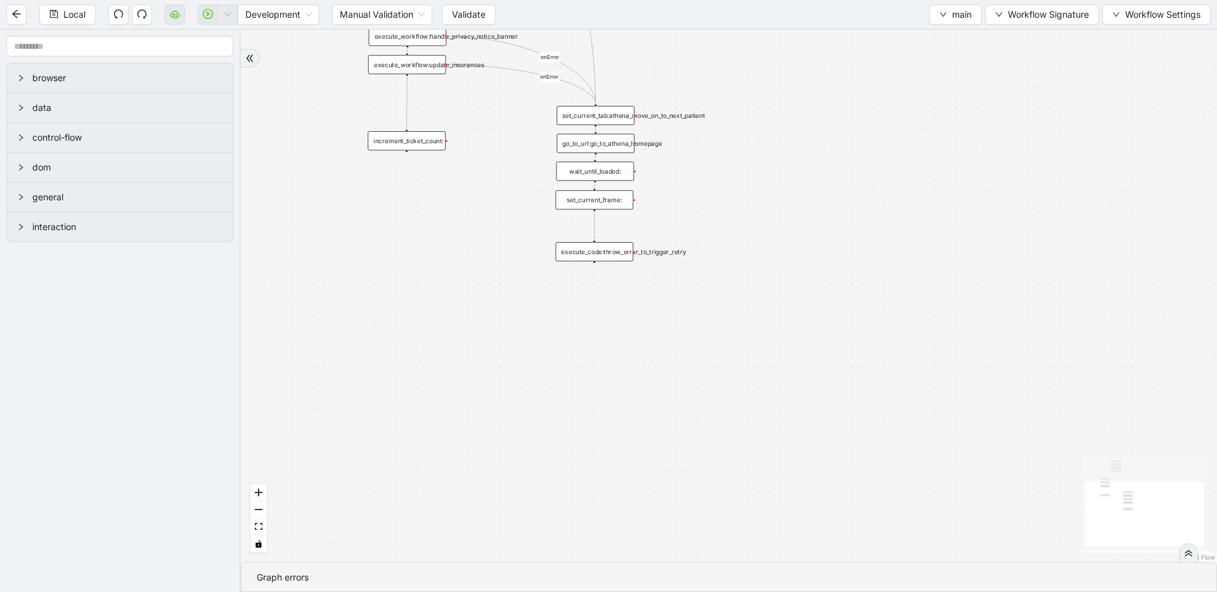
drag, startPoint x: 735, startPoint y: 287, endPoint x: 685, endPoint y: 451, distance: 171.5
click at [685, 451] on div "patient_exists_in_athena onError onError onError trigger execute_workflow:synch…" at bounding box center [729, 296] width 976 height 533
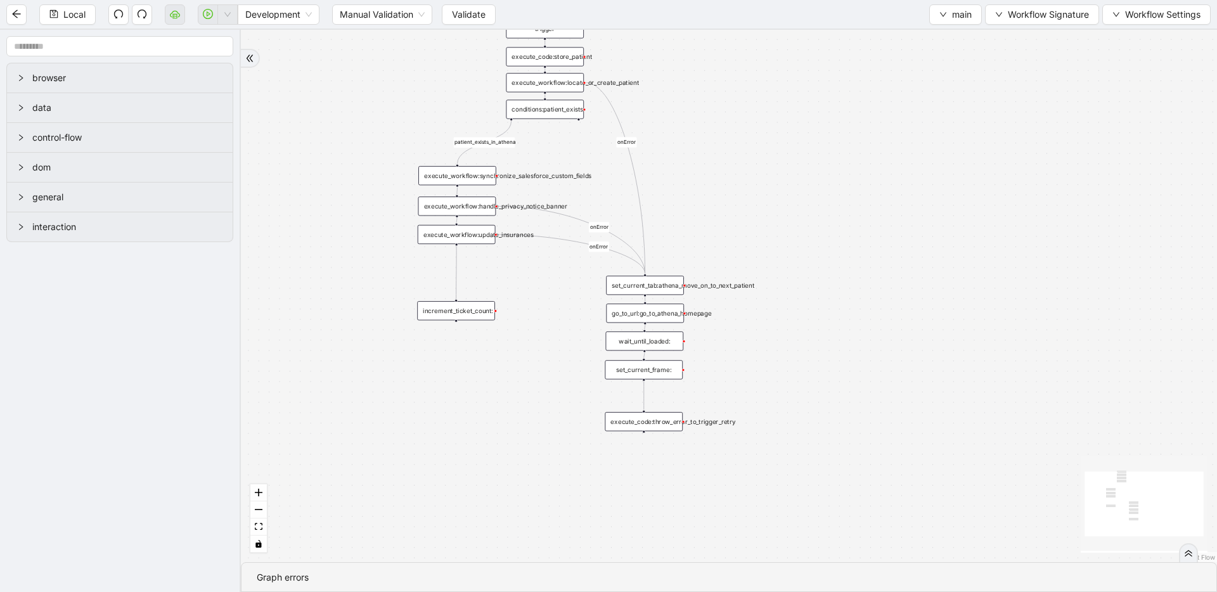
drag, startPoint x: 784, startPoint y: 309, endPoint x: 833, endPoint y: 478, distance: 176.4
click at [833, 478] on div "patient_exists_in_athena onError onError onError trigger execute_workflow:synch…" at bounding box center [729, 296] width 976 height 533
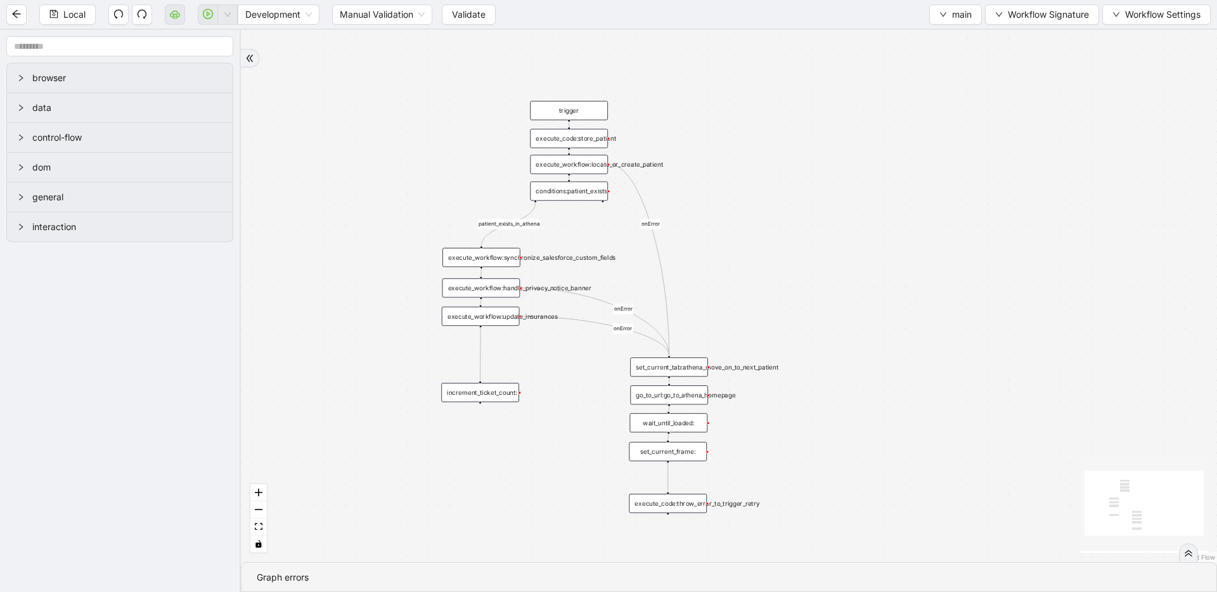
drag, startPoint x: 845, startPoint y: 389, endPoint x: 862, endPoint y: 444, distance: 58.4
click at [862, 444] on div "patient_exists_in_athena onError onError onError trigger execute_workflow:synch…" at bounding box center [729, 296] width 976 height 533
click at [963, 18] on span "main" at bounding box center [962, 15] width 20 height 14
click at [961, 32] on span "Select" at bounding box center [953, 39] width 34 height 14
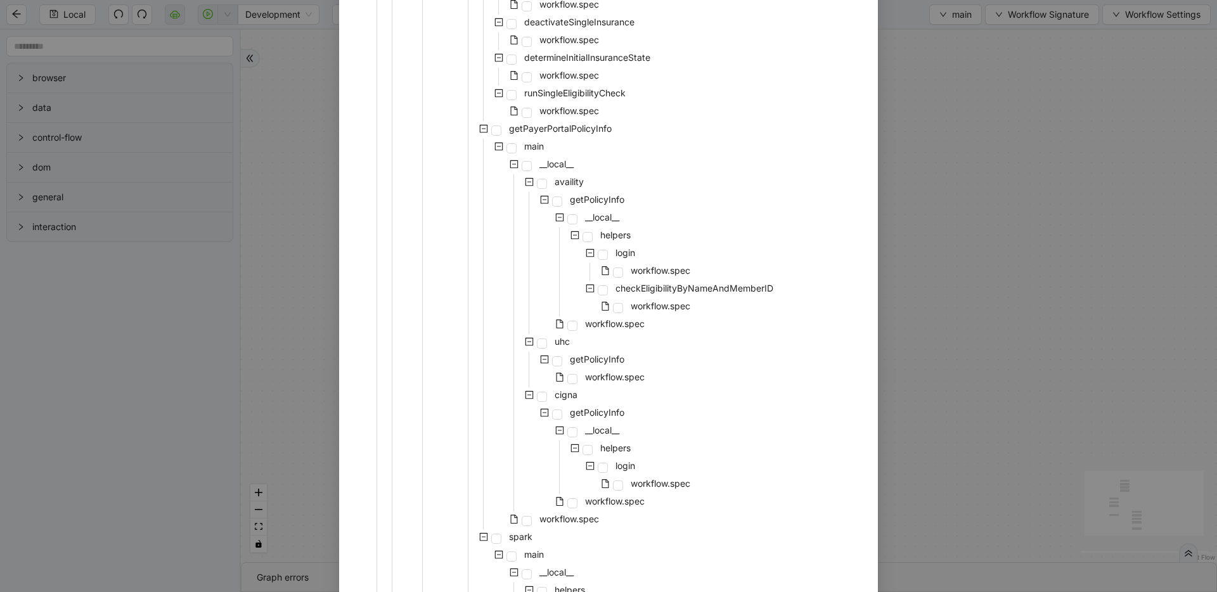
scroll to position [574, 0]
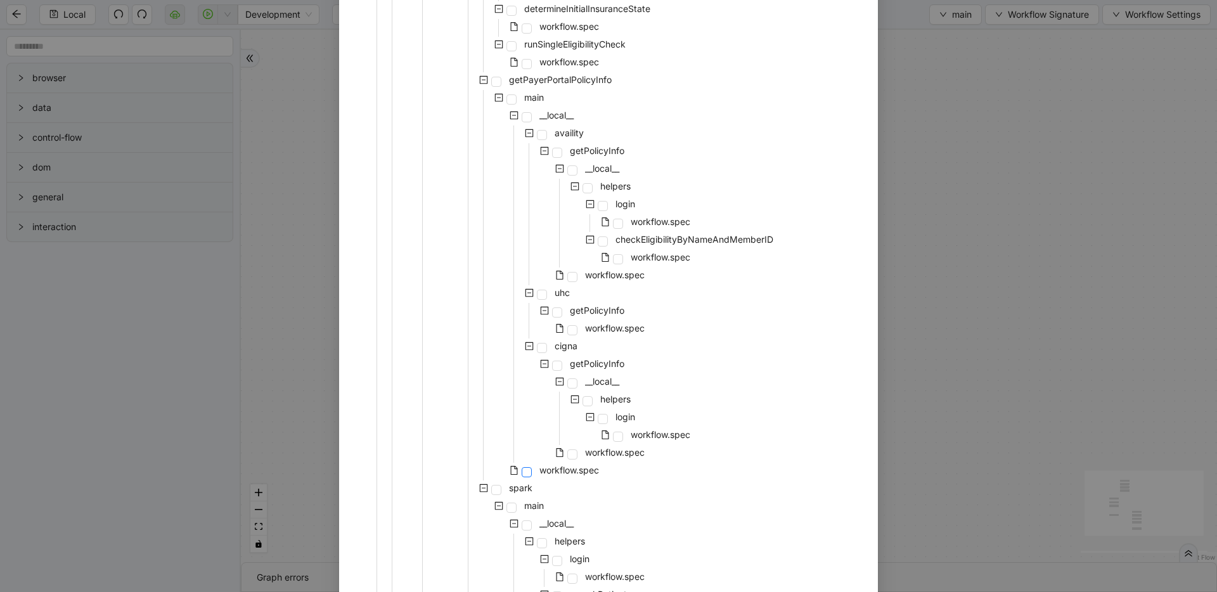
click at [522, 467] on span at bounding box center [527, 472] width 10 height 10
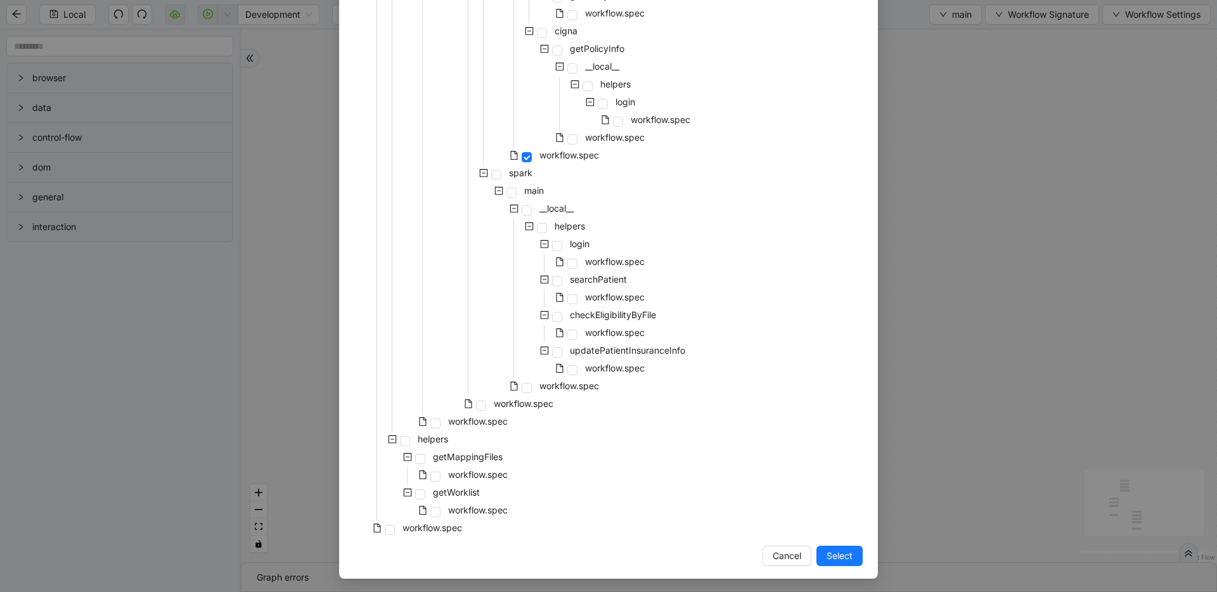
scroll to position [891, 0]
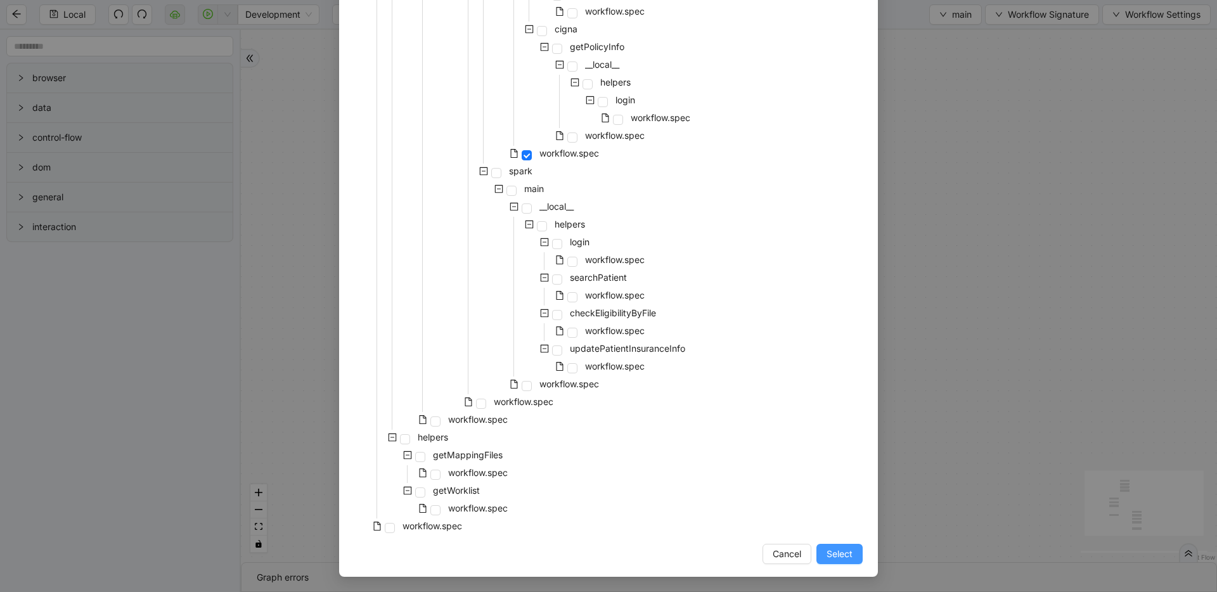
click at [845, 547] on span "Select" at bounding box center [840, 554] width 26 height 14
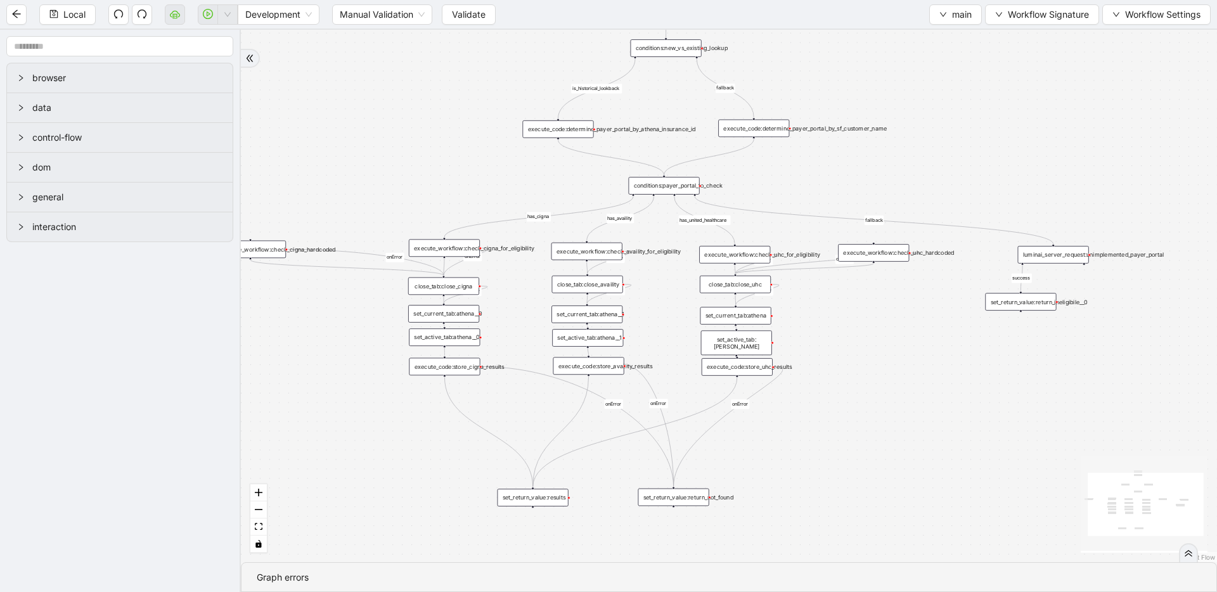
drag, startPoint x: 839, startPoint y: 366, endPoint x: 836, endPoint y: 188, distance: 177.6
click at [836, 188] on div "has_availity is_historical_lookback fallback fallback has_cigna has_united_heal…" at bounding box center [729, 296] width 976 height 533
click at [854, 250] on div "execute_workflow:check_uhc_hardcoded" at bounding box center [873, 253] width 71 height 18
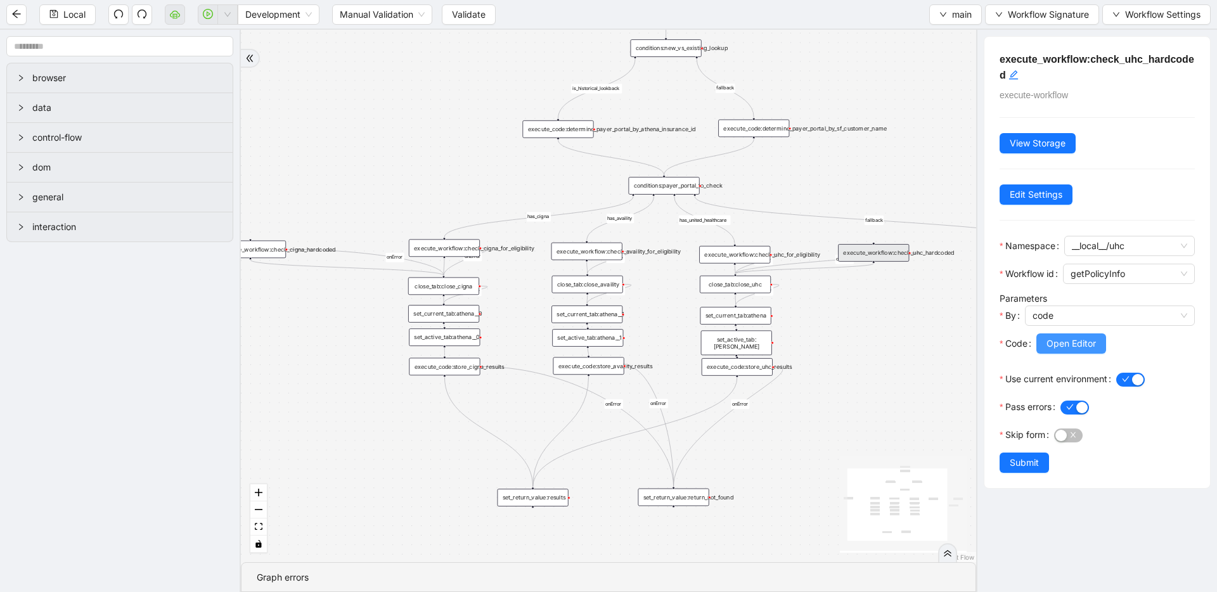
click at [1051, 340] on span "Open Editor" at bounding box center [1071, 344] width 49 height 14
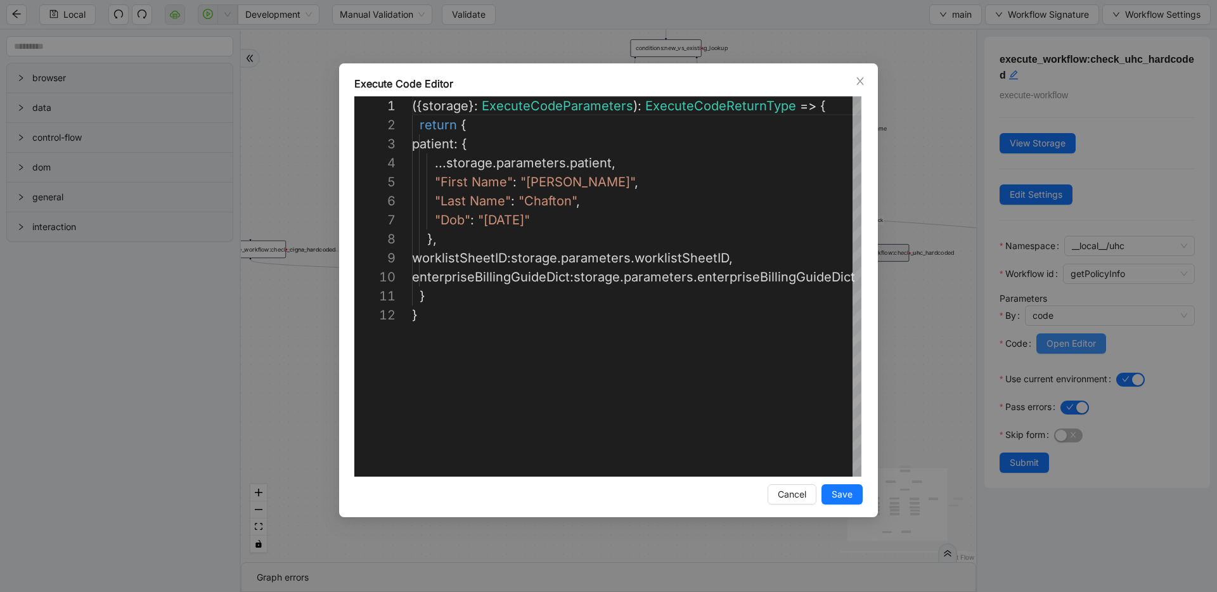
scroll to position [190, 0]
click at [911, 235] on div "**********" at bounding box center [608, 296] width 1217 height 592
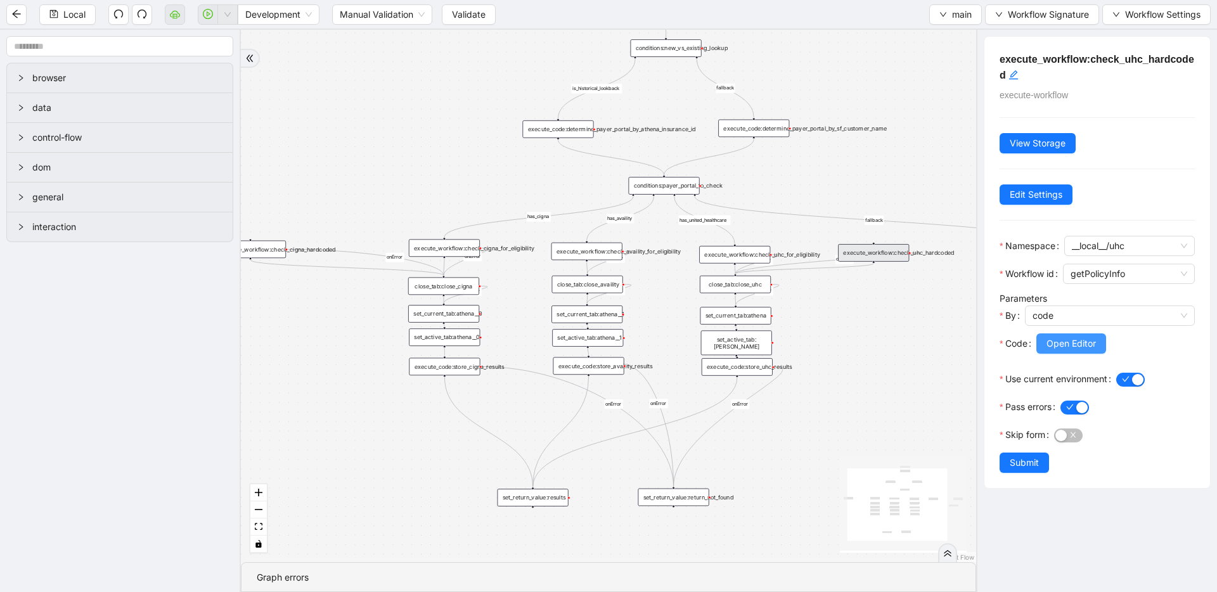
click at [1066, 337] on span "Open Editor" at bounding box center [1071, 344] width 49 height 14
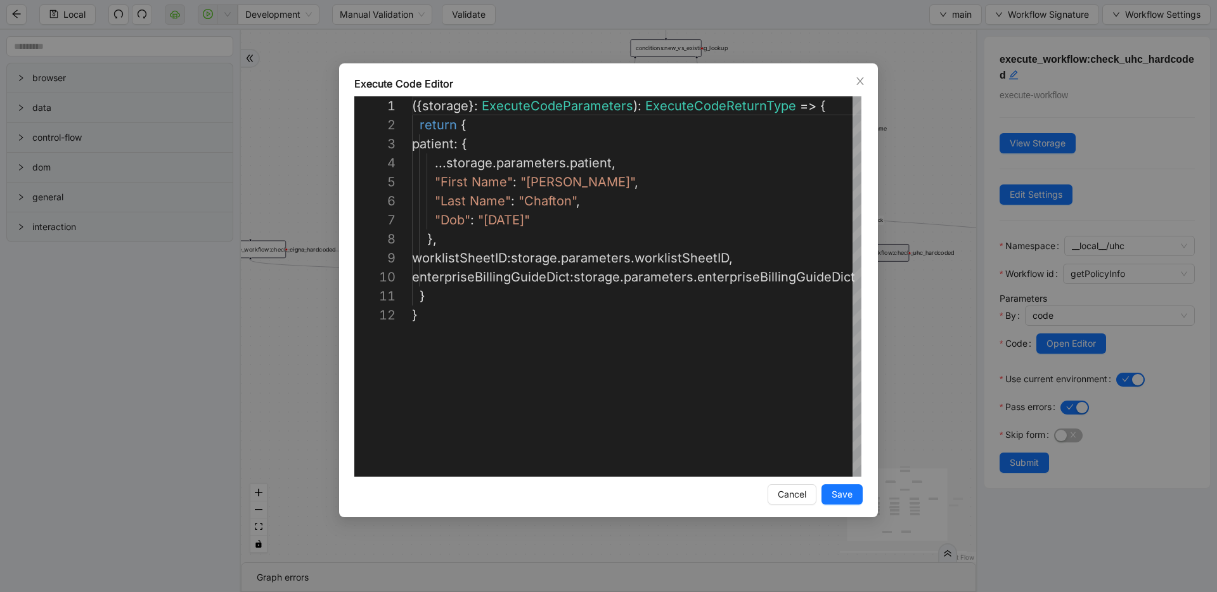
click at [895, 215] on div "**********" at bounding box center [608, 296] width 1217 height 592
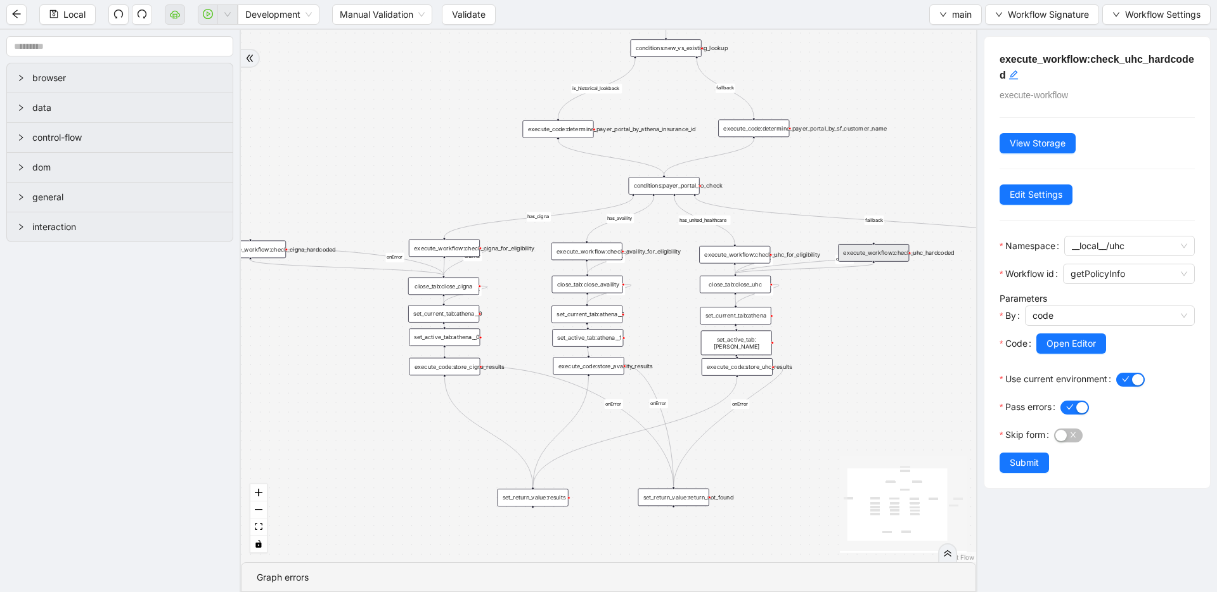
click at [734, 247] on div "execute_workflow:check_uhc_for_eligibility" at bounding box center [734, 255] width 71 height 18
click at [1040, 340] on button "Open Editor" at bounding box center [1072, 344] width 70 height 20
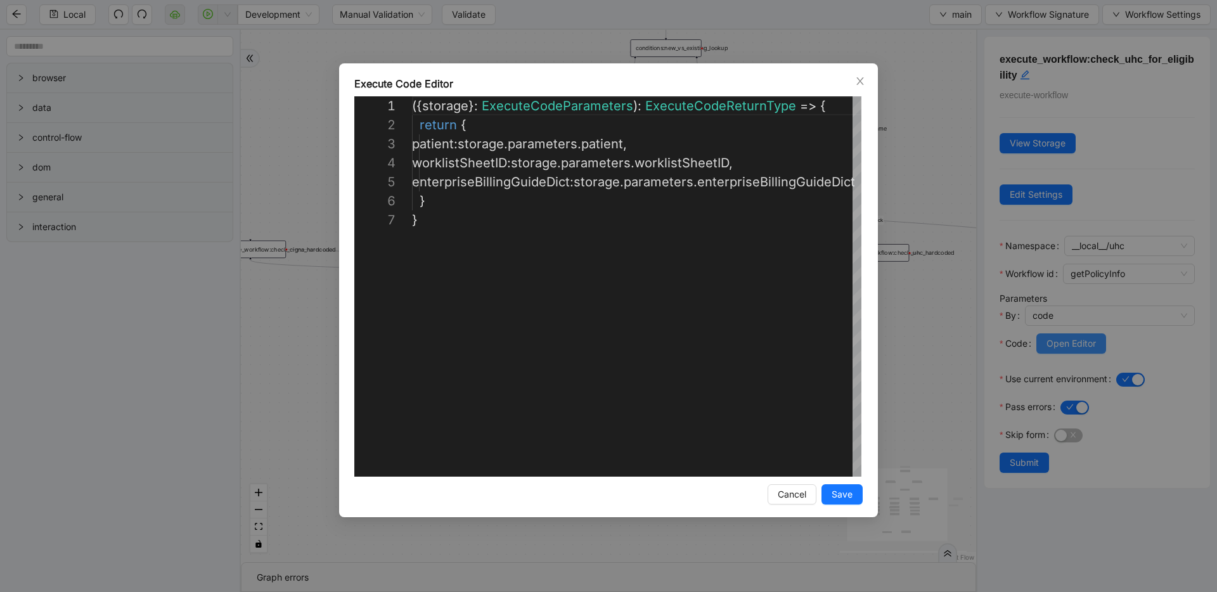
scroll to position [114, 0]
click at [887, 205] on div "**********" at bounding box center [608, 296] width 1217 height 592
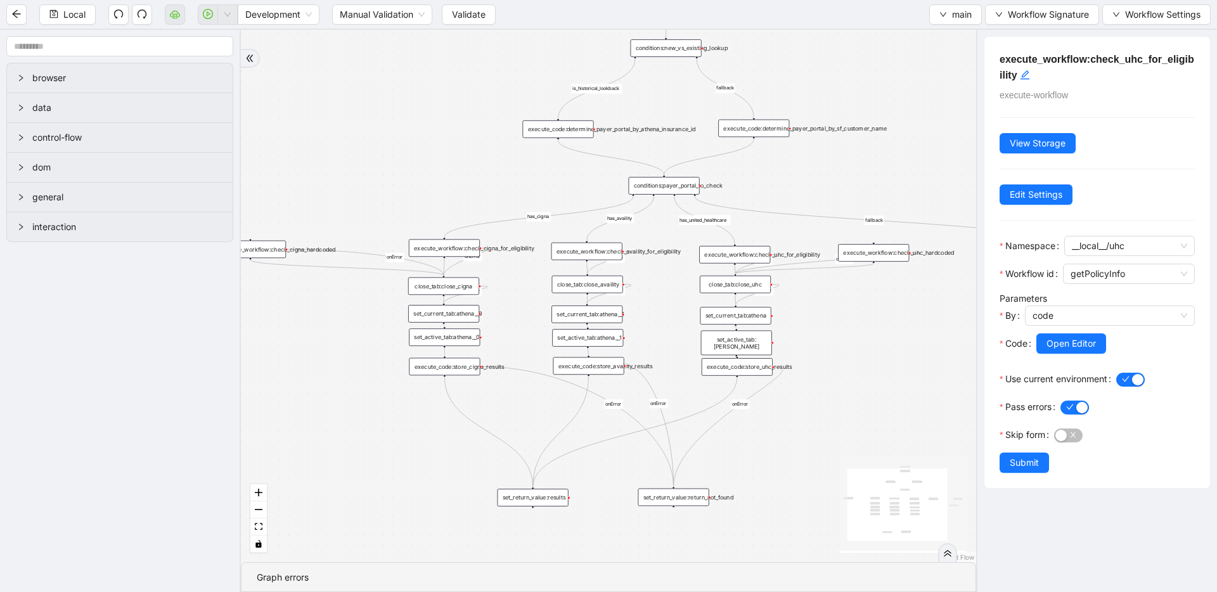
click at [756, 285] on div "close_tab:close_uhc" at bounding box center [735, 285] width 71 height 18
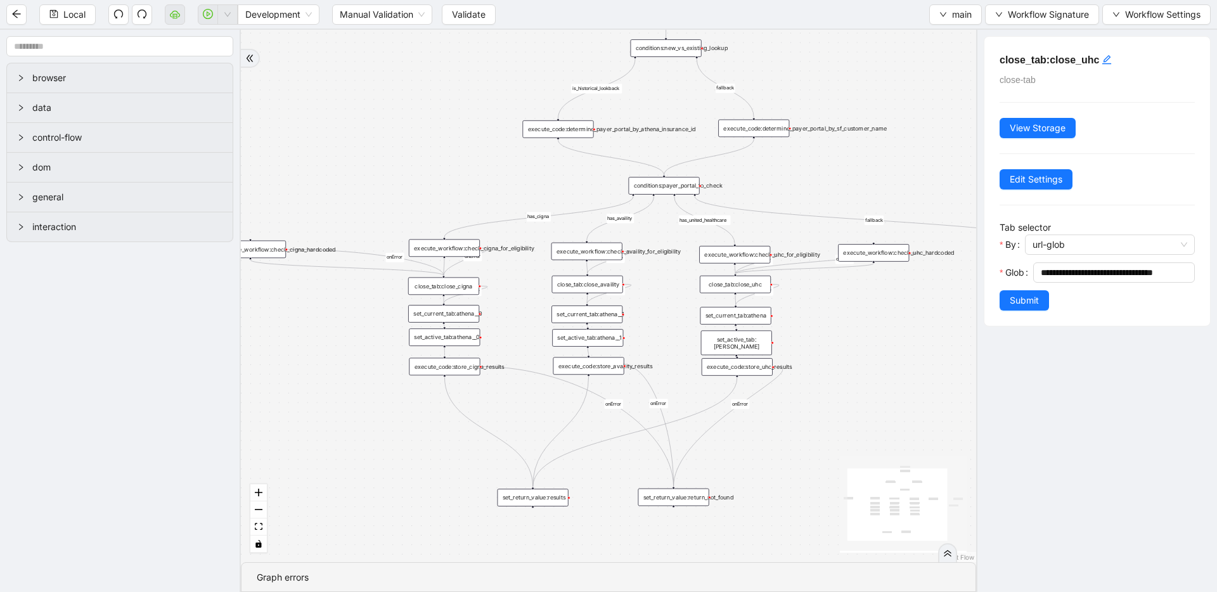
click at [741, 367] on div "execute_code:store_uhc_results" at bounding box center [737, 367] width 71 height 18
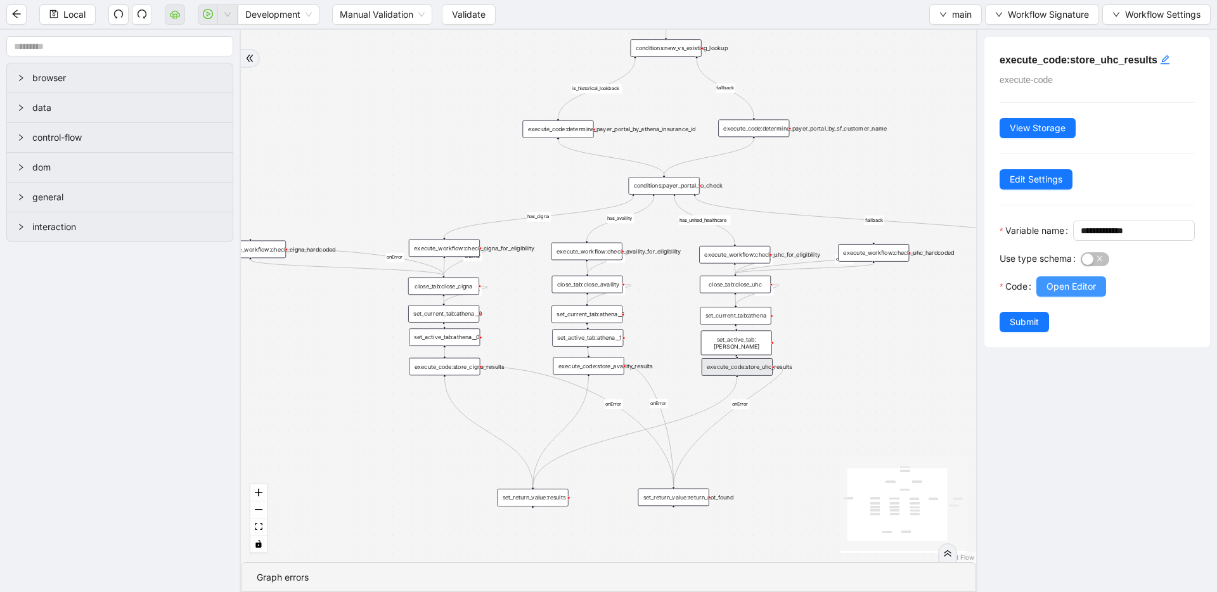
click at [1082, 294] on span "Open Editor" at bounding box center [1071, 287] width 49 height 14
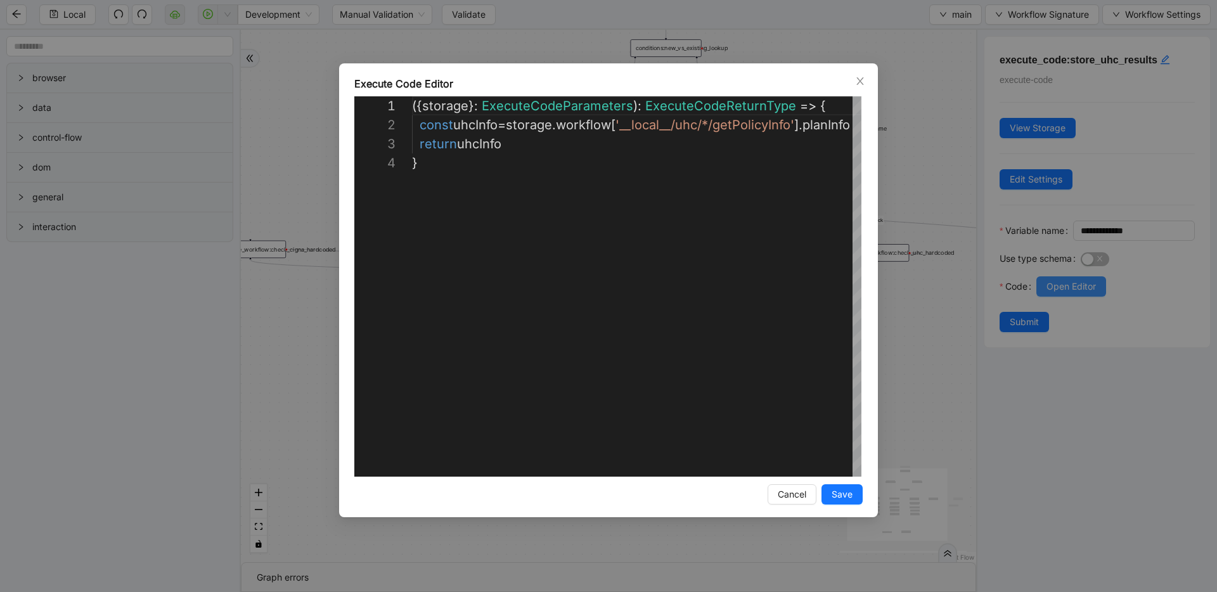
scroll to position [57, 0]
click at [928, 174] on div "**********" at bounding box center [608, 296] width 1217 height 592
